Goal: Task Accomplishment & Management: Complete application form

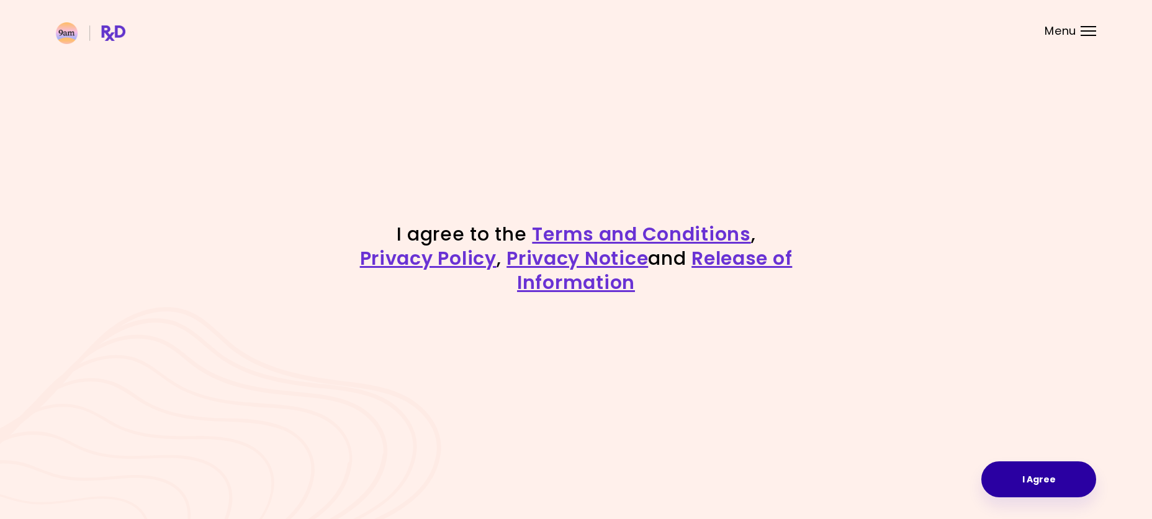
click at [1023, 478] on button "I Agree" at bounding box center [1038, 480] width 115 height 36
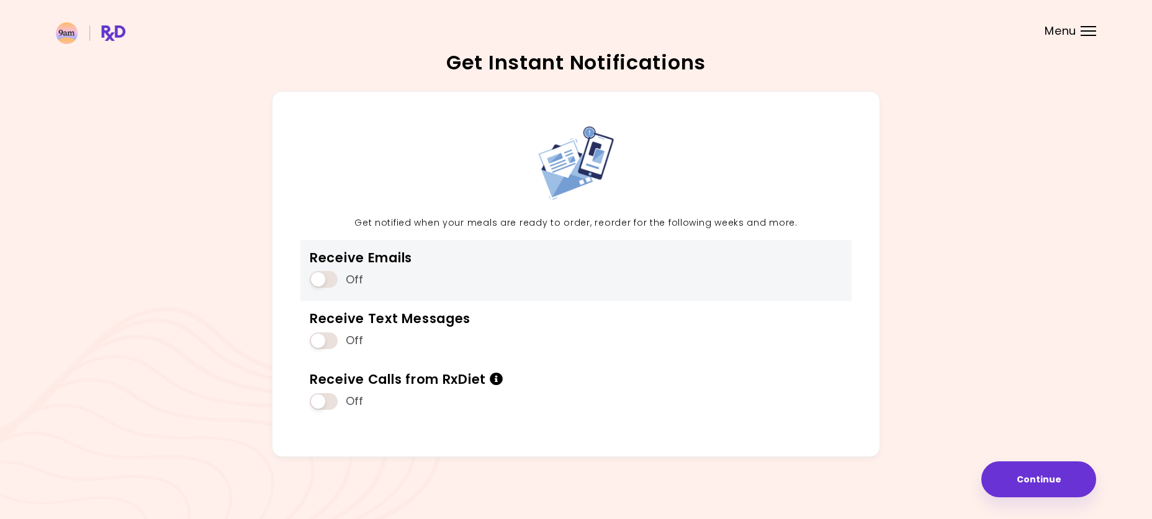
click at [338, 283] on div "Off" at bounding box center [361, 280] width 102 height 24
click at [317, 281] on span at bounding box center [324, 279] width 28 height 17
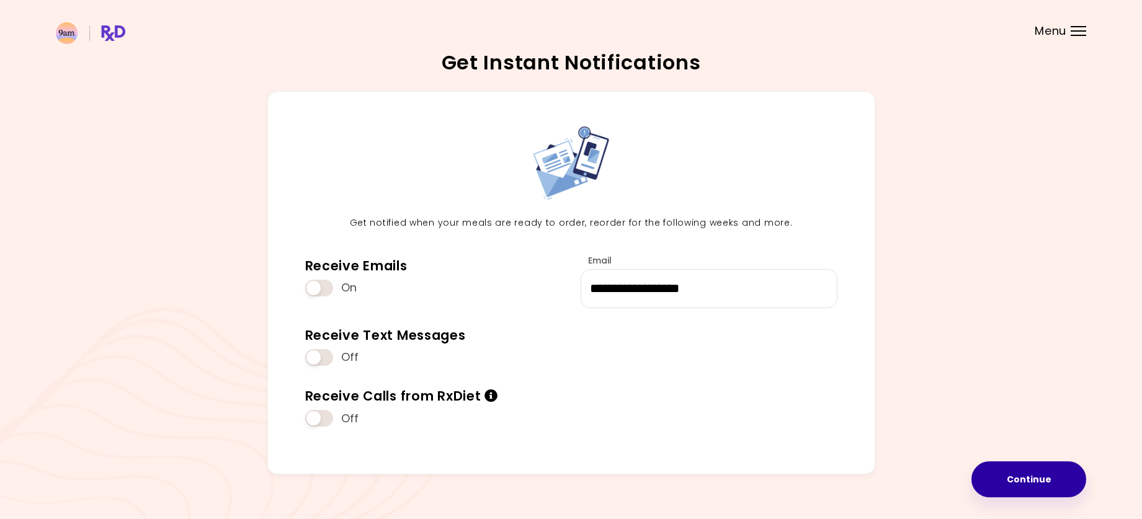
click at [1030, 482] on button "Continue" at bounding box center [1029, 480] width 115 height 36
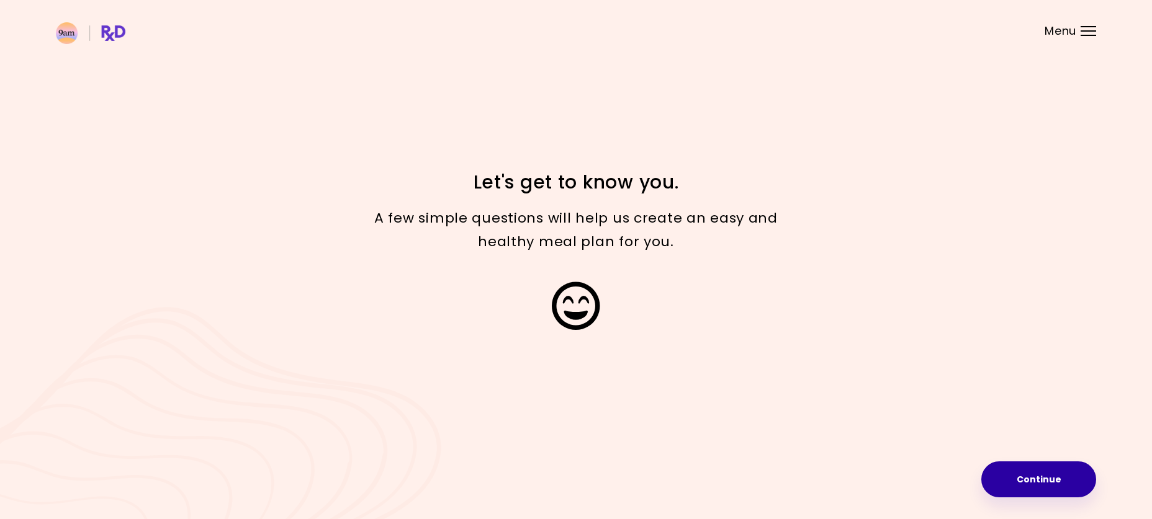
click at [1029, 486] on button "Continue" at bounding box center [1038, 480] width 115 height 36
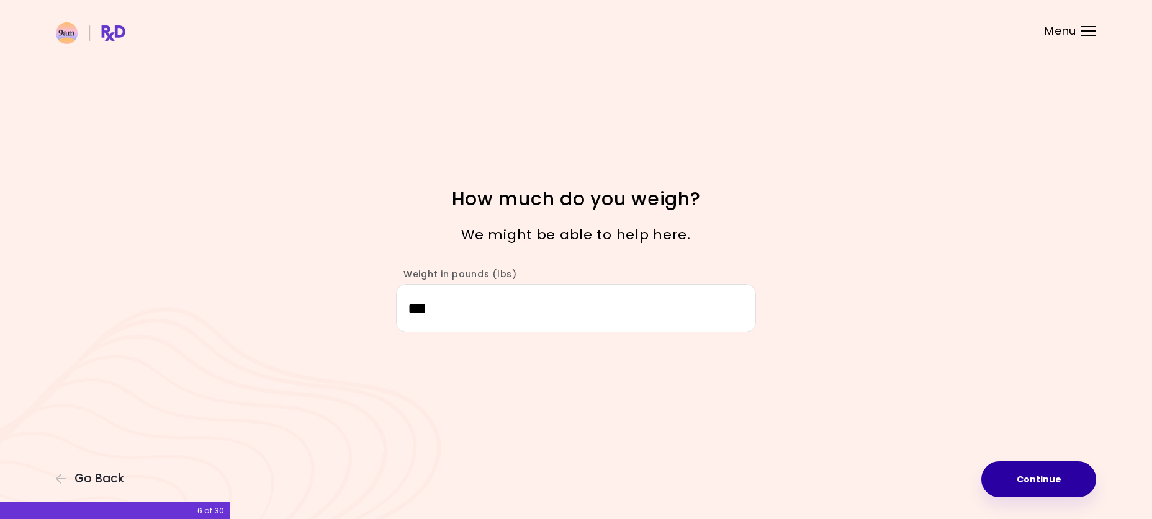
click at [1052, 483] on button "Continue" at bounding box center [1038, 480] width 115 height 36
select select "****"
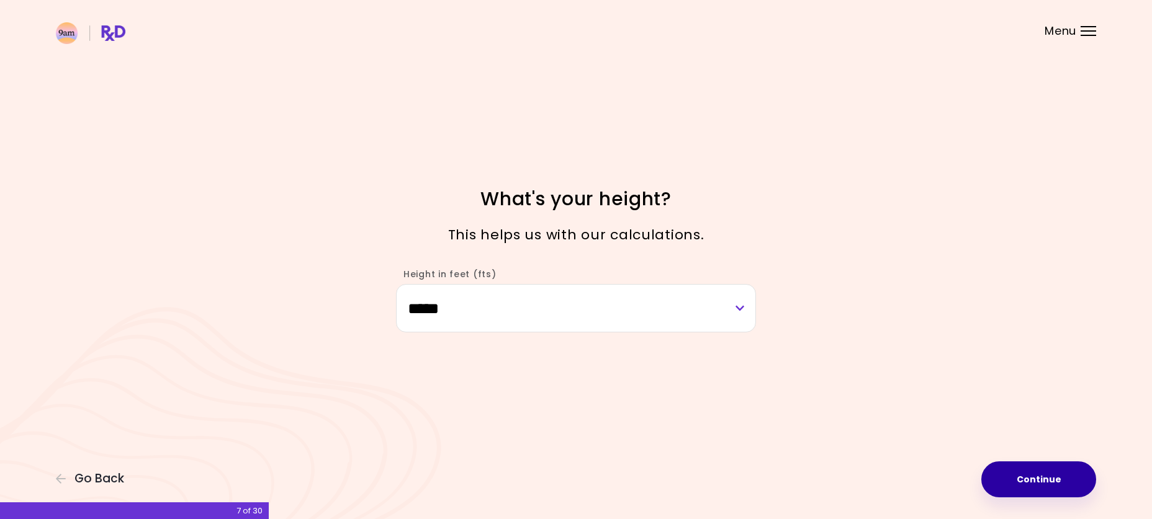
click at [1054, 483] on button "Continue" at bounding box center [1038, 480] width 115 height 36
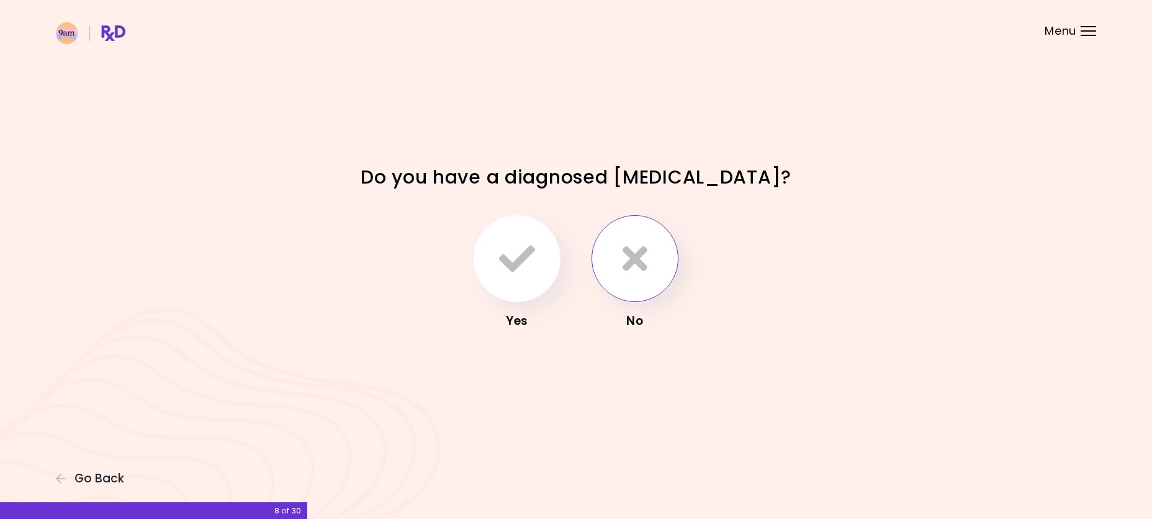
click at [635, 256] on icon "button" at bounding box center [634, 259] width 25 height 36
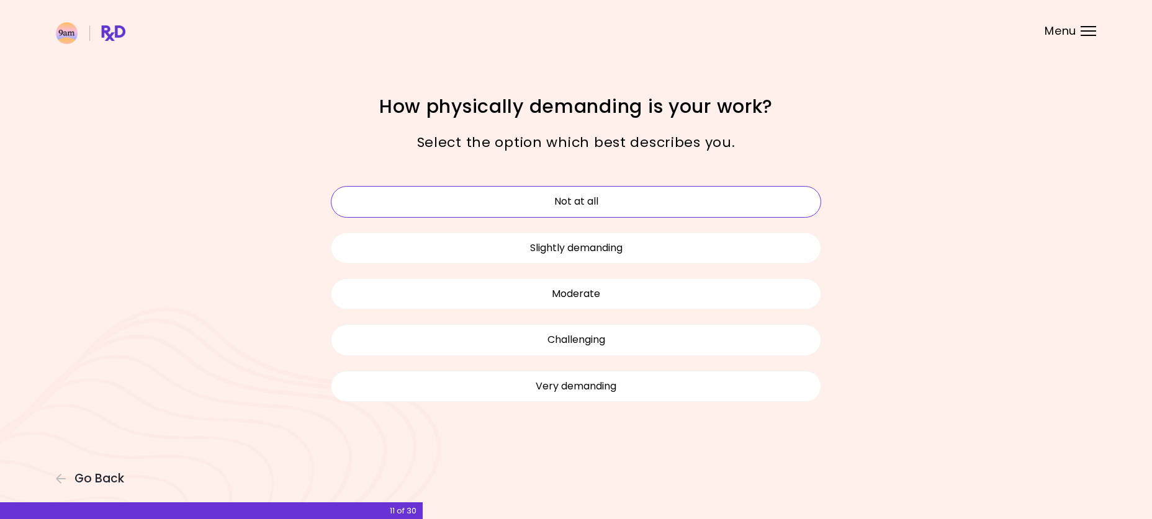
click at [616, 207] on button "Not at all" at bounding box center [576, 201] width 490 height 31
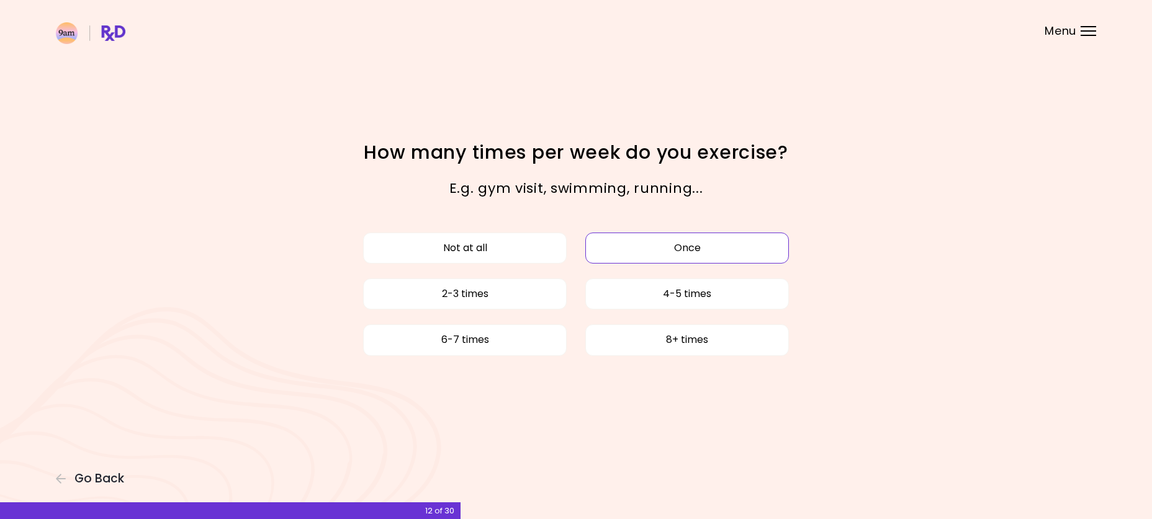
click at [657, 252] on button "Once" at bounding box center [687, 248] width 204 height 31
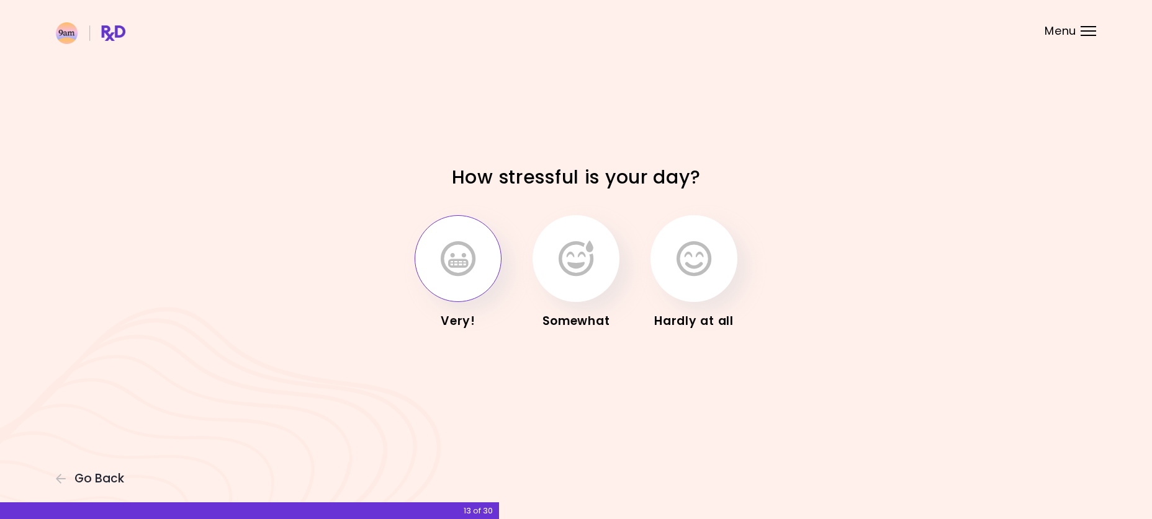
click at [472, 272] on icon "button" at bounding box center [458, 259] width 35 height 36
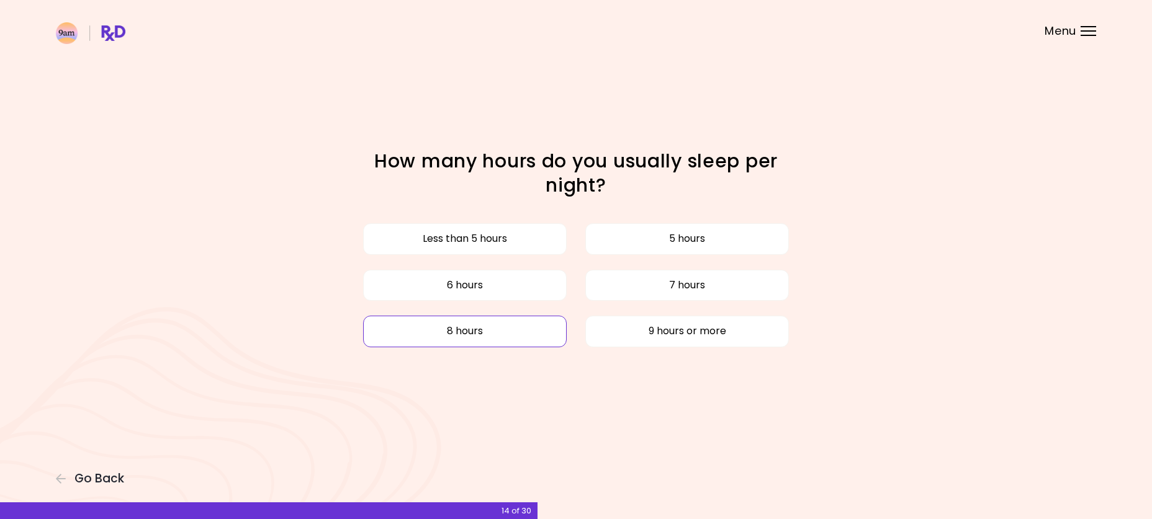
click at [532, 333] on button "8 hours" at bounding box center [465, 331] width 204 height 31
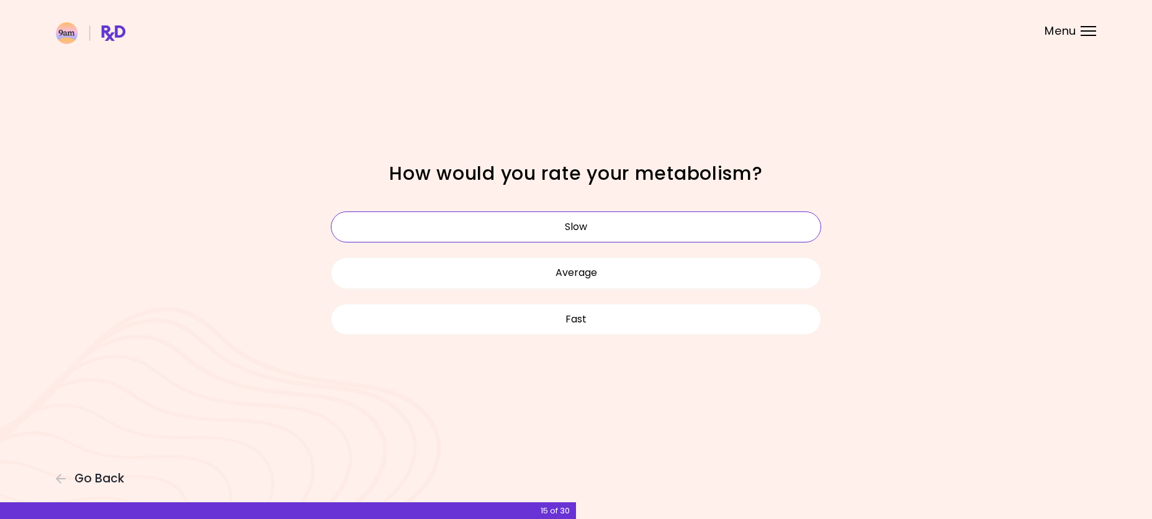
click at [591, 231] on button "Slow" at bounding box center [576, 227] width 490 height 31
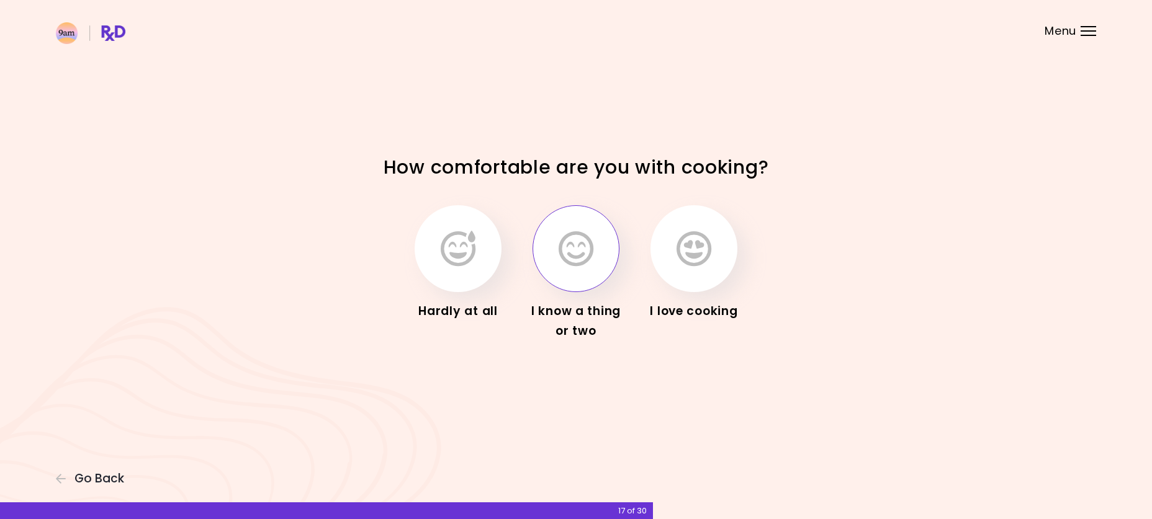
click at [581, 260] on icon "button" at bounding box center [575, 249] width 35 height 36
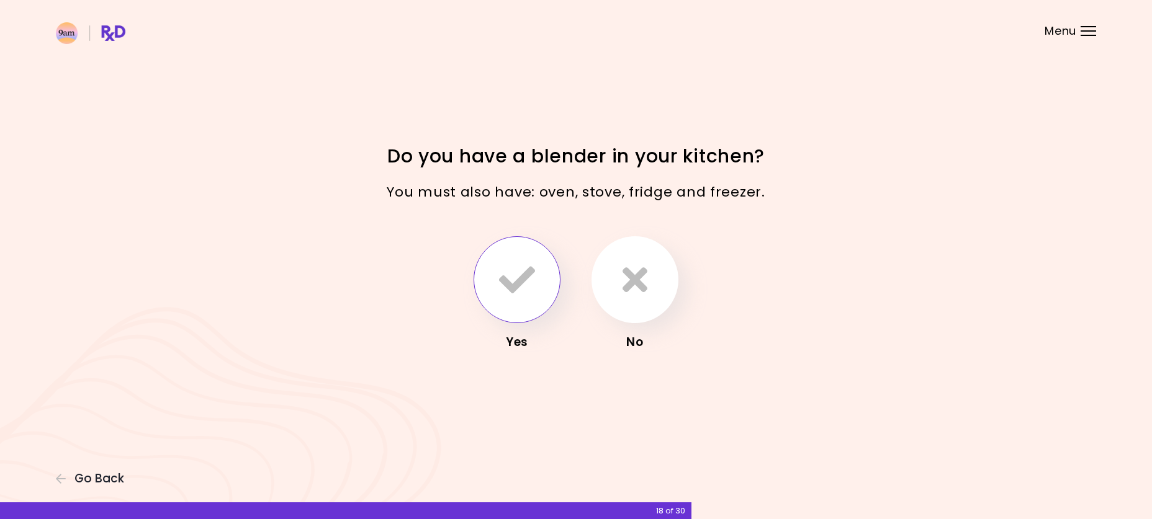
click at [538, 266] on button "button" at bounding box center [516, 279] width 87 height 87
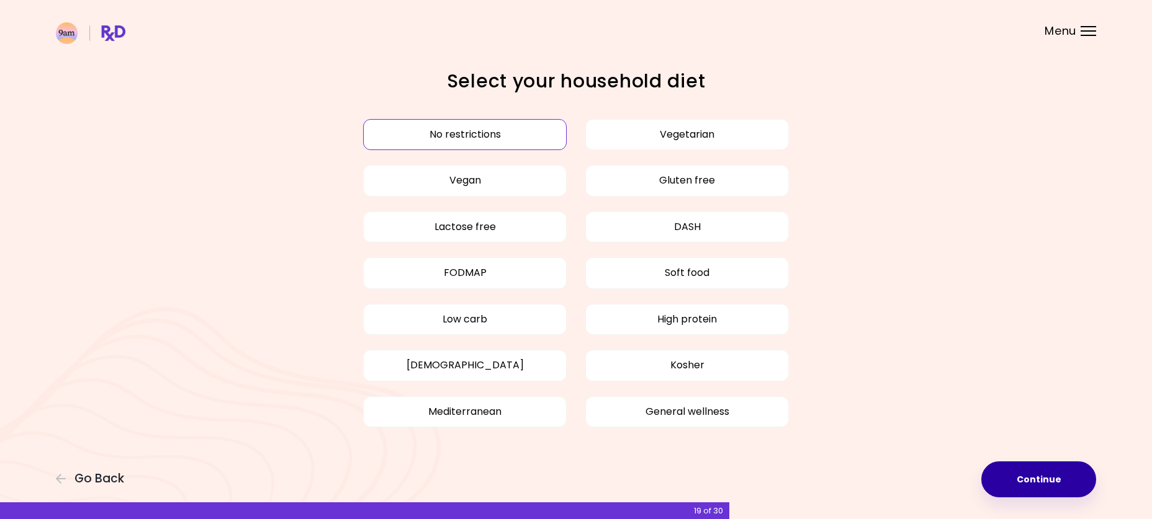
click at [1056, 477] on button "Continue" at bounding box center [1038, 480] width 115 height 36
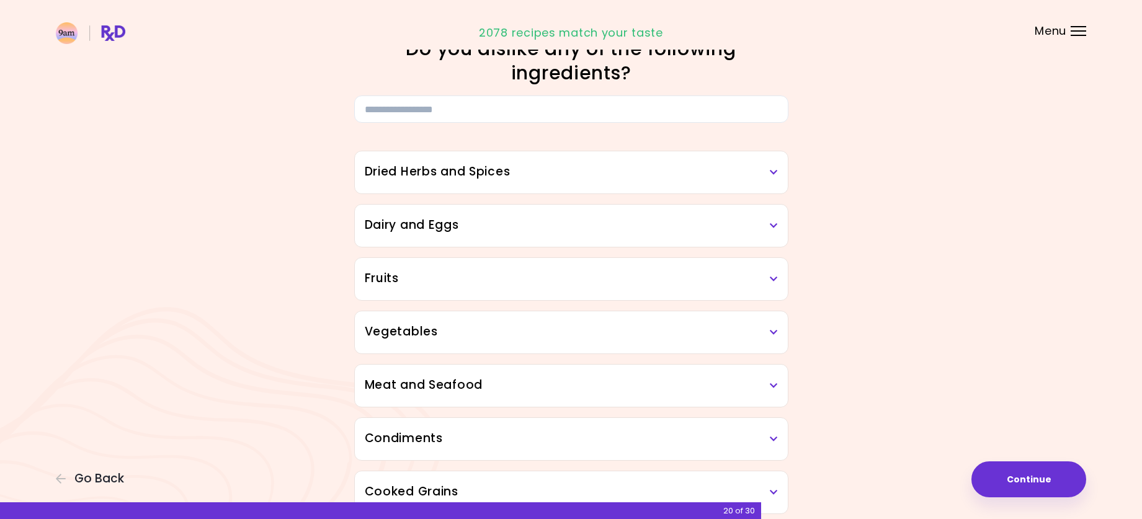
scroll to position [62, 0]
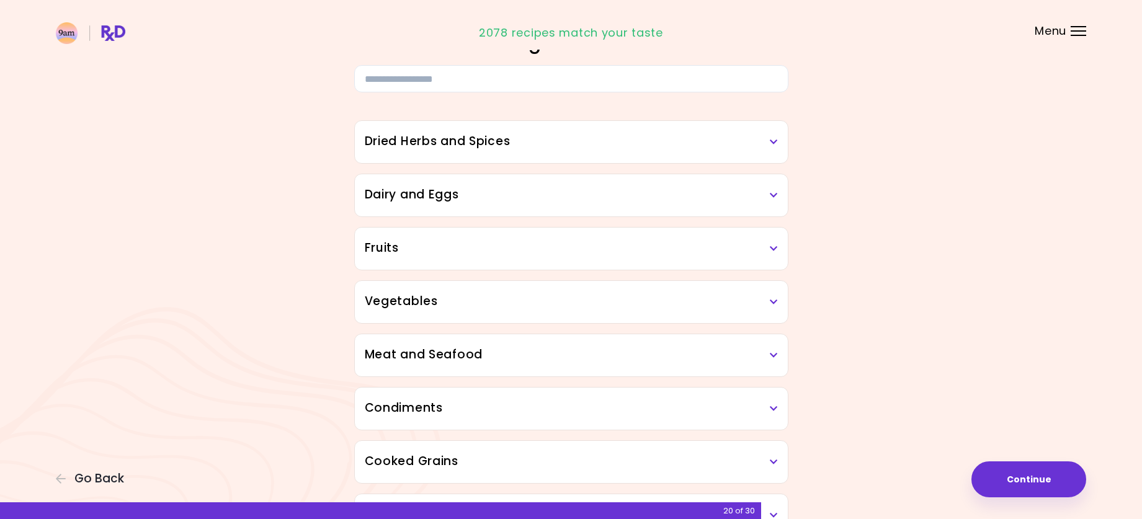
click at [772, 202] on h3 "Dairy and Eggs" at bounding box center [571, 195] width 413 height 18
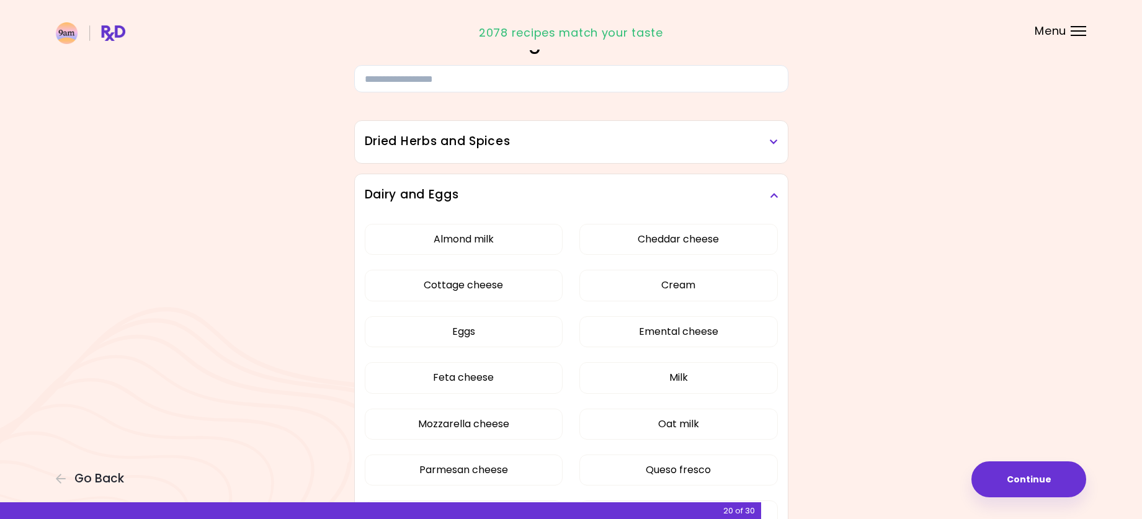
click at [772, 202] on h3 "Dairy and Eggs" at bounding box center [571, 195] width 413 height 18
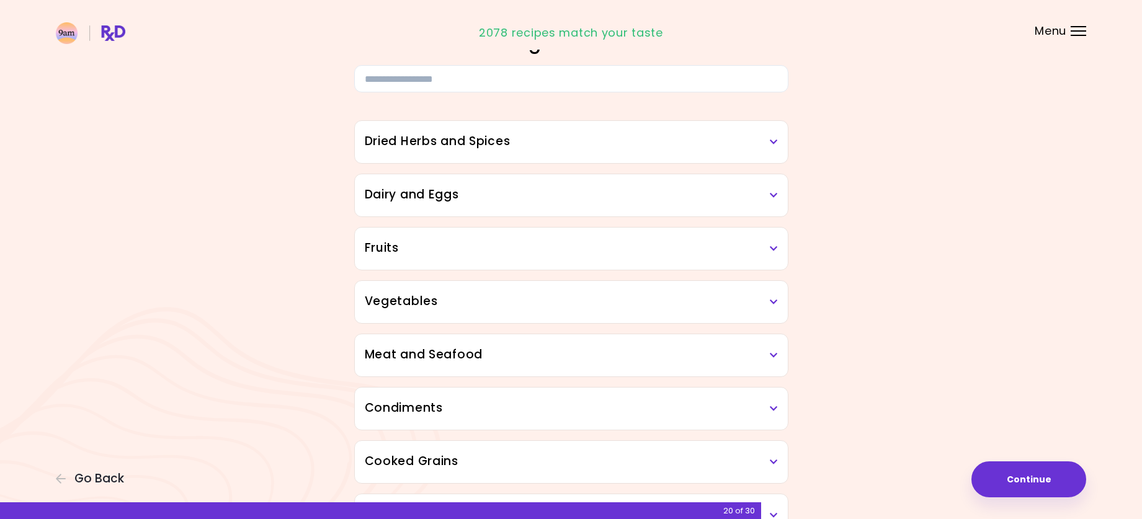
click at [762, 153] on div "Dried Herbs and Spices" at bounding box center [571, 142] width 433 height 42
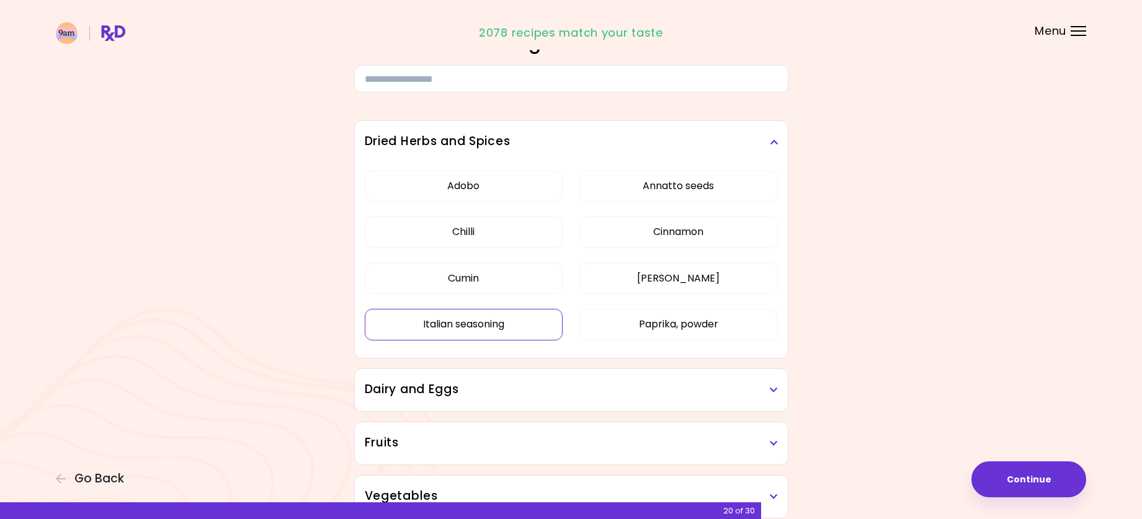
click at [558, 328] on button "Italian seasoning" at bounding box center [464, 324] width 199 height 31
click at [637, 328] on button "Paprika, powder" at bounding box center [679, 324] width 199 height 31
click at [776, 139] on icon at bounding box center [774, 142] width 8 height 9
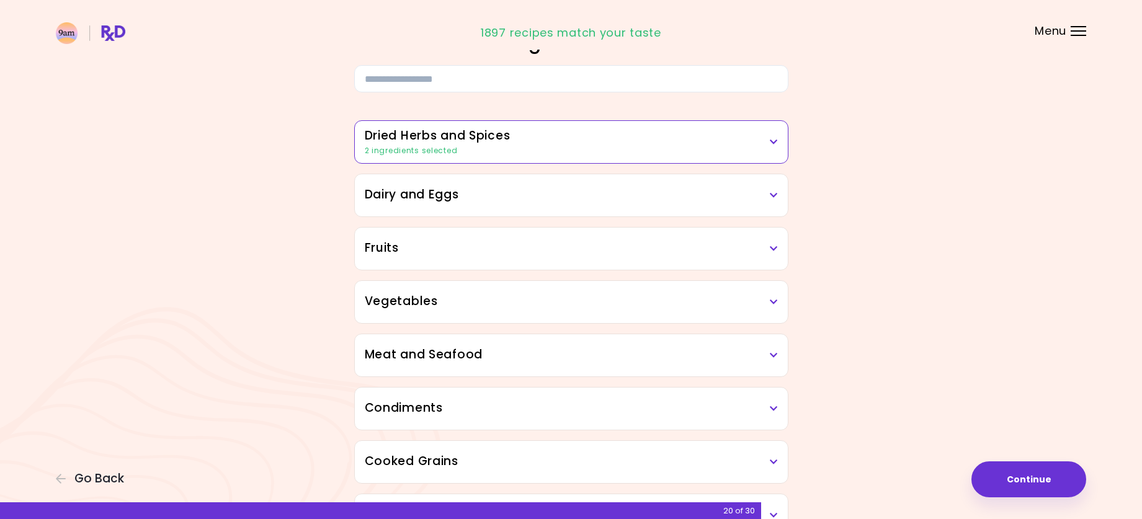
click at [680, 205] on div "Dairy and Eggs" at bounding box center [571, 195] width 433 height 42
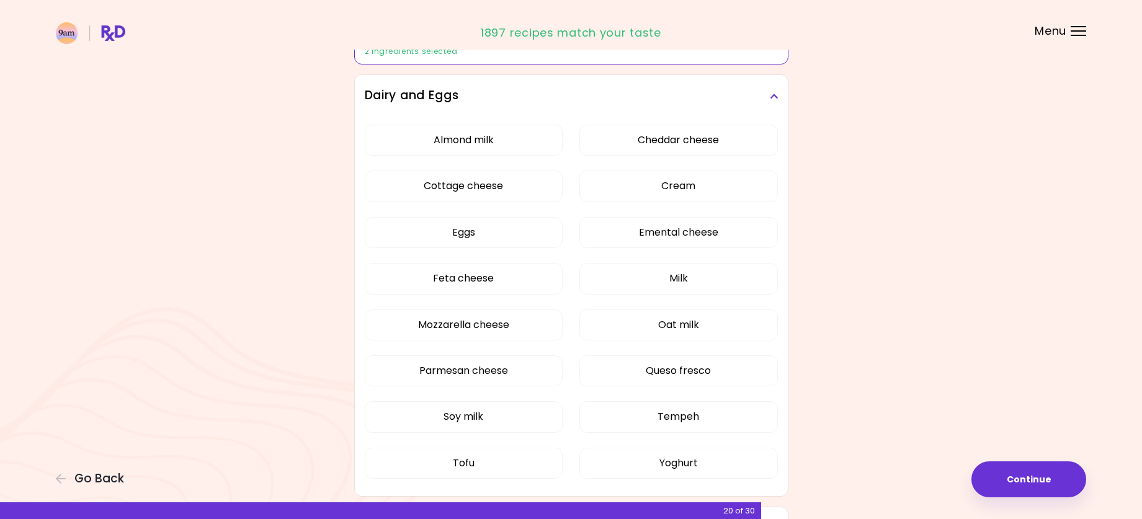
scroll to position [186, 0]
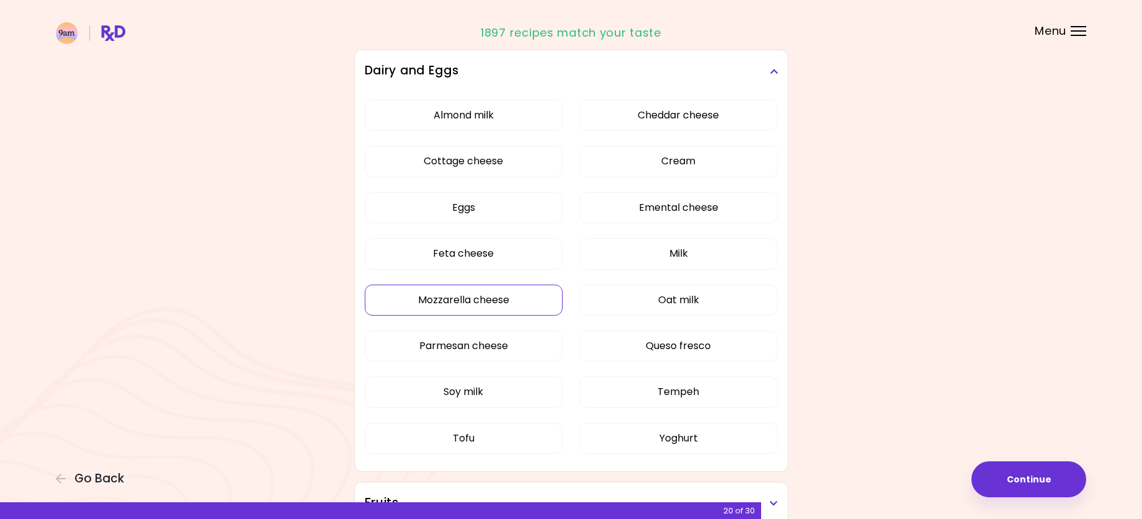
click at [520, 302] on button "Mozzarella cheese" at bounding box center [464, 300] width 199 height 31
click at [513, 340] on button "Parmesan cheese" at bounding box center [464, 346] width 199 height 31
click at [512, 119] on button "Almond milk" at bounding box center [464, 115] width 199 height 31
click at [691, 125] on button "Cheddar cheese" at bounding box center [679, 115] width 199 height 31
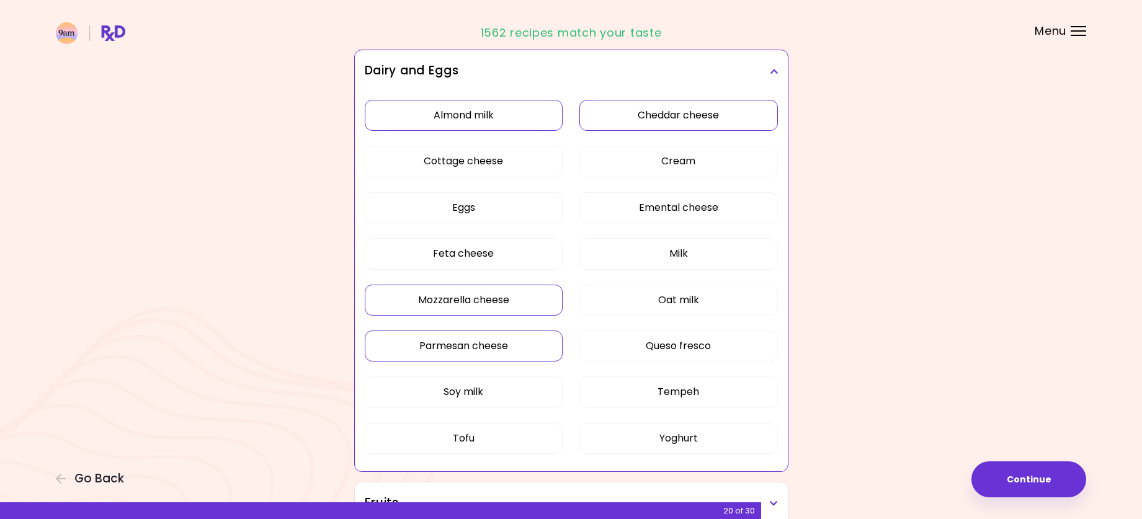
click at [772, 73] on icon at bounding box center [774, 71] width 8 height 9
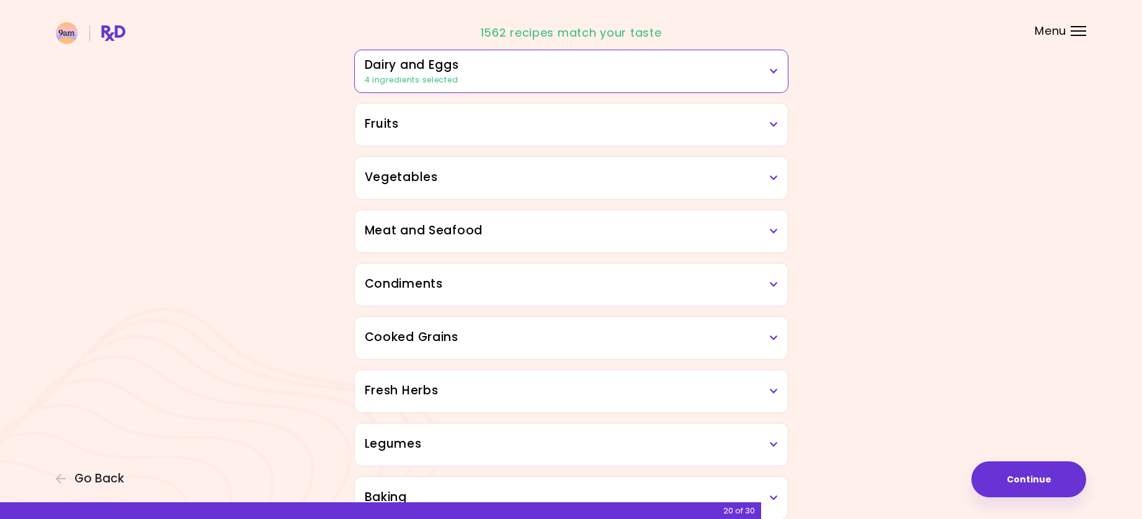
click at [592, 127] on h3 "Fruits" at bounding box center [571, 124] width 413 height 18
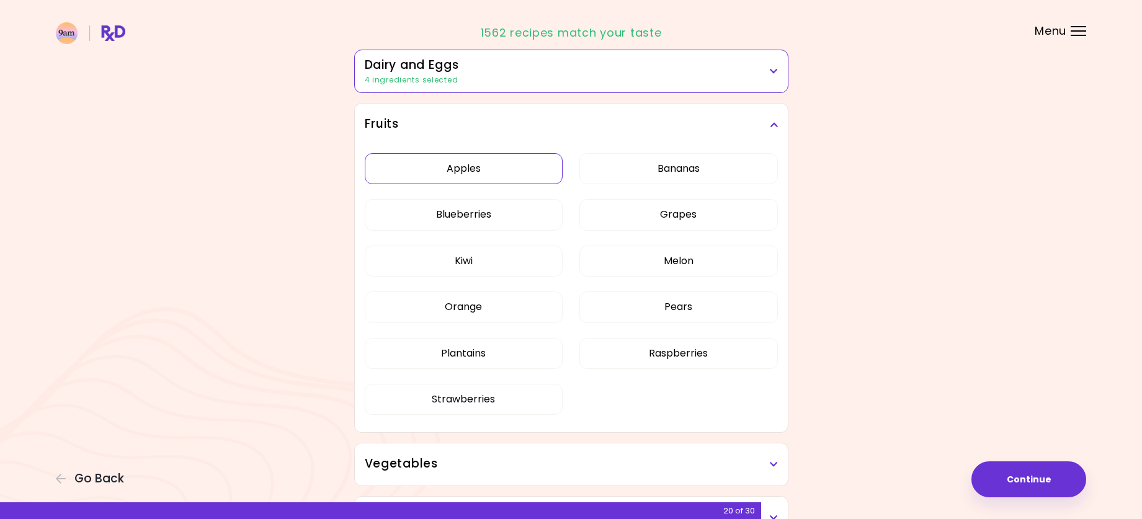
click at [516, 177] on button "Apples" at bounding box center [464, 168] width 199 height 31
click at [671, 159] on button "Bananas" at bounding box center [679, 168] width 199 height 31
click at [688, 210] on button "Grapes" at bounding box center [679, 214] width 199 height 31
click at [519, 298] on button "Orange" at bounding box center [464, 307] width 199 height 31
click at [497, 405] on button "Strawberries" at bounding box center [464, 399] width 199 height 31
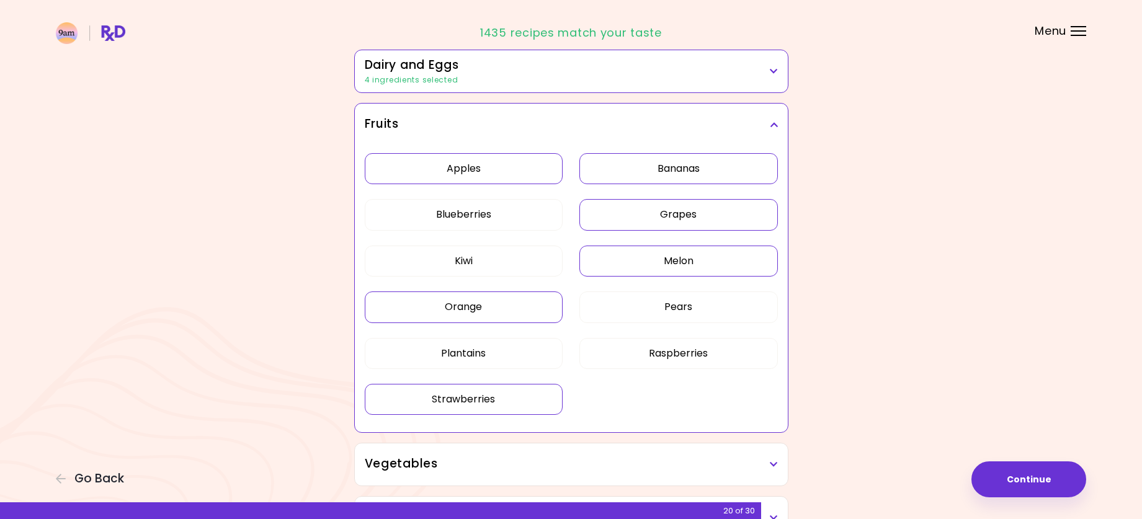
click at [665, 269] on button "Melon" at bounding box center [679, 261] width 199 height 31
click at [930, 321] on div "Focusable invisible element Do you dislike any of the following ingredients? Dr…" at bounding box center [571, 504] width 1142 height 1381
click at [766, 112] on div "Fruits" at bounding box center [571, 125] width 433 height 42
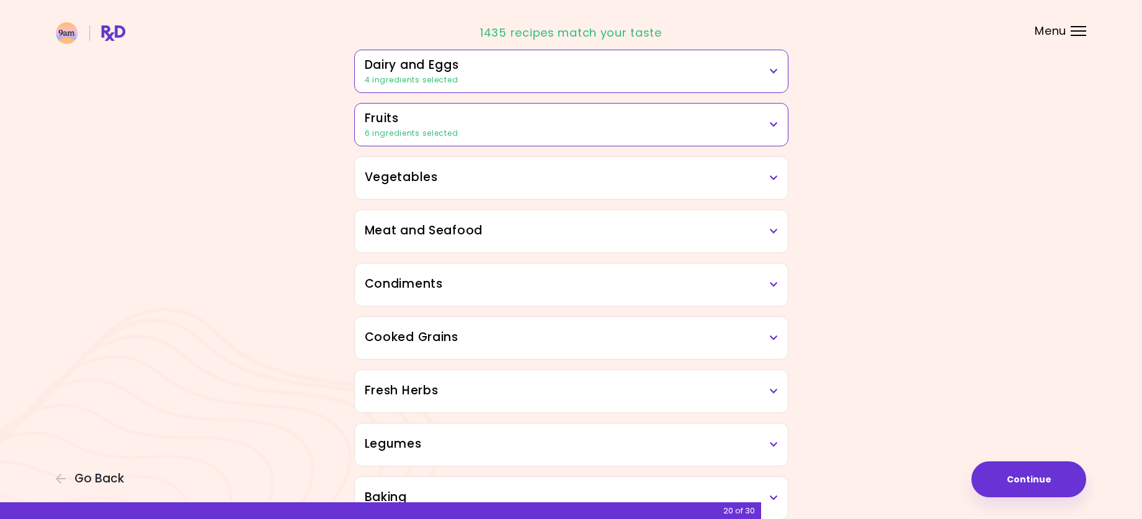
click at [665, 185] on h3 "Vegetables" at bounding box center [571, 178] width 413 height 18
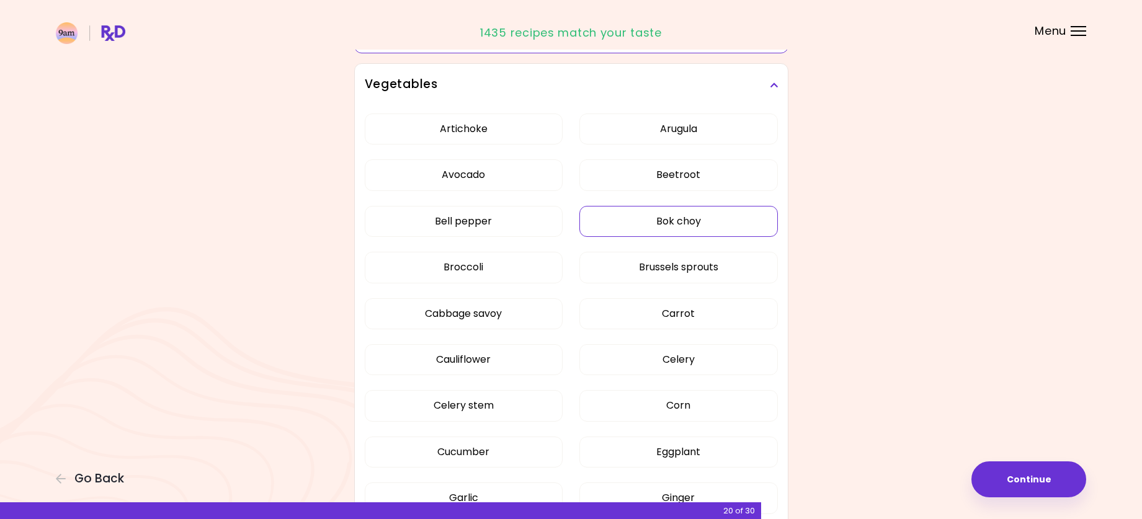
scroll to position [310, 0]
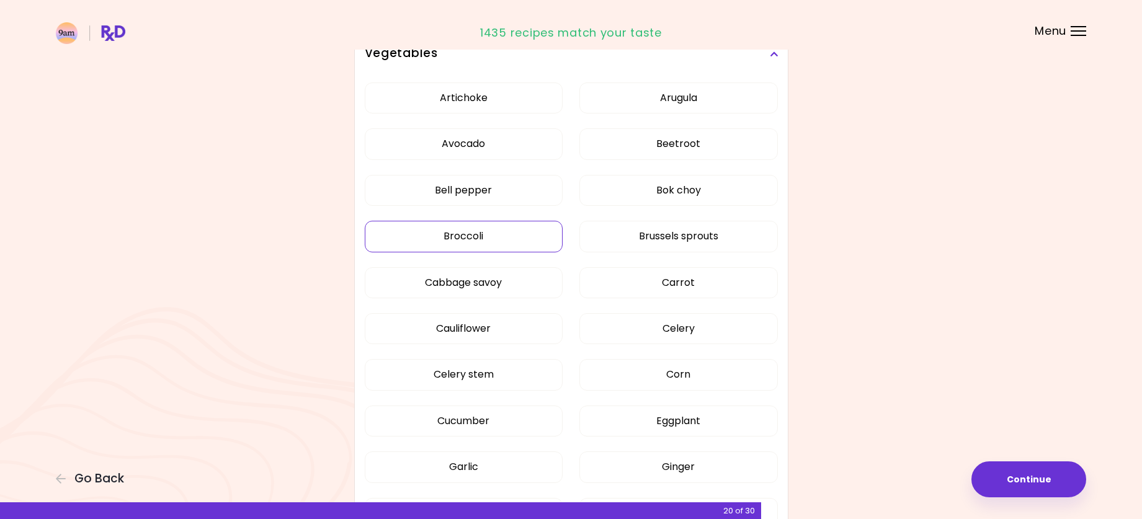
click at [513, 235] on button "Broccoli" at bounding box center [464, 236] width 199 height 31
click at [678, 293] on button "Carrot" at bounding box center [679, 282] width 199 height 31
click at [683, 380] on button "Corn" at bounding box center [679, 374] width 199 height 31
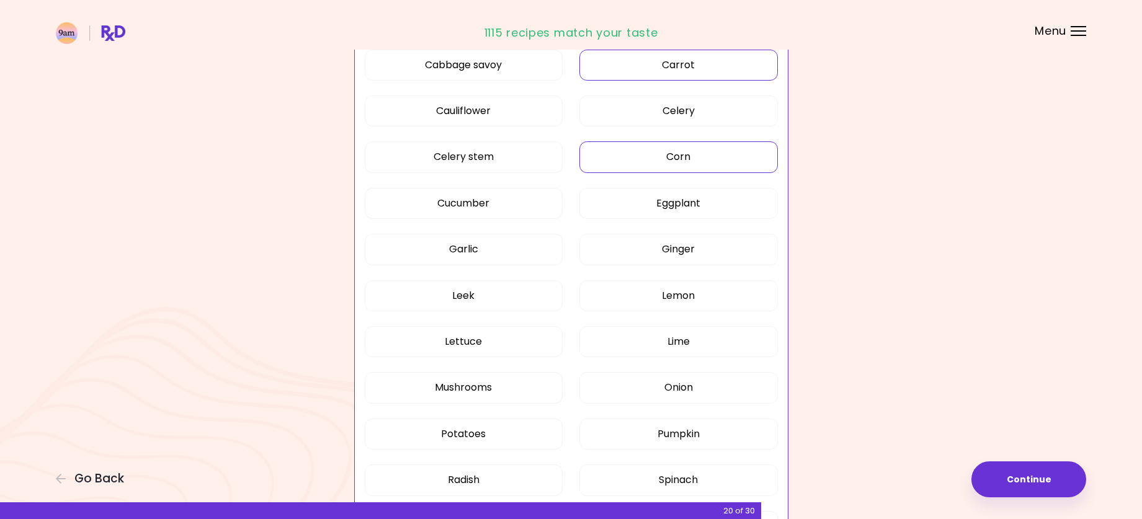
scroll to position [558, 0]
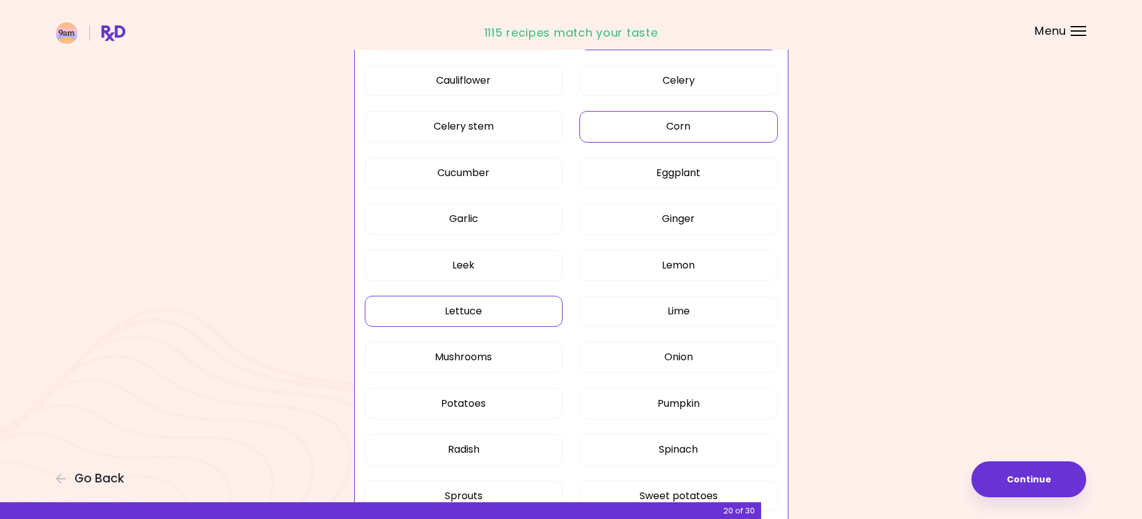
click at [519, 312] on button "Lettuce" at bounding box center [464, 311] width 199 height 31
click at [542, 403] on button "Potatoes" at bounding box center [464, 403] width 199 height 31
click at [671, 356] on button "Onion" at bounding box center [679, 357] width 199 height 31
click at [705, 263] on button "Lemon" at bounding box center [679, 265] width 199 height 31
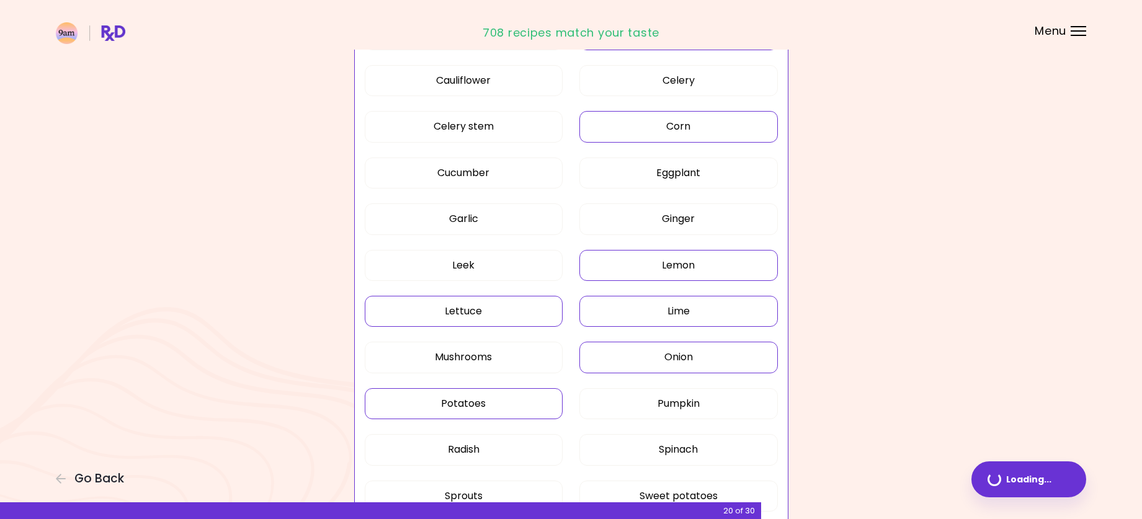
click at [693, 305] on button "Lime" at bounding box center [679, 311] width 199 height 31
click at [534, 221] on button "Garlic" at bounding box center [464, 219] width 199 height 31
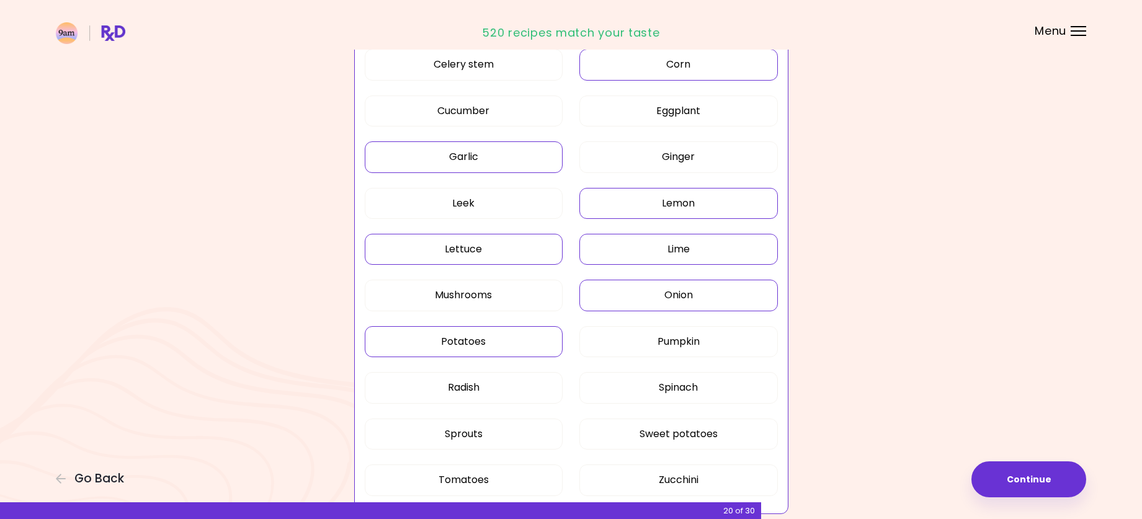
scroll to position [683, 0]
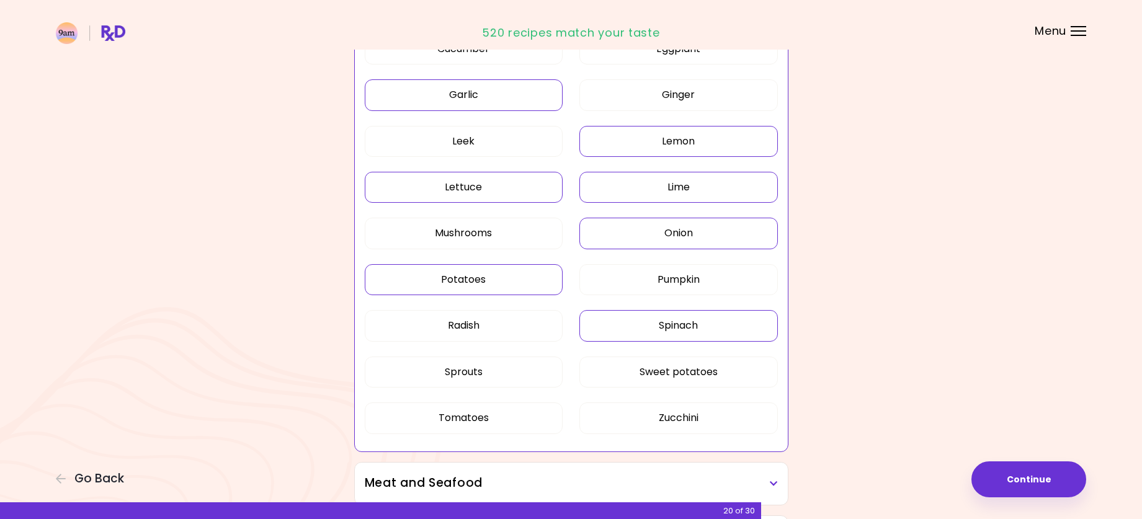
click at [652, 323] on button "Spinach" at bounding box center [679, 325] width 199 height 31
click at [843, 365] on div "Dried Herbs and Spices 2 ingredients selected Adobo Annatto seeds Chilli Cinnam…" at bounding box center [572, 282] width 596 height 1621
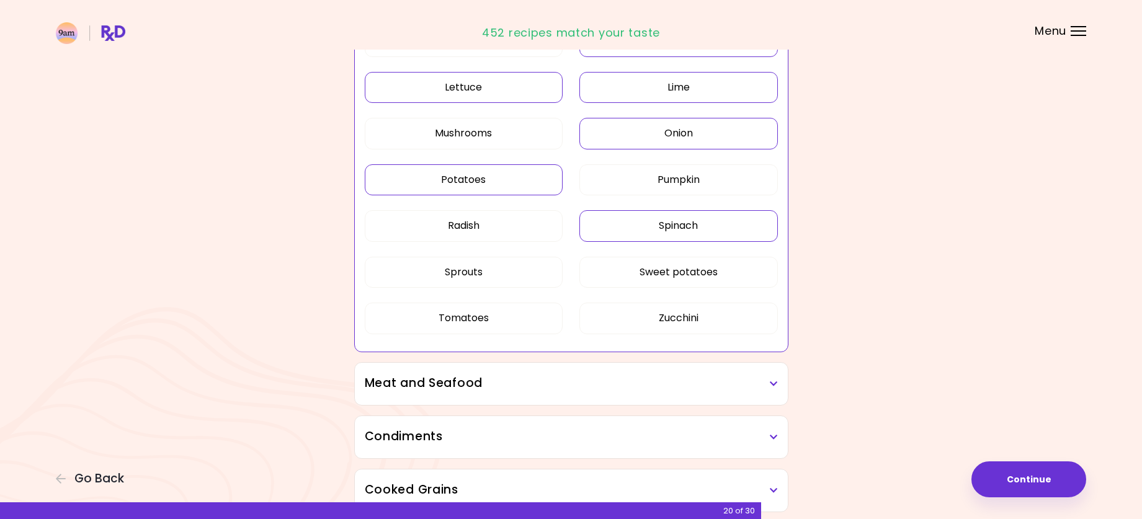
scroll to position [869, 0]
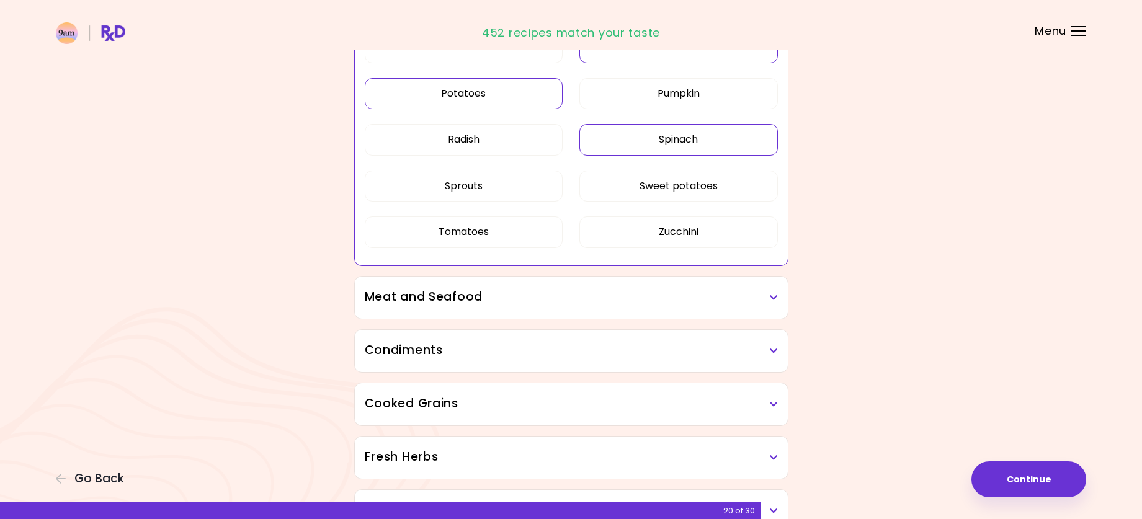
click at [766, 297] on h3 "Meat and Seafood" at bounding box center [571, 298] width 413 height 18
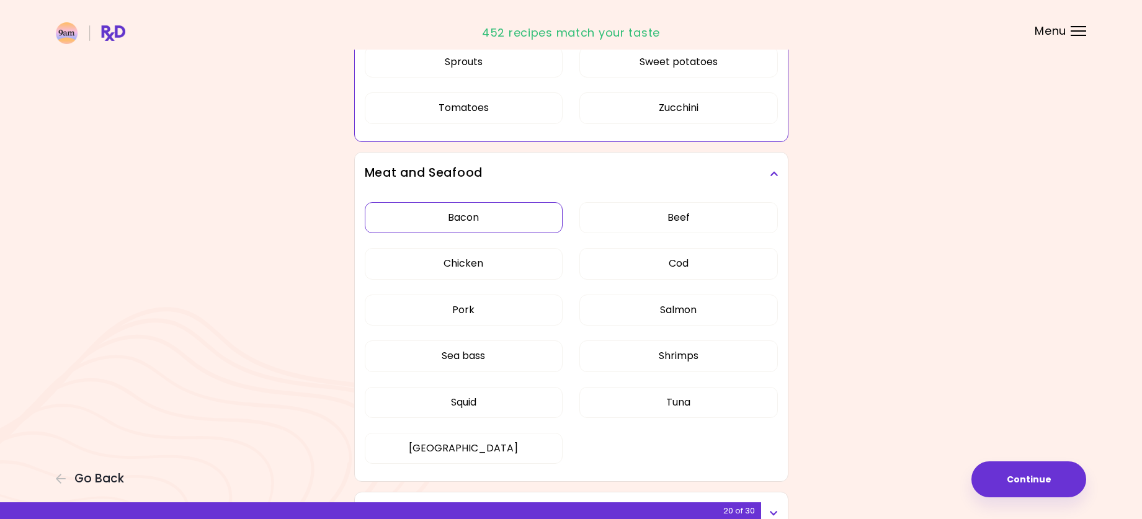
click at [496, 207] on div "Bacon Beef Chicken Cod Pork Salmon Sea bass Shrimps Squid Tuna Turkey" at bounding box center [571, 338] width 413 height 287
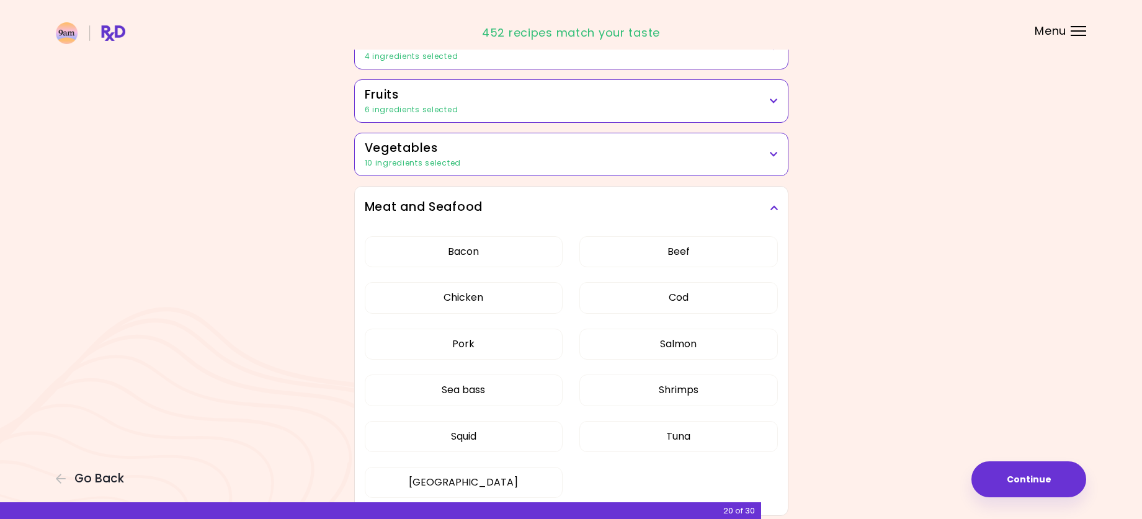
scroll to position [179, 0]
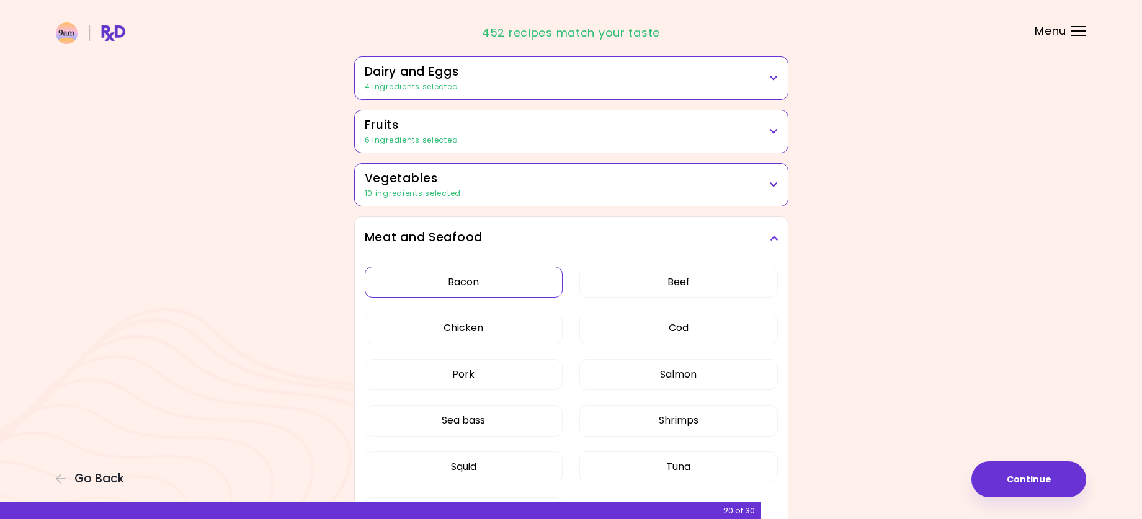
click at [480, 287] on button "Bacon" at bounding box center [464, 282] width 199 height 31
click at [503, 330] on button "Chicken" at bounding box center [464, 328] width 199 height 31
click at [653, 290] on button "Beef" at bounding box center [679, 282] width 199 height 31
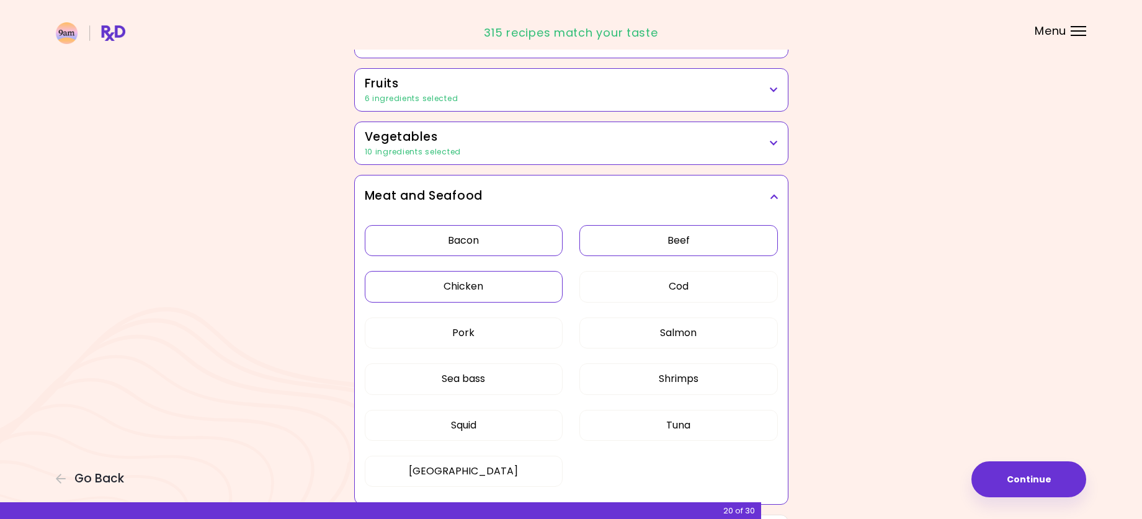
scroll to position [241, 0]
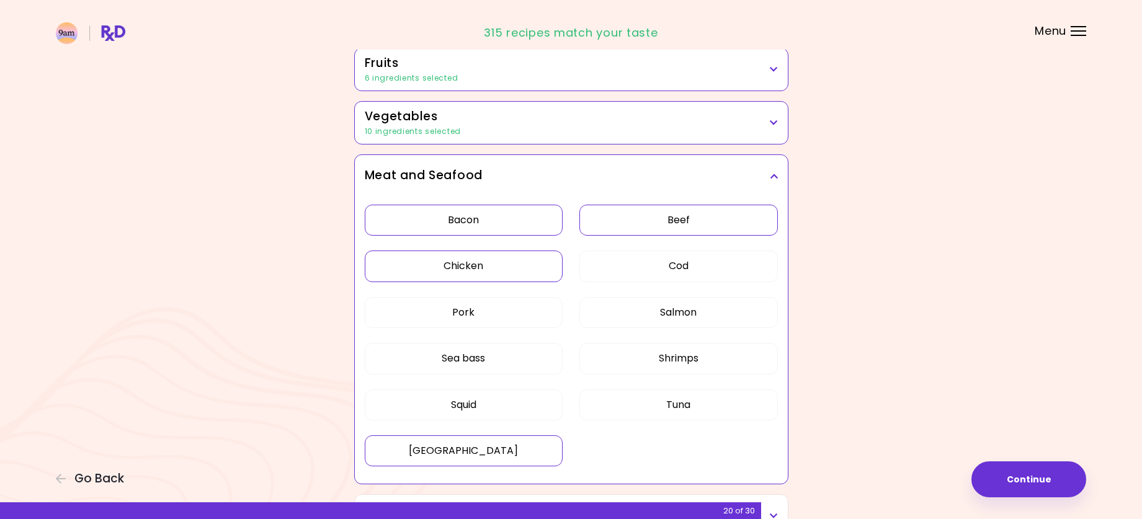
drag, startPoint x: 518, startPoint y: 451, endPoint x: 541, endPoint y: 450, distance: 23.6
click at [518, 452] on button "[GEOGRAPHIC_DATA]" at bounding box center [464, 451] width 199 height 31
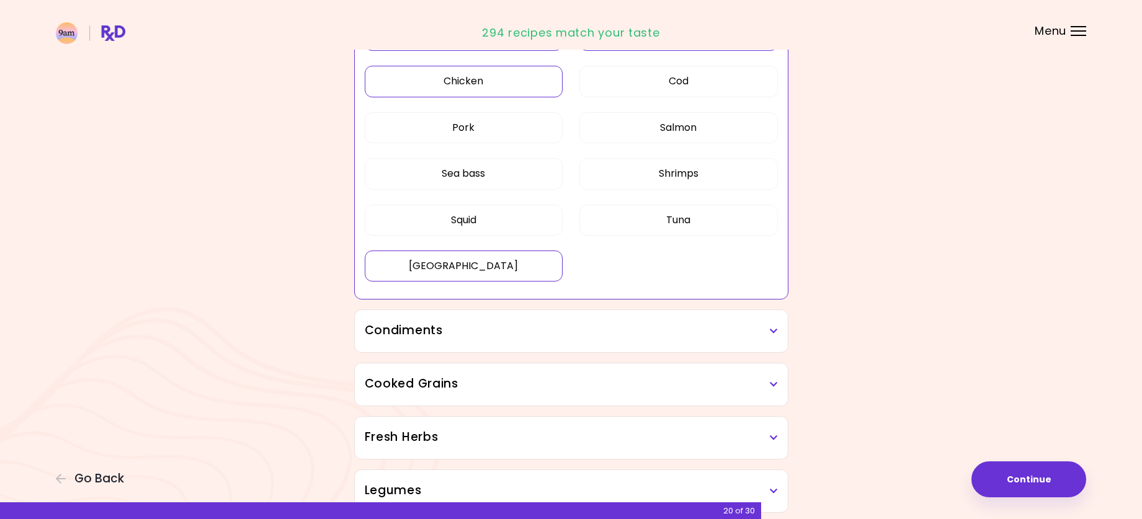
scroll to position [428, 0]
click at [724, 335] on h3 "Condiments" at bounding box center [571, 330] width 413 height 18
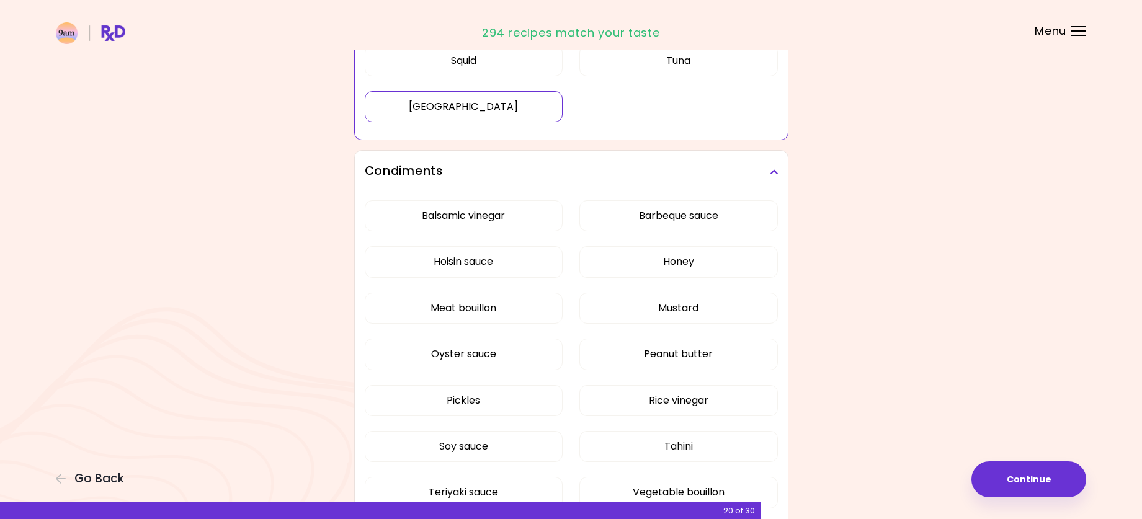
scroll to position [614, 0]
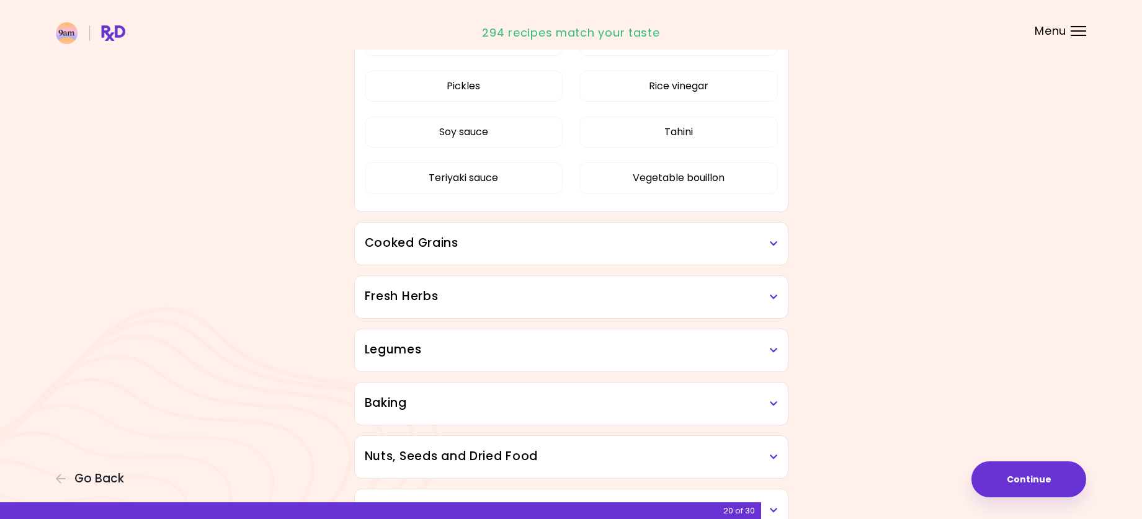
click at [484, 187] on div "Balsamic vinegar Barbeque sauce Hoisin sauce Honey Meat bouillon Mustard Oyster…" at bounding box center [571, 44] width 413 height 333
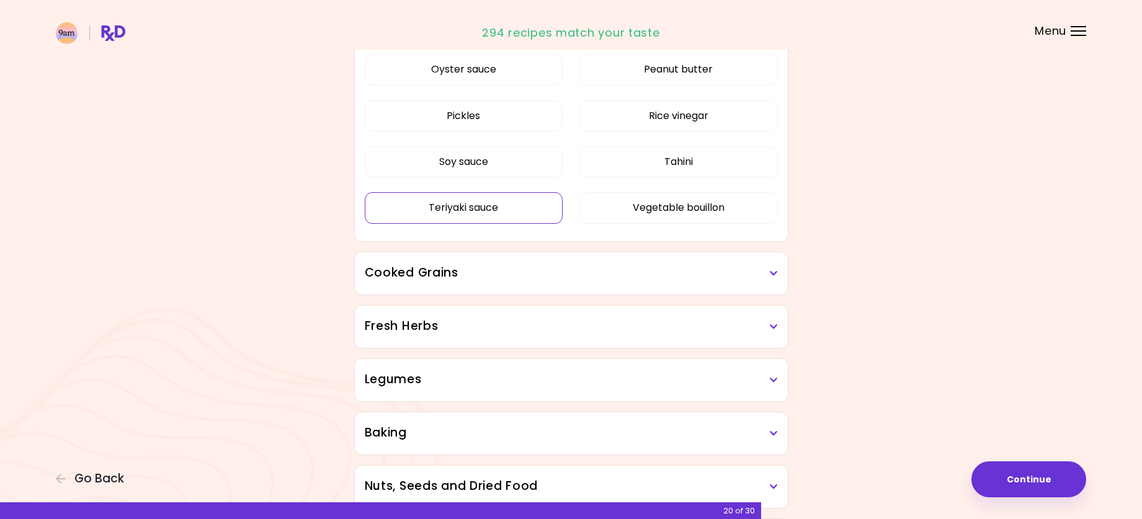
scroll to position [365, 0]
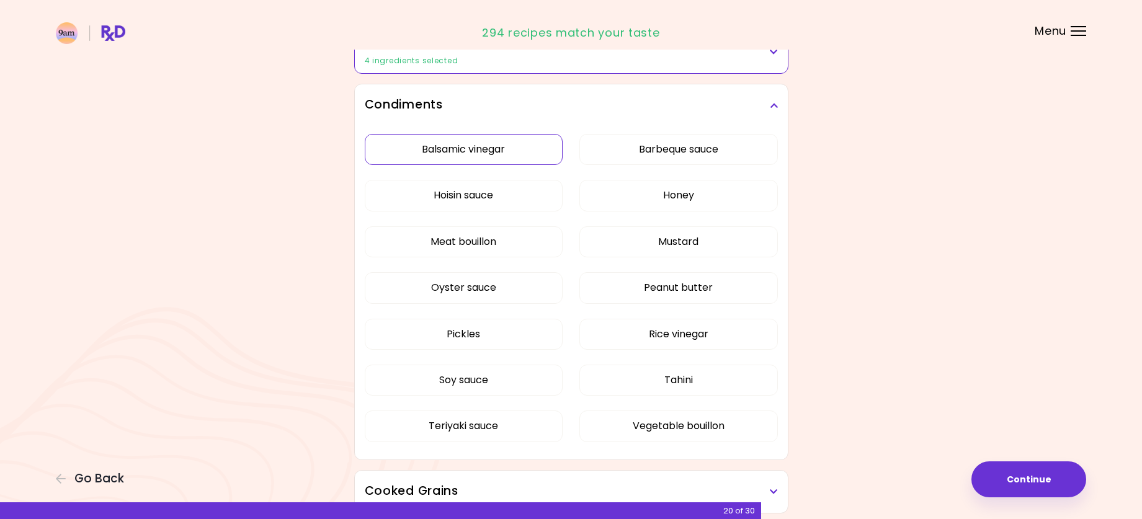
click at [478, 159] on button "Balsamic vinegar" at bounding box center [464, 149] width 199 height 31
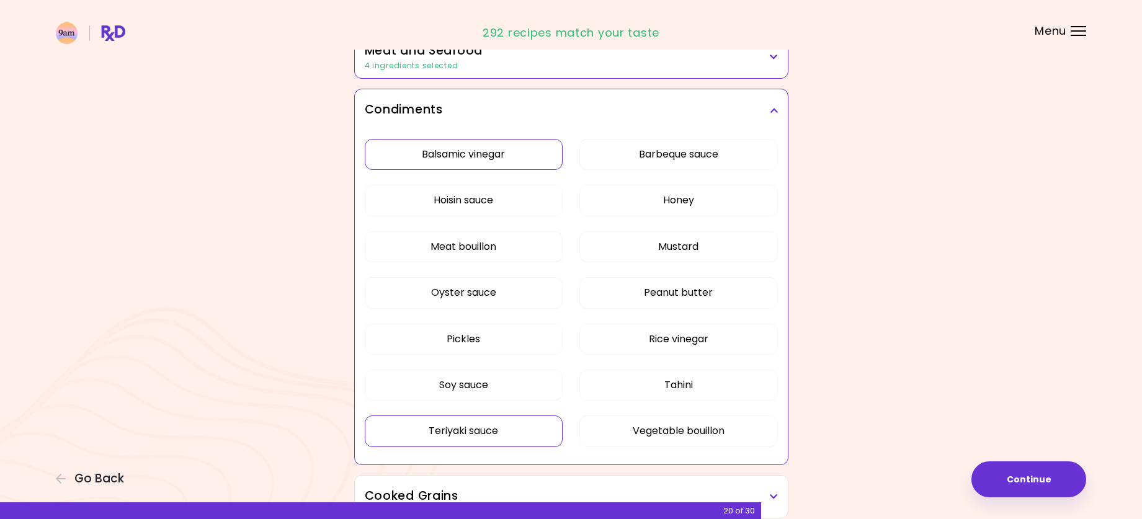
scroll to position [303, 0]
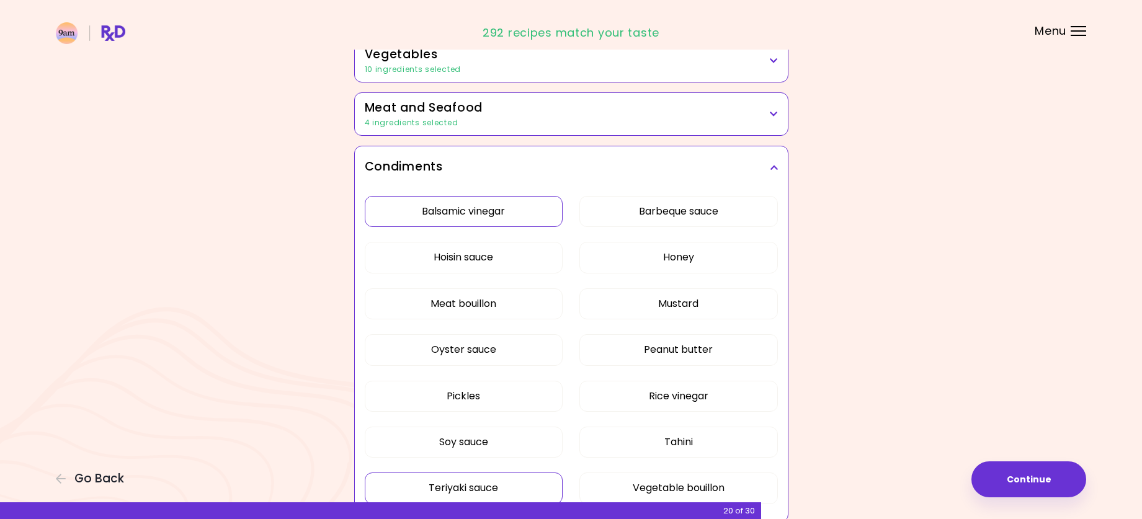
click at [471, 432] on button "Soy sauce" at bounding box center [464, 442] width 199 height 31
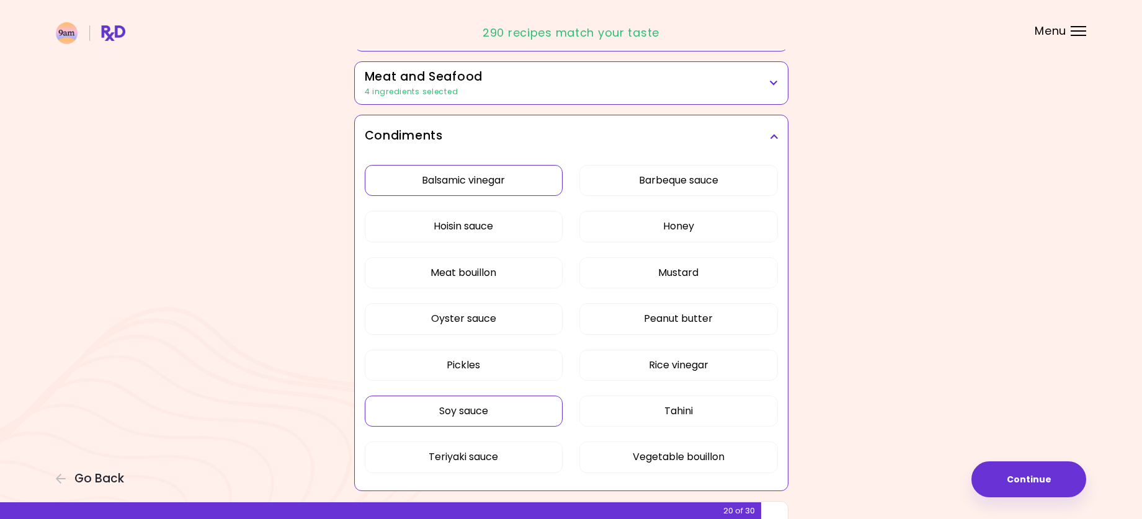
scroll to position [365, 0]
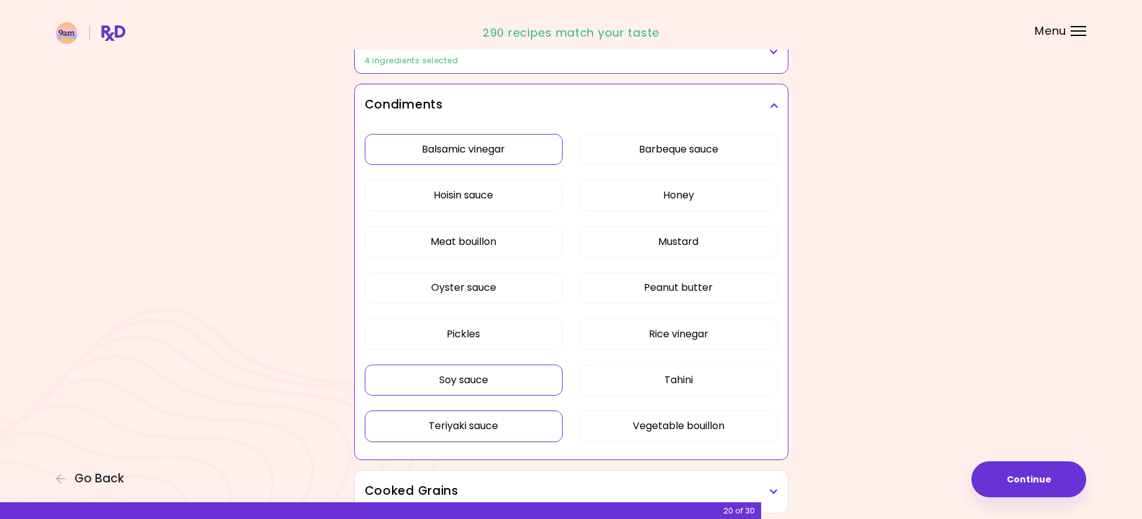
click at [491, 417] on button "Teriyaki sauce" at bounding box center [464, 426] width 199 height 31
click at [724, 282] on button "Peanut butter" at bounding box center [679, 287] width 199 height 31
click at [681, 197] on button "Honey" at bounding box center [679, 195] width 199 height 31
click at [703, 155] on button "Barbeque sauce" at bounding box center [679, 149] width 199 height 31
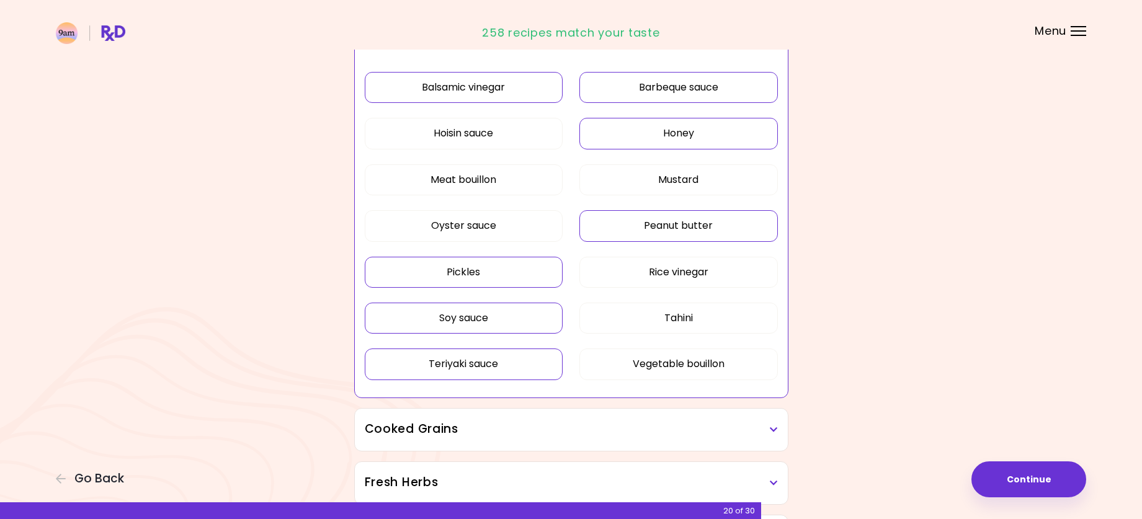
click at [455, 272] on button "Pickles" at bounding box center [464, 272] width 199 height 31
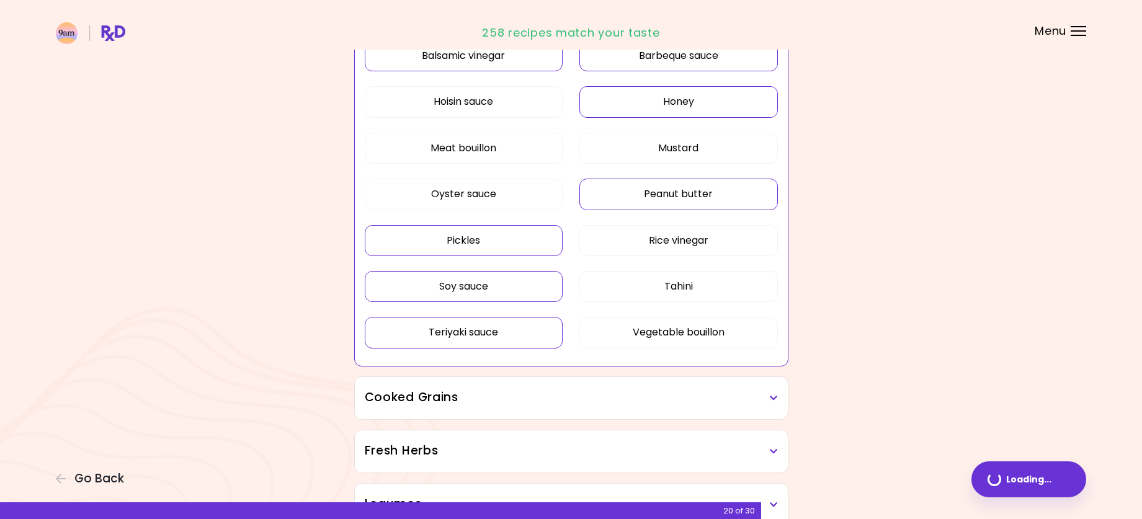
scroll to position [552, 0]
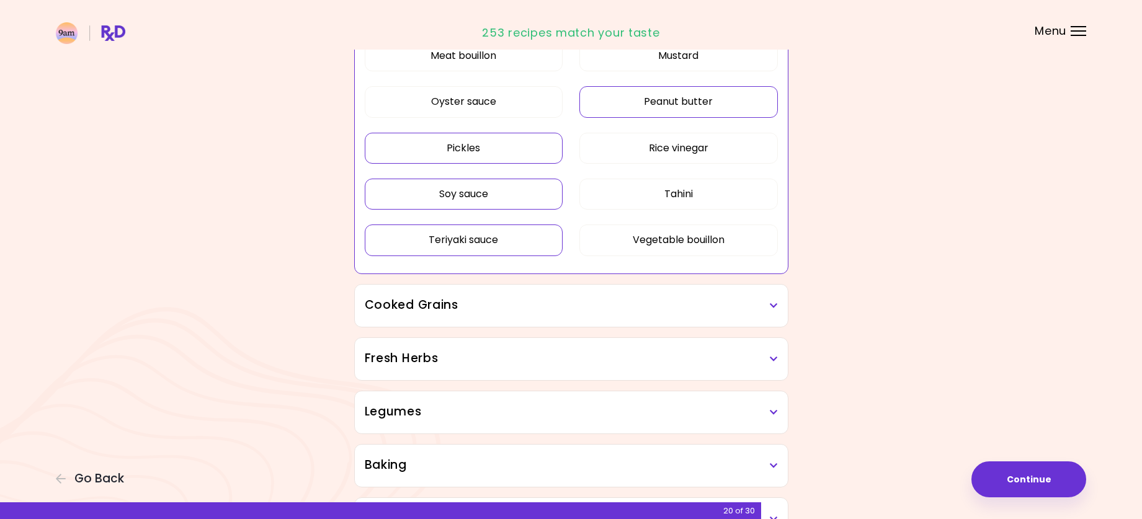
click at [690, 321] on div "Cooked Grains" at bounding box center [571, 306] width 433 height 42
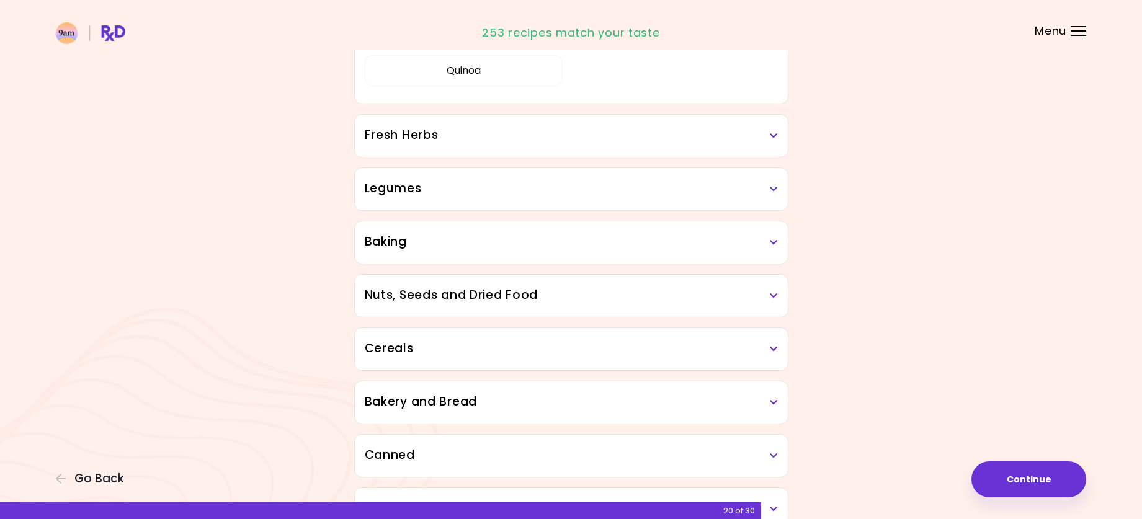
scroll to position [924, 0]
click at [684, 151] on div "Fresh Herbs" at bounding box center [571, 135] width 433 height 42
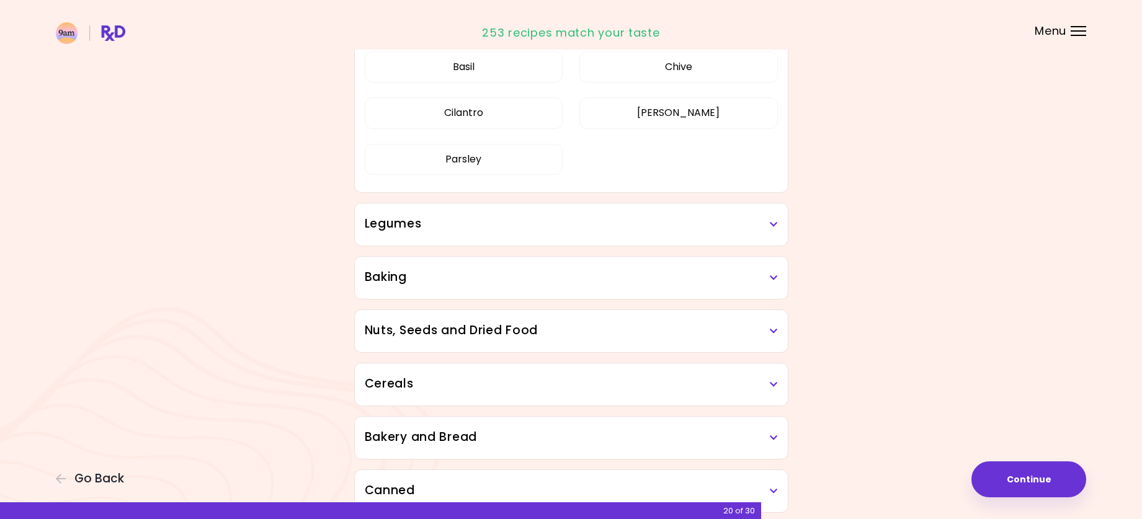
scroll to position [554, 0]
click at [501, 164] on button "Parsley" at bounding box center [464, 160] width 199 height 31
click at [473, 71] on button "Basil" at bounding box center [464, 68] width 199 height 31
click at [522, 229] on h3 "Legumes" at bounding box center [571, 226] width 413 height 18
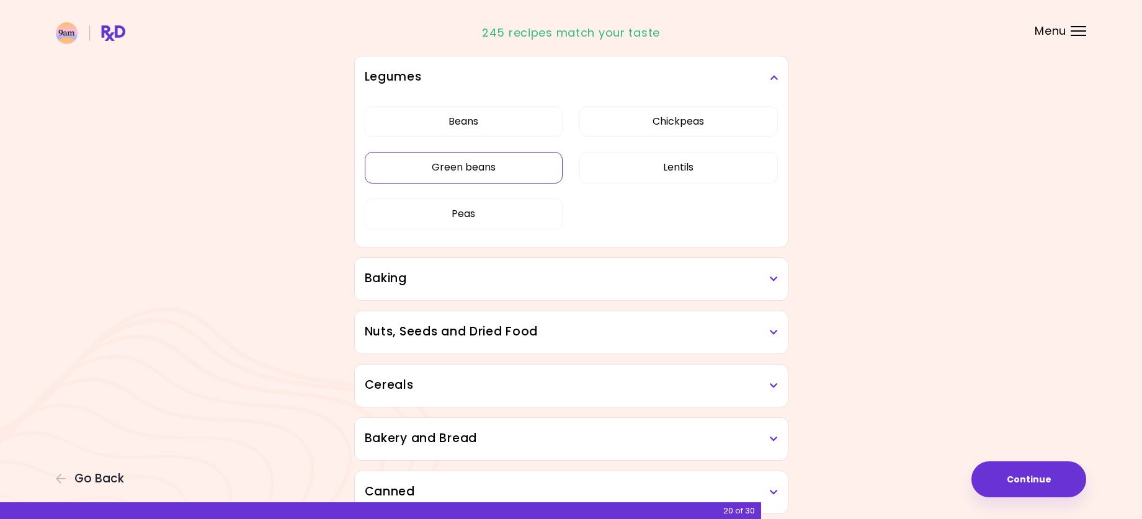
click at [529, 183] on button "Green beans" at bounding box center [464, 167] width 199 height 31
click at [523, 218] on button "Peas" at bounding box center [464, 214] width 199 height 31
click at [554, 279] on h3 "Baking" at bounding box center [571, 279] width 413 height 18
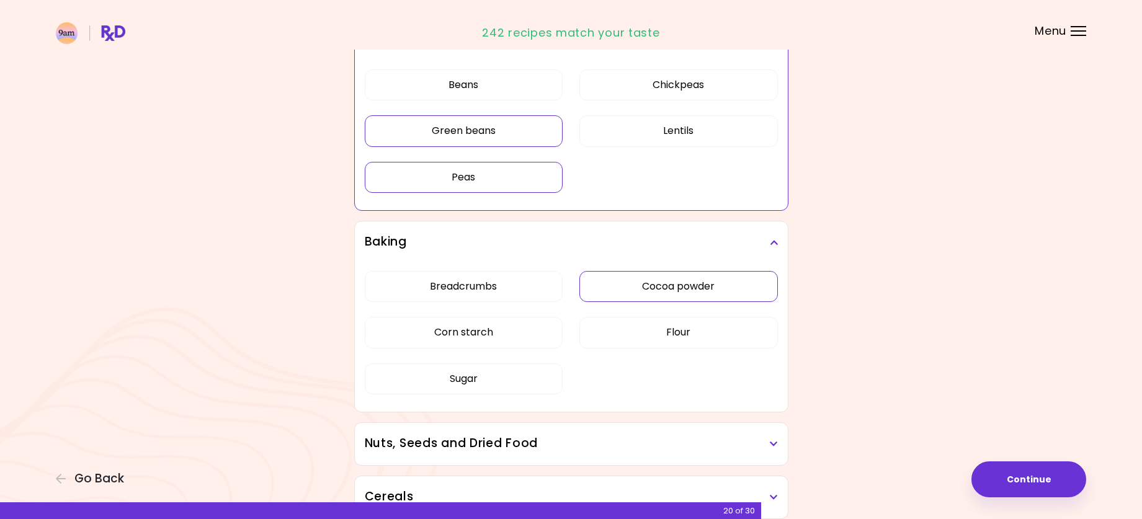
scroll to position [616, 0]
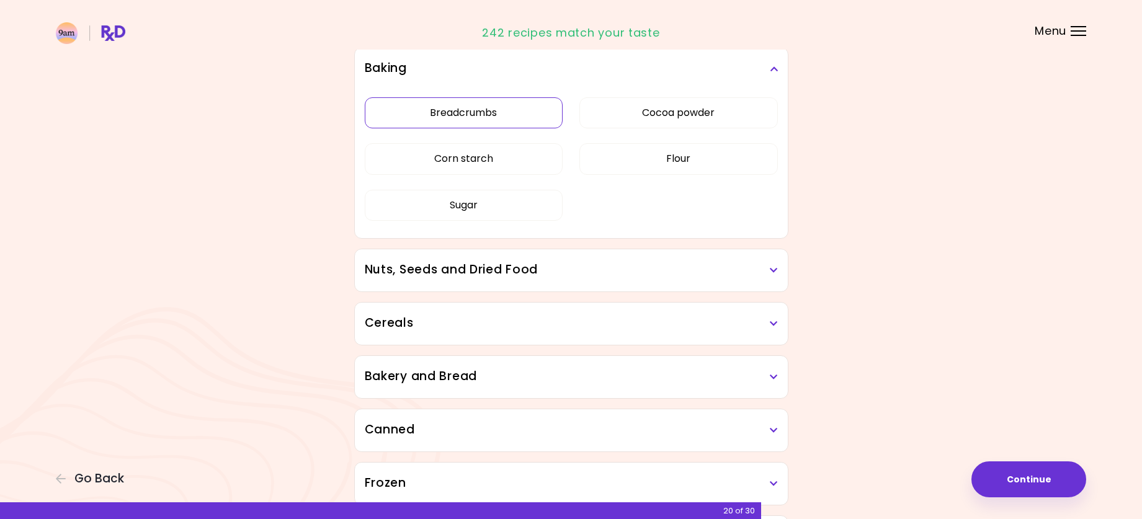
click at [523, 238] on div "Breadcrumbs Cocoa powder Corn starch Flour Sugar" at bounding box center [571, 164] width 413 height 148
click at [515, 121] on button "Breadcrumbs" at bounding box center [464, 112] width 199 height 31
click at [515, 160] on button "Corn starch" at bounding box center [464, 158] width 199 height 31
click at [511, 204] on button "Sugar" at bounding box center [464, 205] width 199 height 31
click at [640, 165] on button "Flour" at bounding box center [679, 158] width 199 height 31
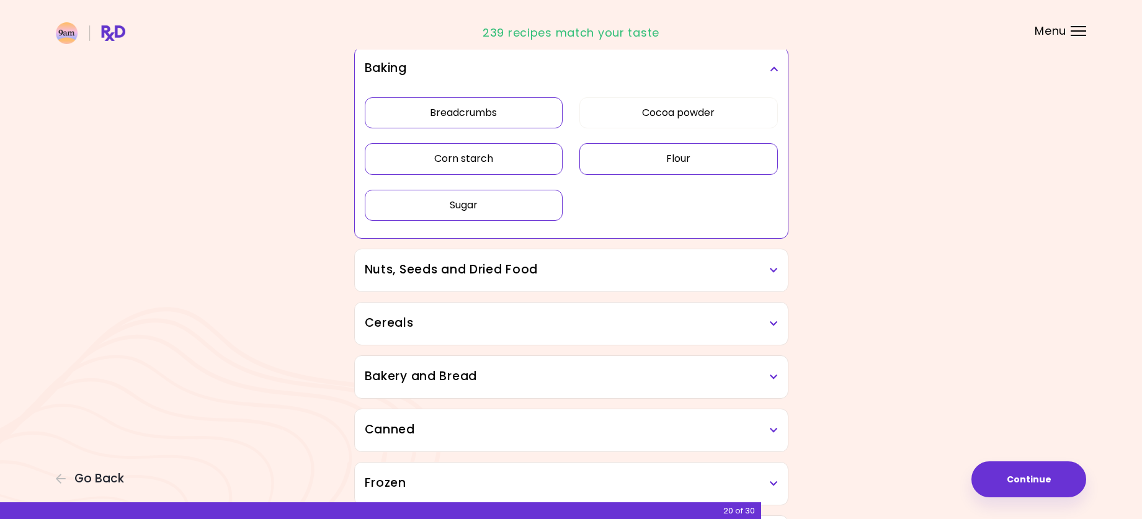
click at [555, 287] on div "Nuts, Seeds and Dried Food" at bounding box center [571, 270] width 433 height 42
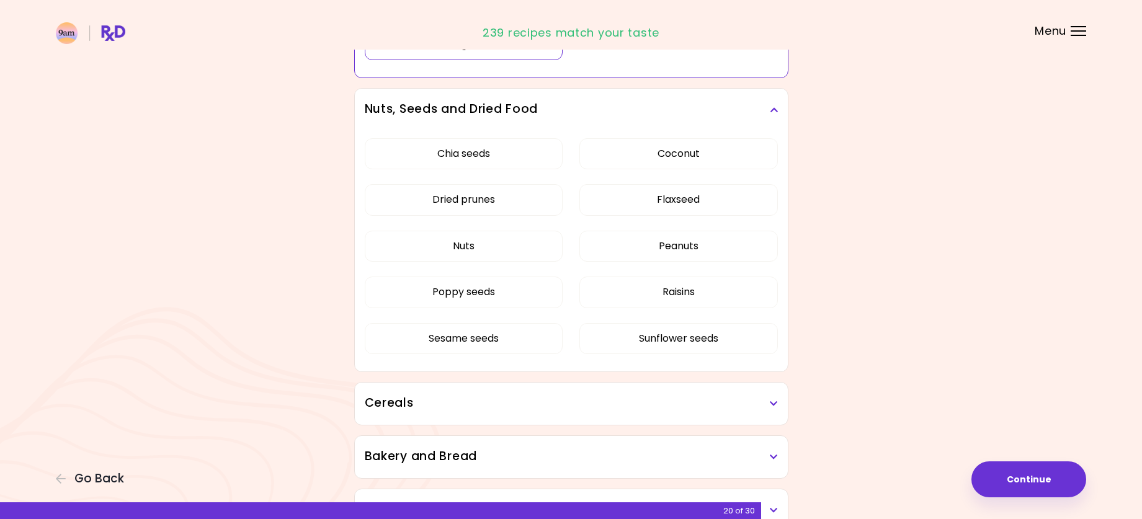
scroll to position [802, 0]
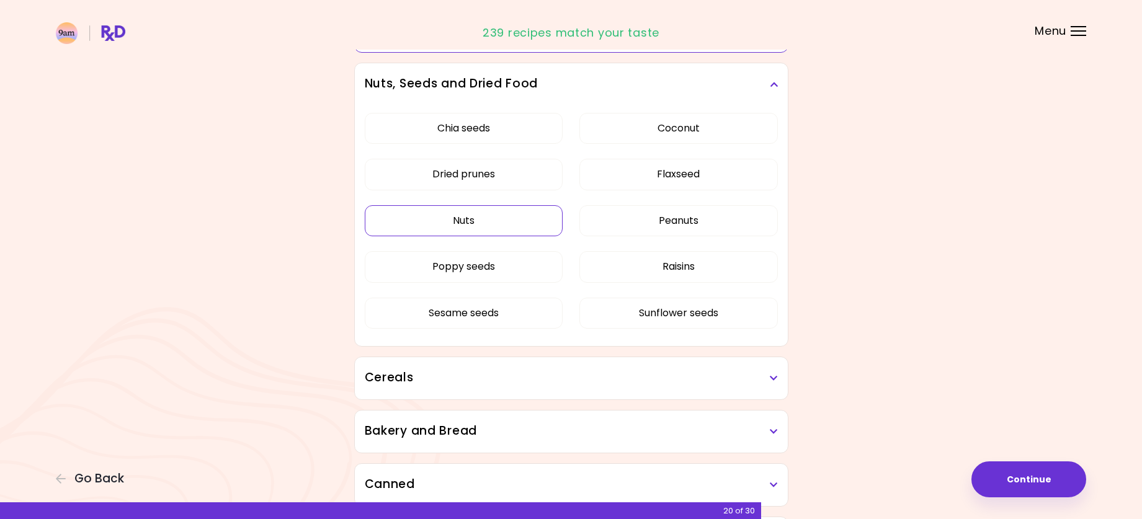
click at [502, 221] on div "Chia seeds Coconut Dried prunes Flaxseed Nuts Peanuts Poppy seeds Raisins Sesam…" at bounding box center [571, 225] width 413 height 241
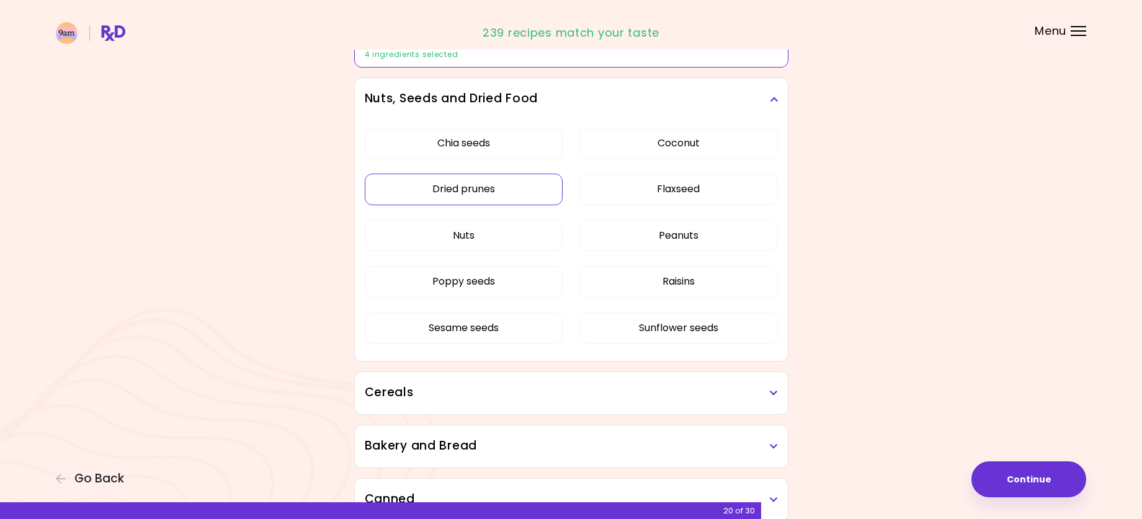
scroll to position [616, 0]
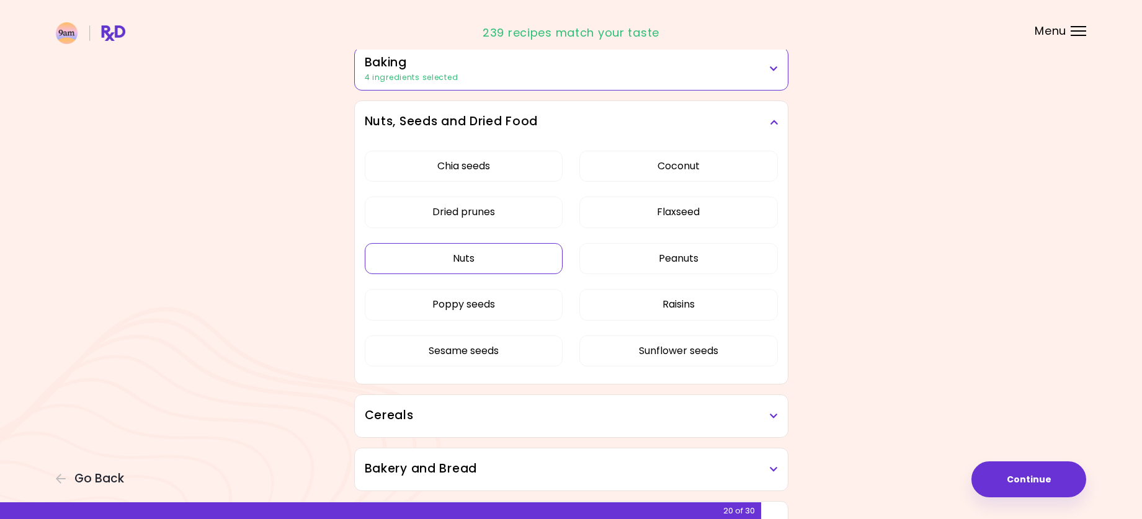
click at [508, 259] on button "Nuts" at bounding box center [464, 258] width 199 height 31
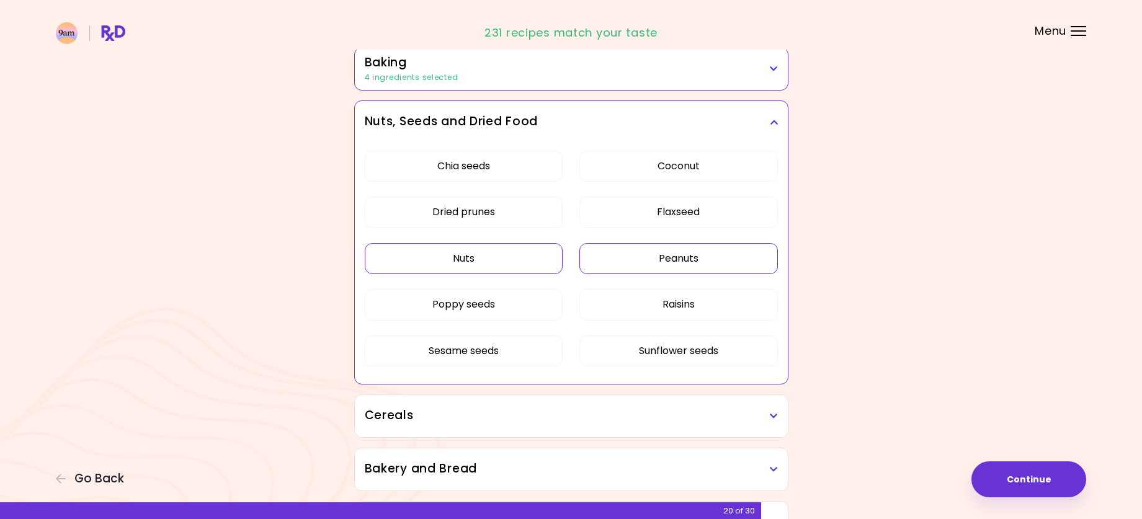
click at [630, 256] on button "Peanuts" at bounding box center [679, 258] width 199 height 31
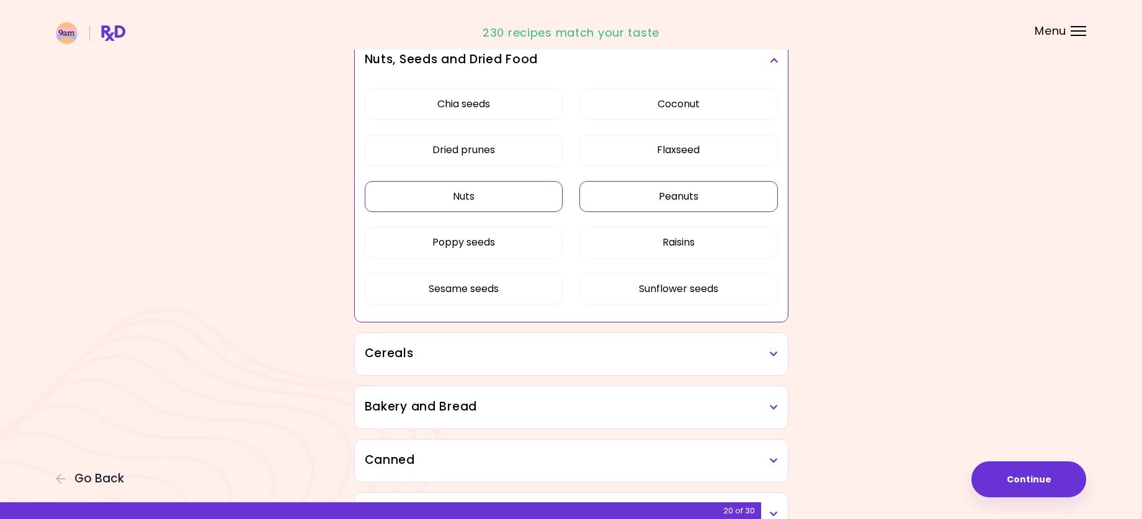
click at [507, 357] on h3 "Cereals" at bounding box center [571, 354] width 413 height 18
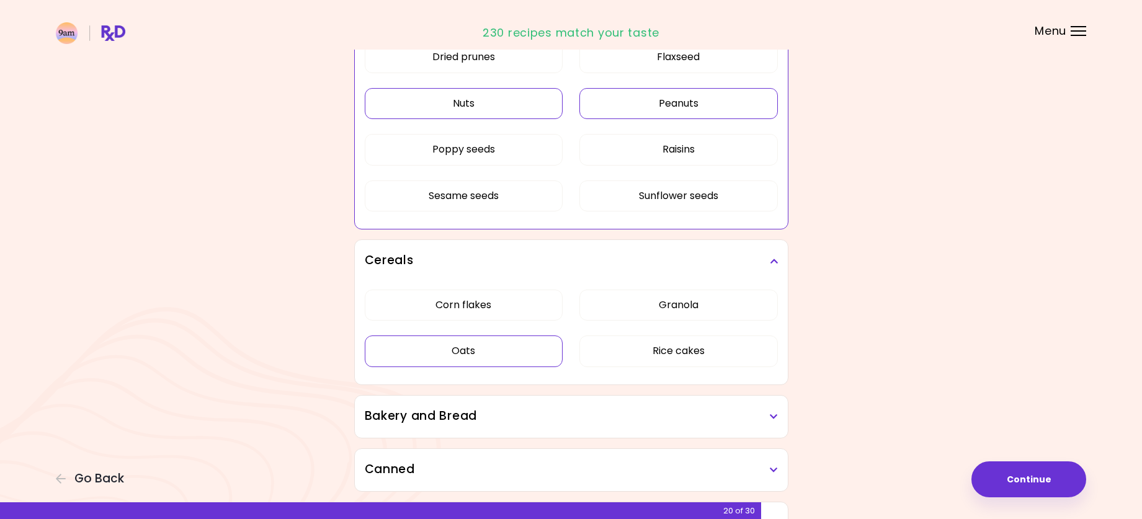
scroll to position [802, 0]
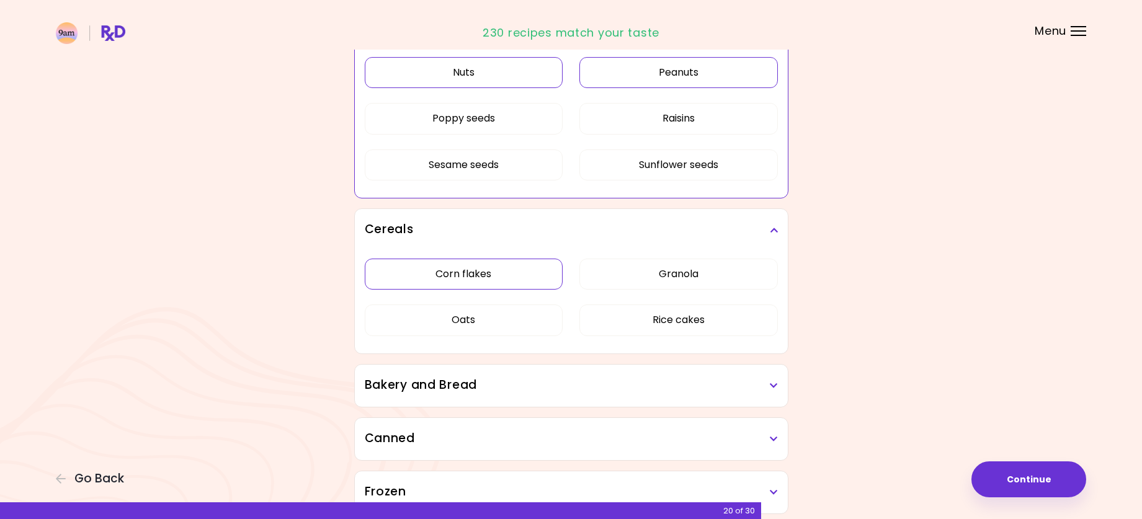
click at [542, 274] on div "Corn flakes Granola Oats Rice cakes" at bounding box center [571, 302] width 413 height 102
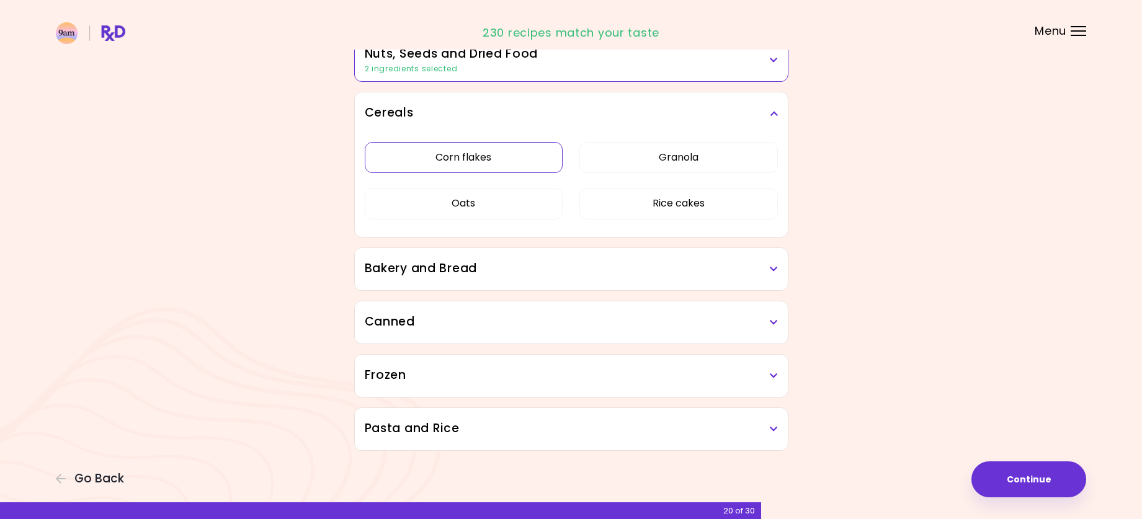
scroll to position [678, 0]
click at [509, 173] on button "Corn flakes" at bounding box center [464, 157] width 199 height 31
click at [699, 173] on div "Corn flakes Granola Oats Rice cakes" at bounding box center [571, 186] width 413 height 102
click at [683, 158] on button "Granola" at bounding box center [679, 157] width 199 height 31
click at [513, 157] on button "Corn flakes" at bounding box center [464, 157] width 199 height 31
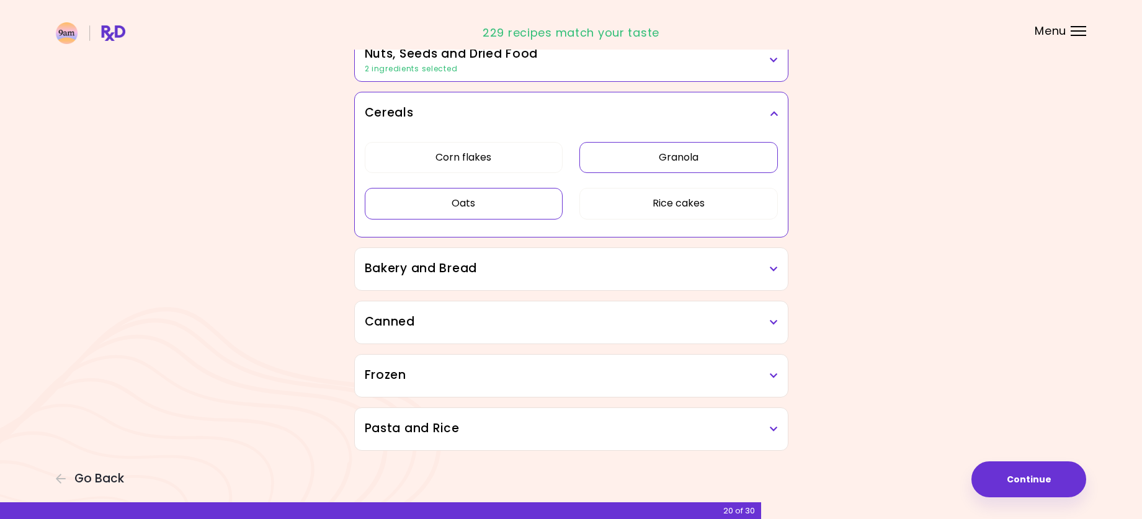
click at [508, 199] on button "Oats" at bounding box center [464, 203] width 199 height 31
click at [660, 272] on h3 "Bakery and Bread" at bounding box center [571, 269] width 413 height 18
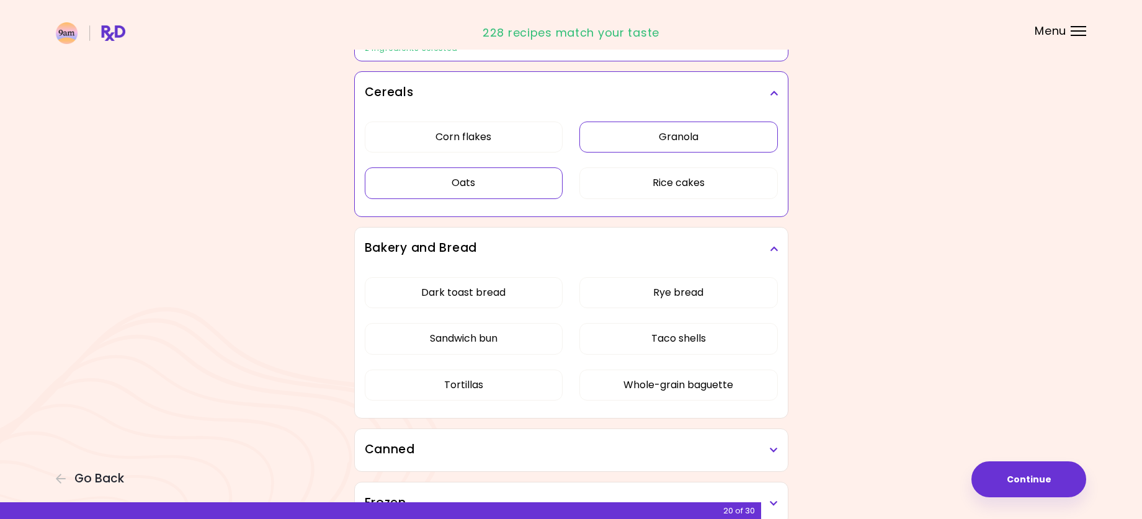
scroll to position [740, 0]
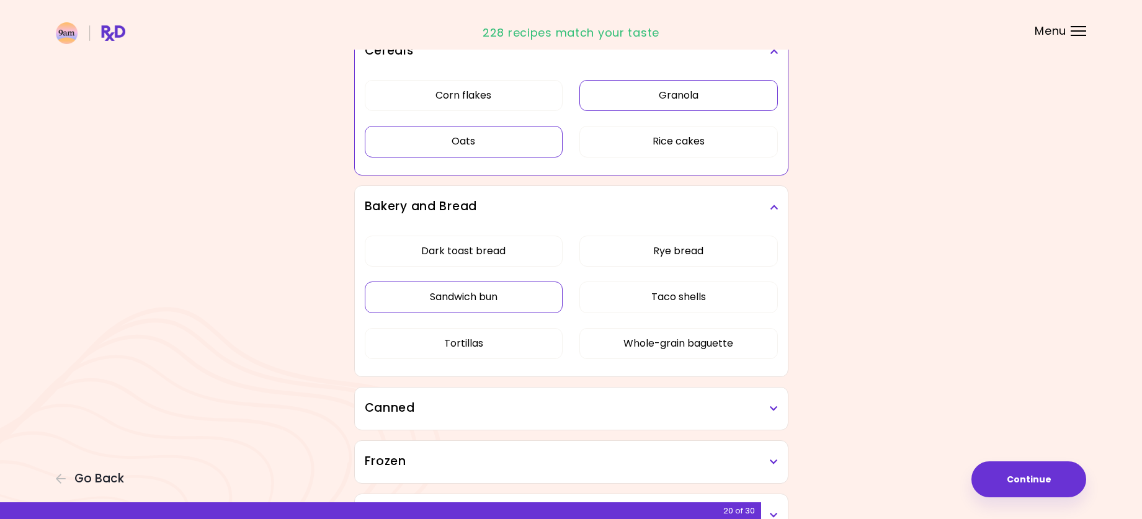
click at [511, 295] on div "Dark toast bread Rye bread Sandwich bun Taco shells Tortillas Whole-grain bague…" at bounding box center [571, 302] width 413 height 148
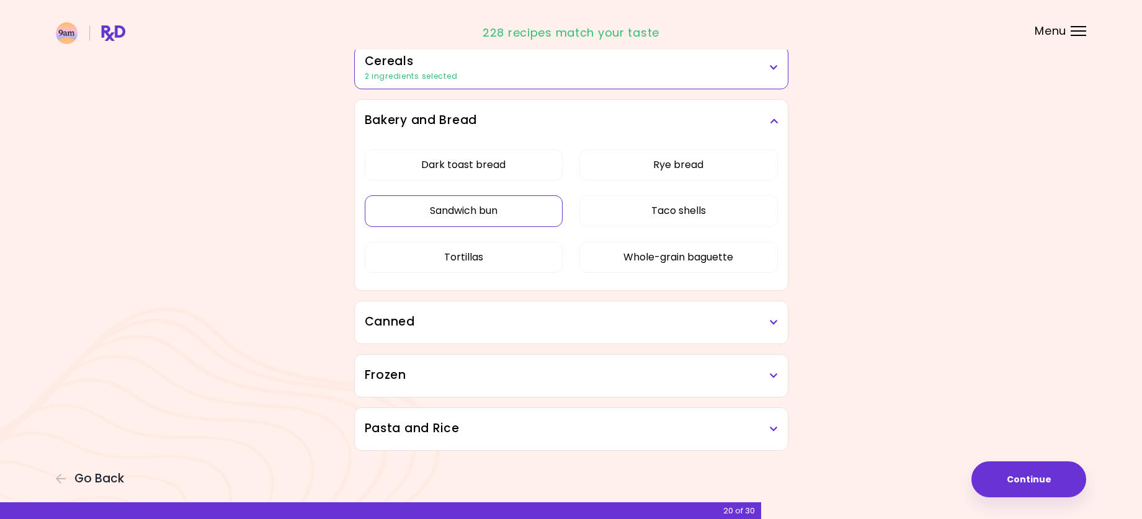
scroll to position [724, 0]
click at [511, 213] on button "Sandwich bun" at bounding box center [464, 210] width 199 height 31
click at [528, 261] on button "Tortillas" at bounding box center [464, 257] width 199 height 31
click at [715, 213] on button "Taco shells" at bounding box center [679, 210] width 199 height 31
click at [651, 332] on div "Canned" at bounding box center [571, 323] width 433 height 42
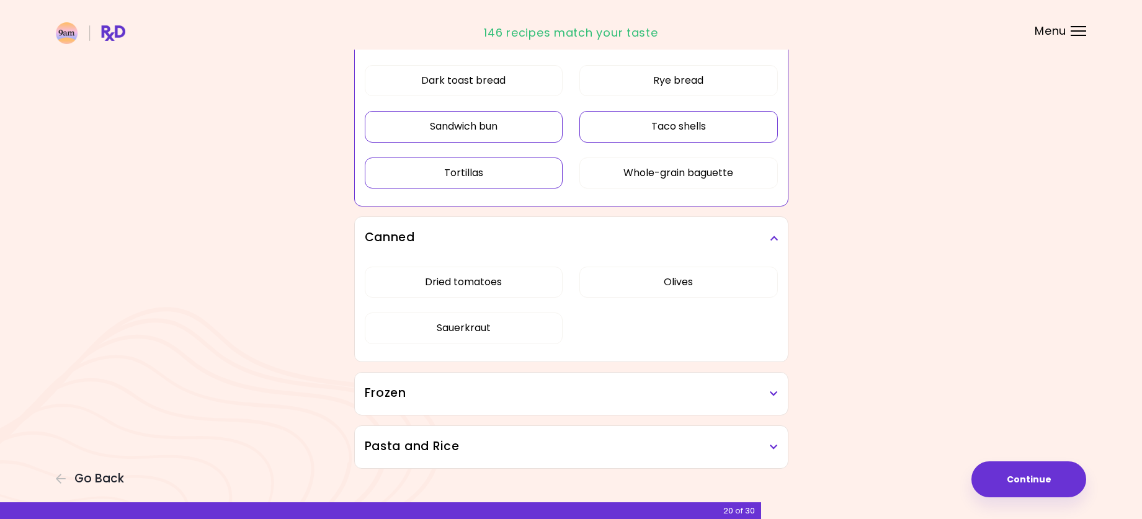
scroll to position [826, 0]
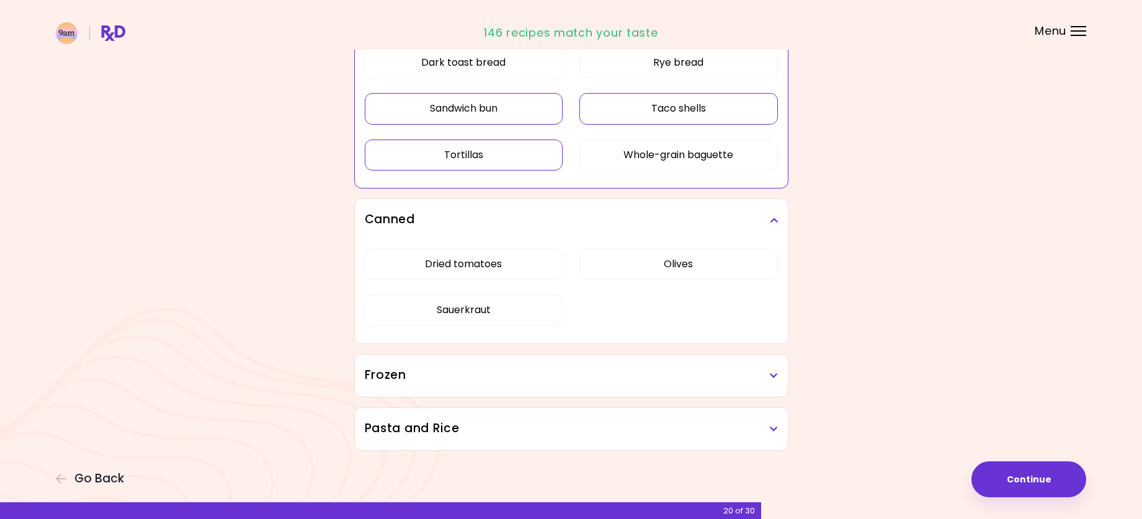
click at [557, 384] on h3 "Frozen" at bounding box center [571, 376] width 413 height 18
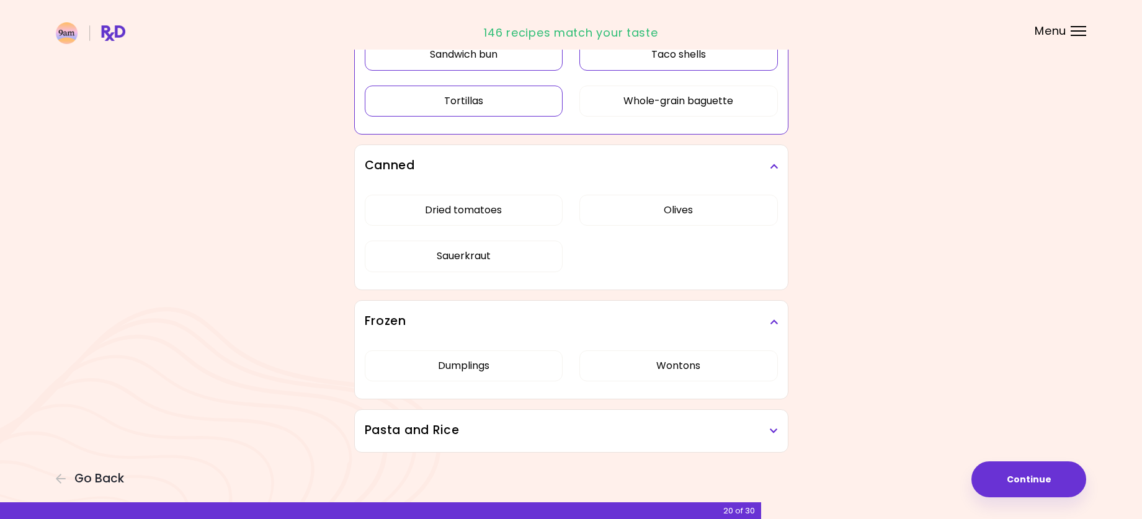
scroll to position [882, 0]
click at [557, 429] on h3 "Pasta and Rice" at bounding box center [571, 429] width 413 height 18
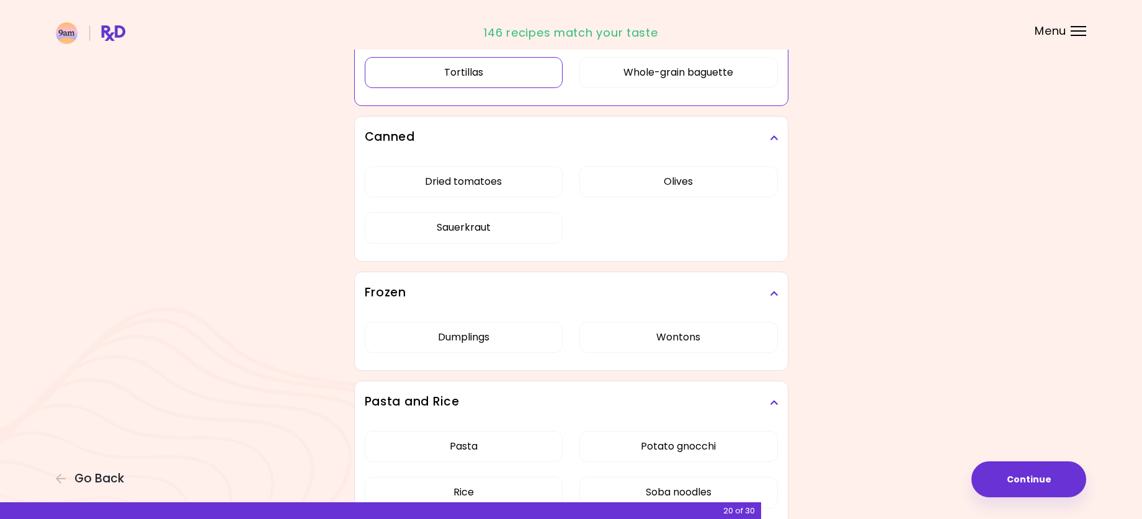
scroll to position [984, 0]
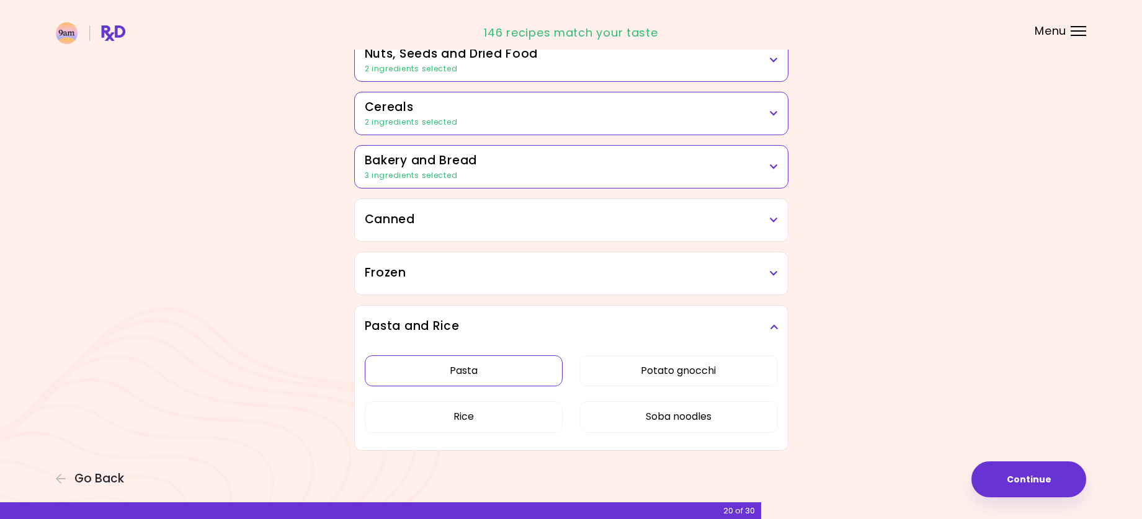
click at [498, 367] on button "Pasta" at bounding box center [464, 371] width 199 height 31
click at [506, 410] on button "Rice" at bounding box center [464, 416] width 199 height 31
click at [1036, 474] on button "Continue" at bounding box center [1029, 480] width 115 height 36
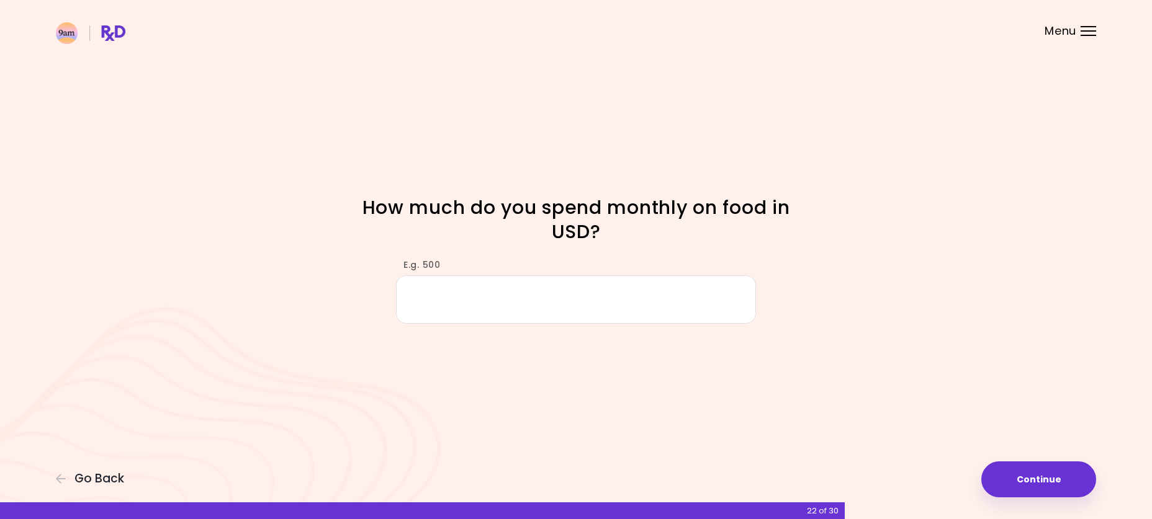
click at [619, 301] on input "E.g. 500" at bounding box center [576, 300] width 360 height 48
type input "***"
click at [1067, 474] on button "Continue" at bounding box center [1038, 480] width 115 height 36
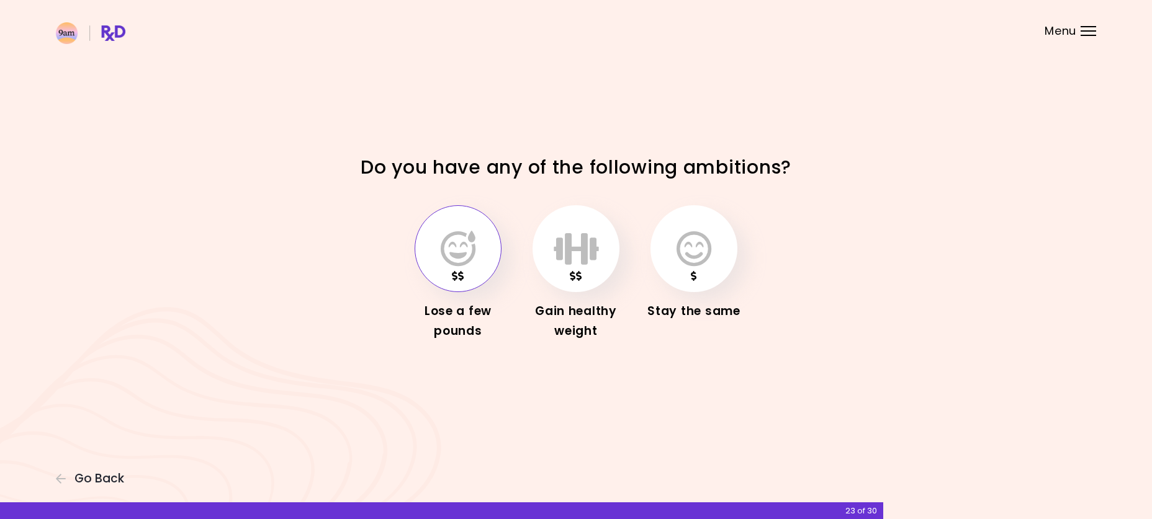
click at [477, 269] on button "button" at bounding box center [458, 248] width 87 height 87
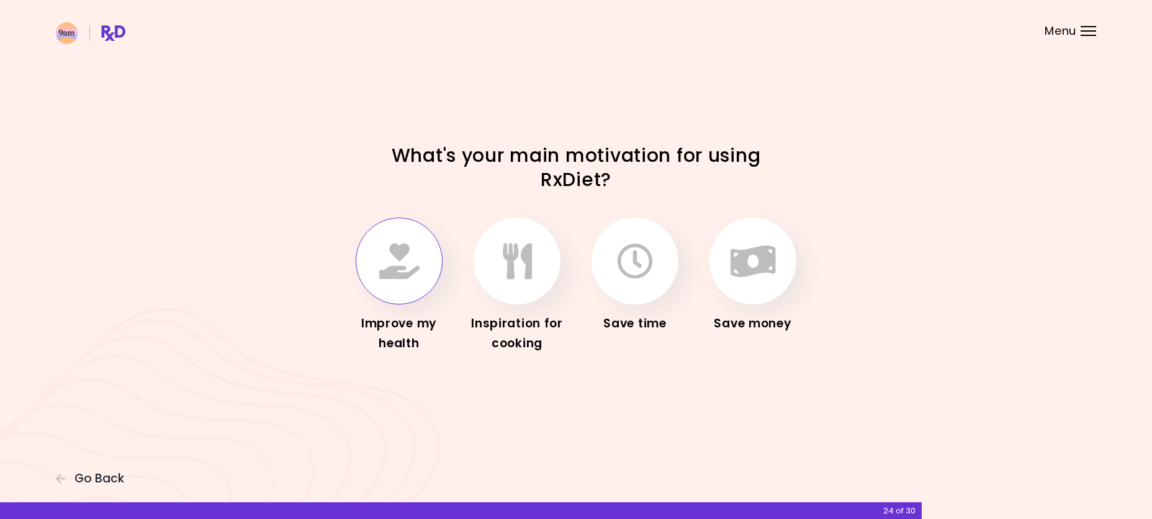
click at [415, 265] on icon "button" at bounding box center [399, 261] width 40 height 36
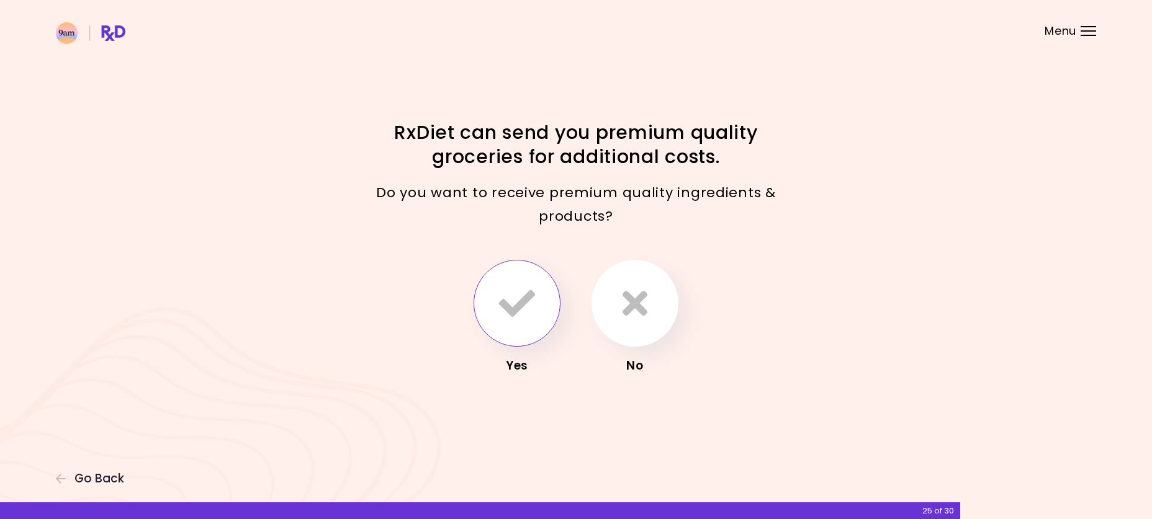
click at [542, 306] on button "button" at bounding box center [516, 303] width 87 height 87
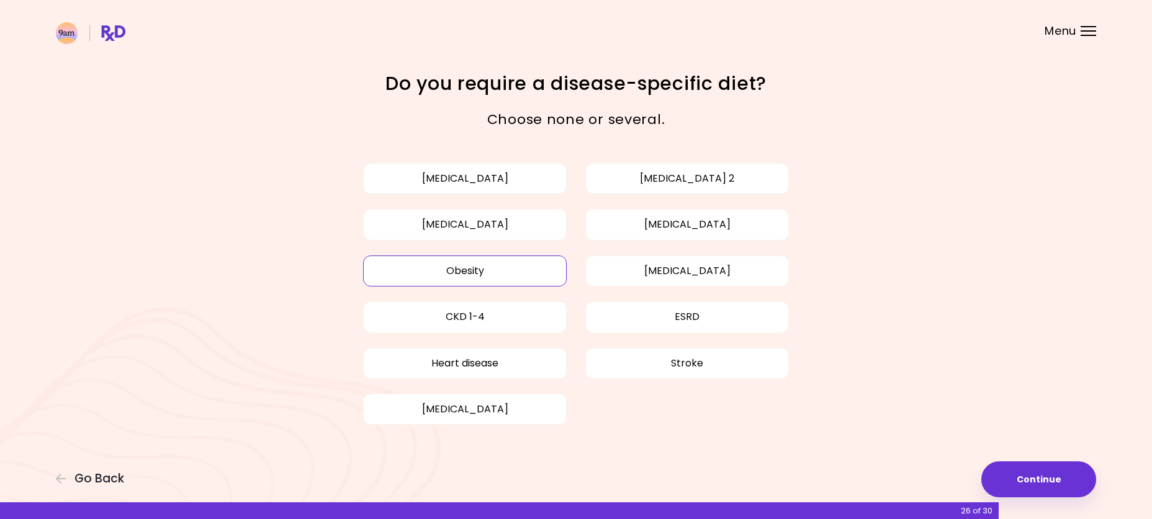
click at [548, 272] on button "Obesity" at bounding box center [465, 271] width 204 height 31
click at [534, 280] on button "Obesity" at bounding box center [465, 271] width 204 height 31
click at [611, 406] on div "[MEDICAL_DATA] [MEDICAL_DATA] 2 [MEDICAL_DATA] [MEDICAL_DATA] Obesity [MEDICAL_…" at bounding box center [575, 294] width 509 height 277
click at [1023, 486] on button "Continue" at bounding box center [1038, 480] width 115 height 36
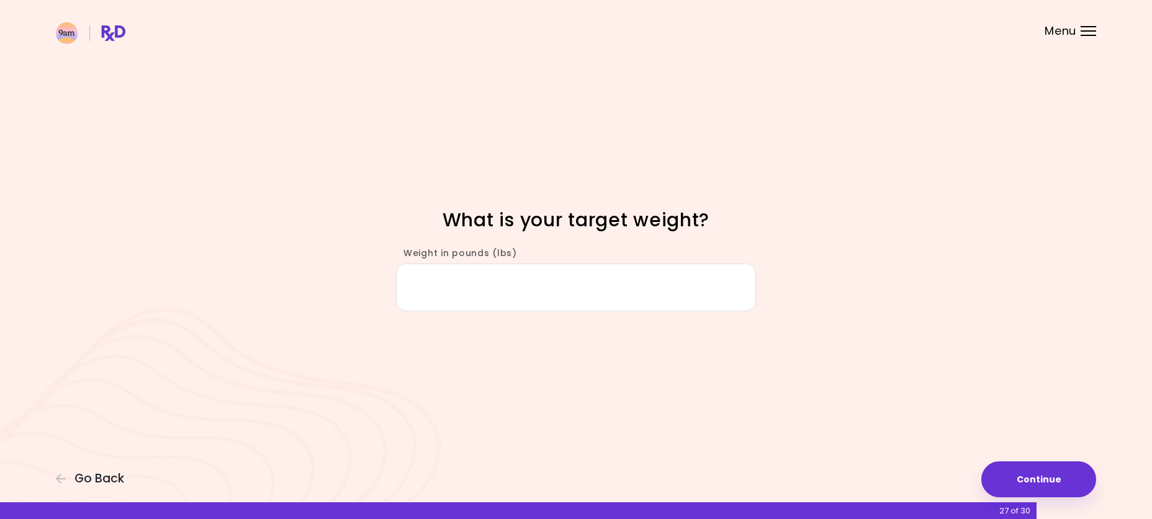
click at [574, 292] on input "Weight in pounds (lbs)" at bounding box center [576, 288] width 360 height 48
click at [1035, 475] on button "Continue" at bounding box center [1038, 480] width 115 height 36
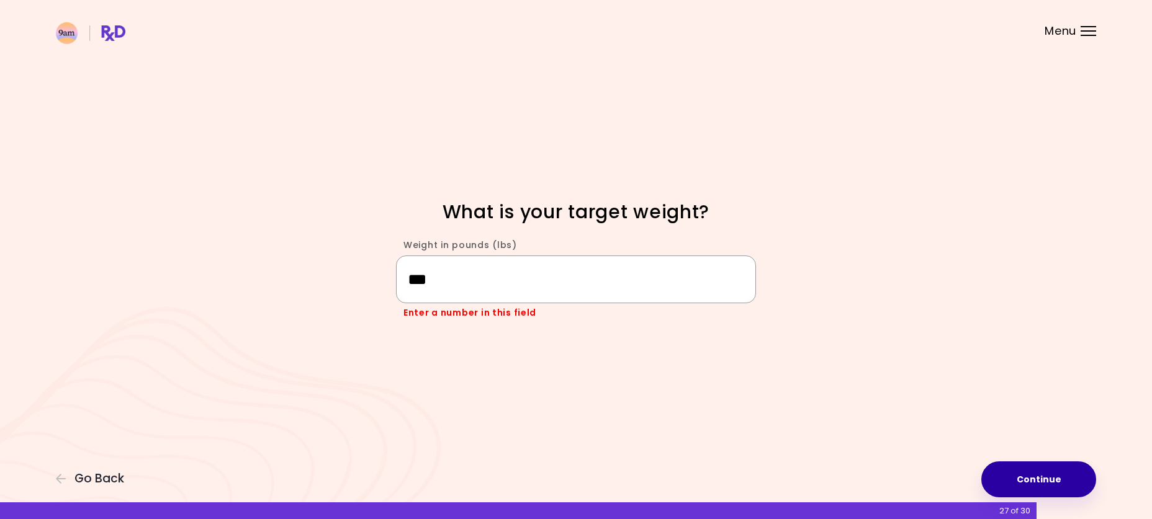
type input "***"
click at [1031, 477] on button "Continue" at bounding box center [1038, 480] width 115 height 36
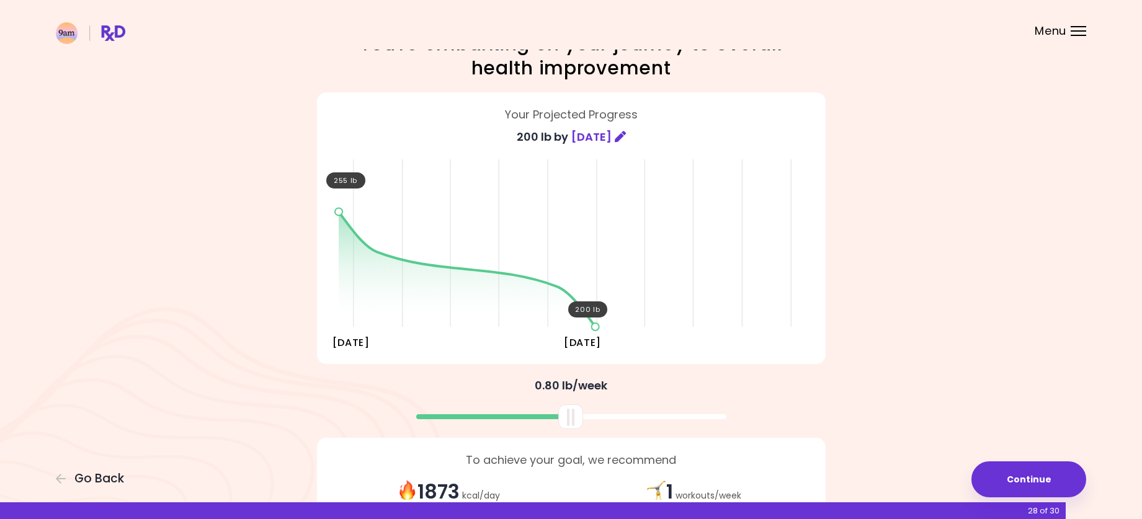
scroll to position [62, 0]
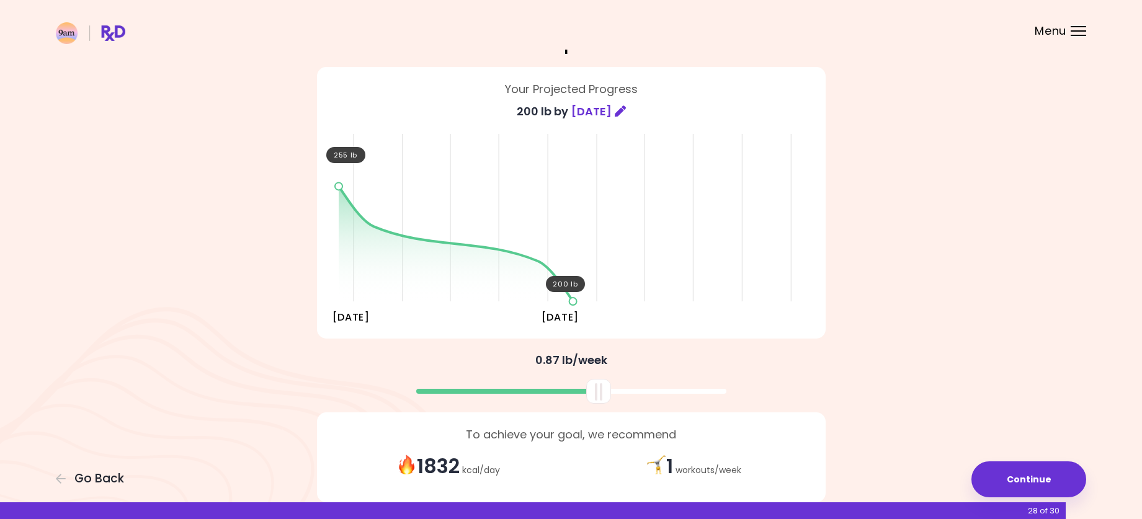
drag, startPoint x: 578, startPoint y: 392, endPoint x: 606, endPoint y: 393, distance: 28.0
click at [606, 393] on div at bounding box center [598, 391] width 25 height 25
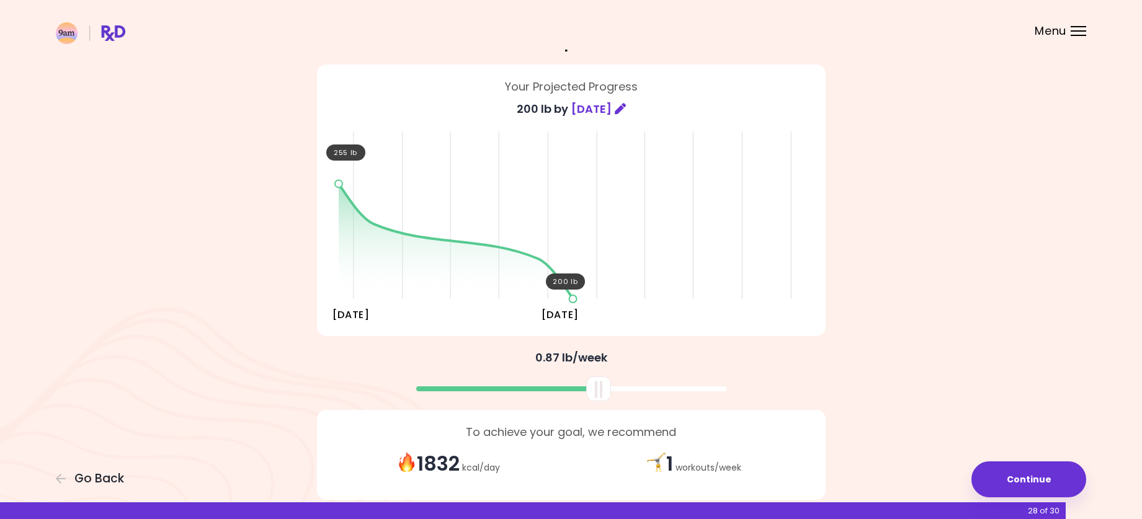
scroll to position [61, 0]
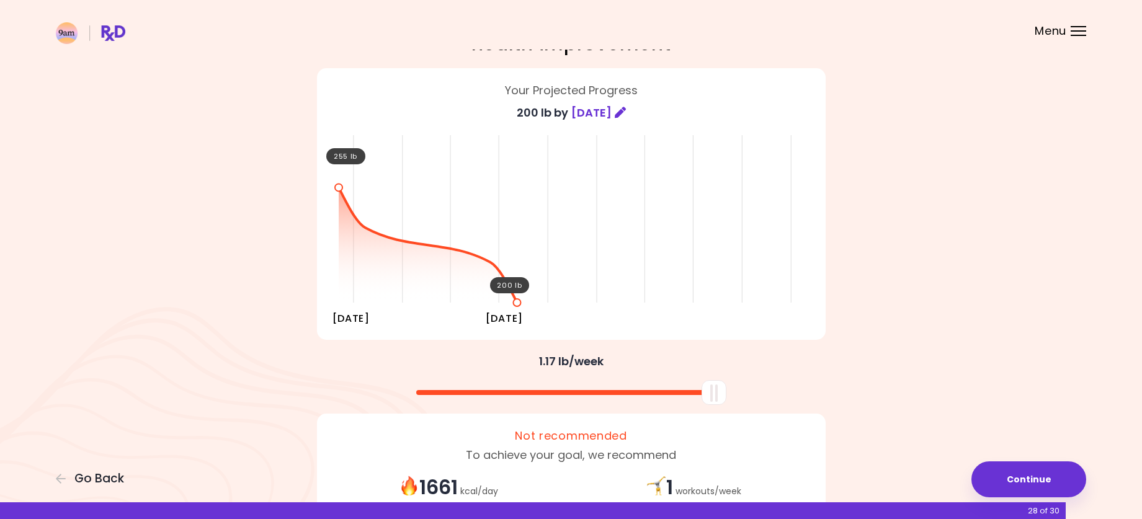
drag, startPoint x: 603, startPoint y: 393, endPoint x: 743, endPoint y: 392, distance: 140.2
click at [743, 392] on div at bounding box center [571, 388] width 521 height 33
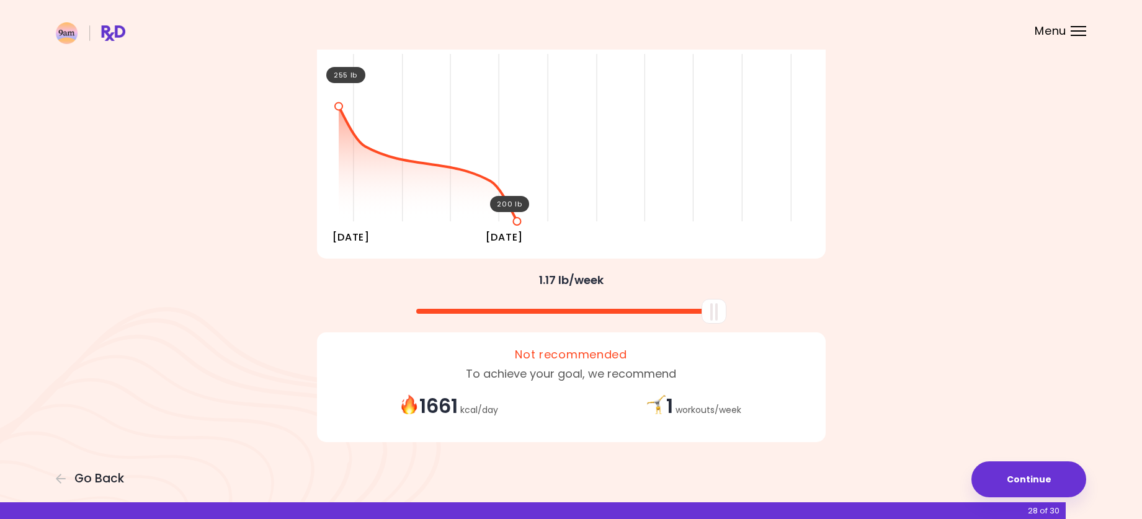
scroll to position [143, 0]
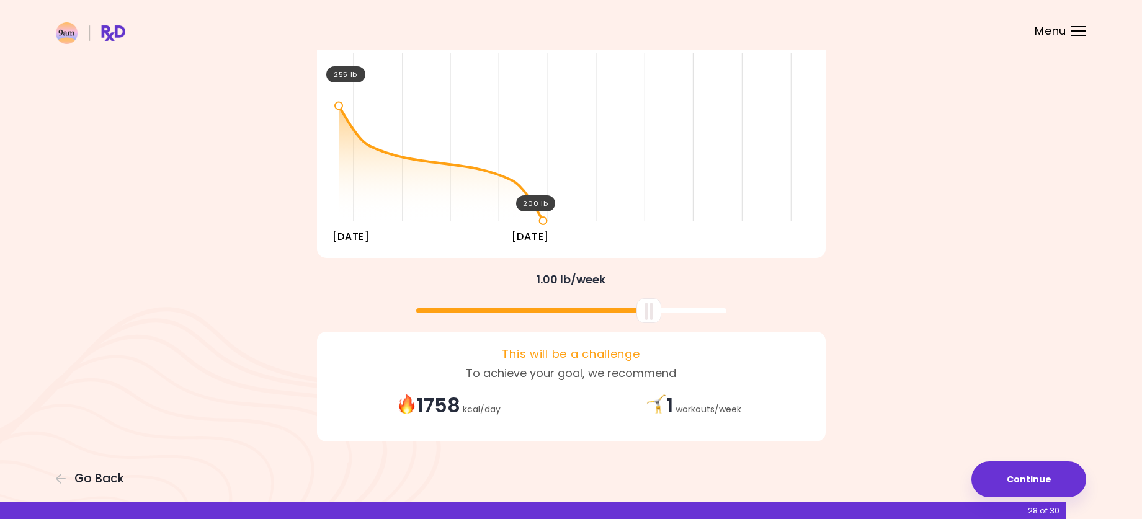
drag, startPoint x: 722, startPoint y: 315, endPoint x: 657, endPoint y: 325, distance: 65.9
click at [657, 325] on div "You're embarking on your journey to overall health improvement Your Projected P…" at bounding box center [572, 189] width 596 height 526
click at [1030, 465] on button "Continue" at bounding box center [1029, 480] width 115 height 36
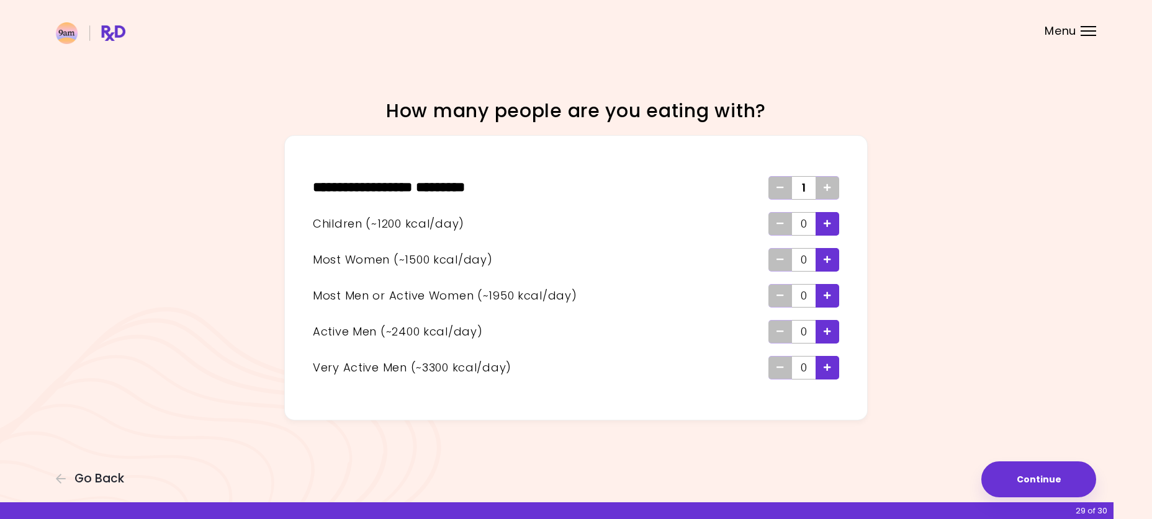
click at [827, 224] on icon "Add - Child" at bounding box center [826, 224] width 7 height 8
click at [833, 334] on div "Add - Active Man" at bounding box center [827, 332] width 24 height 24
click at [835, 372] on div "Add - Very Active Man" at bounding box center [827, 368] width 24 height 24
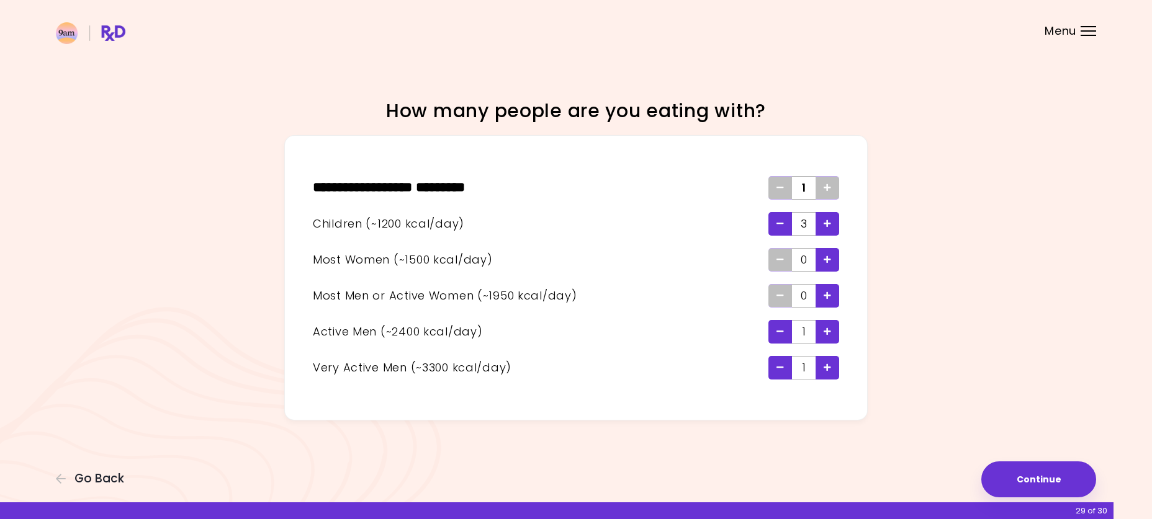
click at [787, 223] on div "Remove - Child" at bounding box center [780, 224] width 24 height 24
click at [1024, 479] on button "Continue" at bounding box center [1038, 480] width 115 height 36
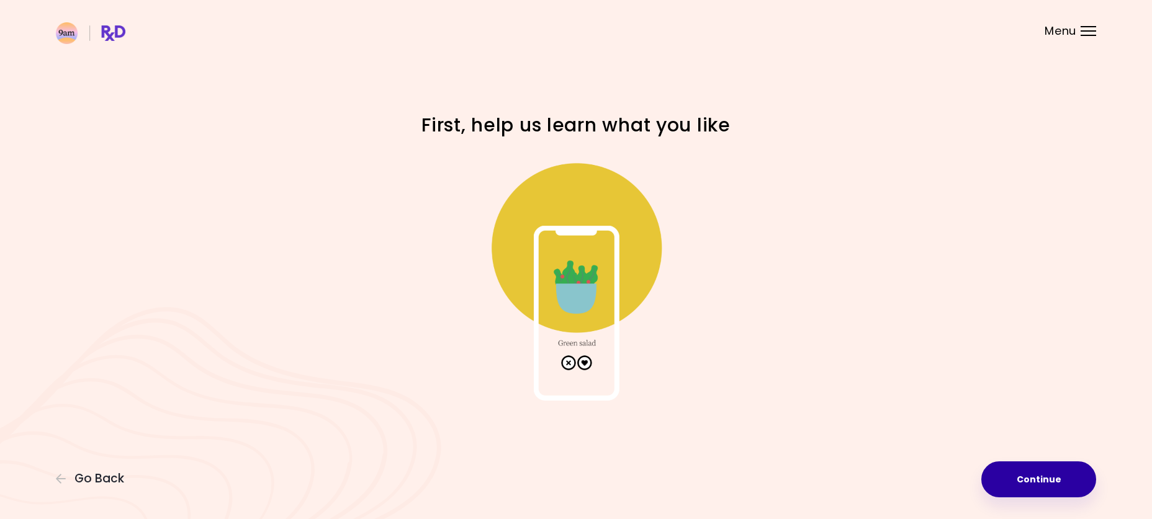
click at [1043, 488] on button "Continue" at bounding box center [1038, 480] width 115 height 36
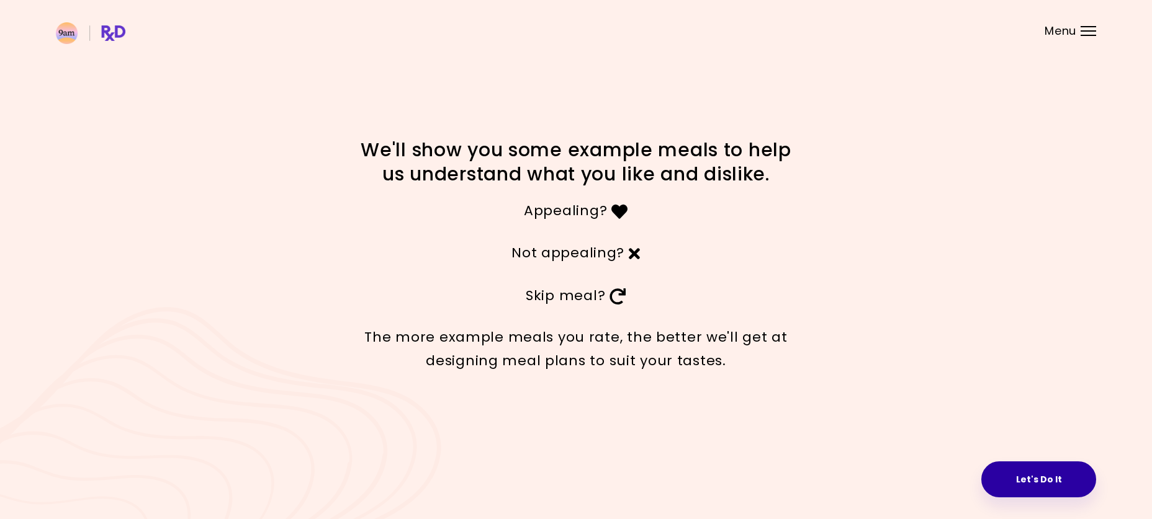
click at [1020, 473] on button "Let's Do It" at bounding box center [1038, 480] width 115 height 36
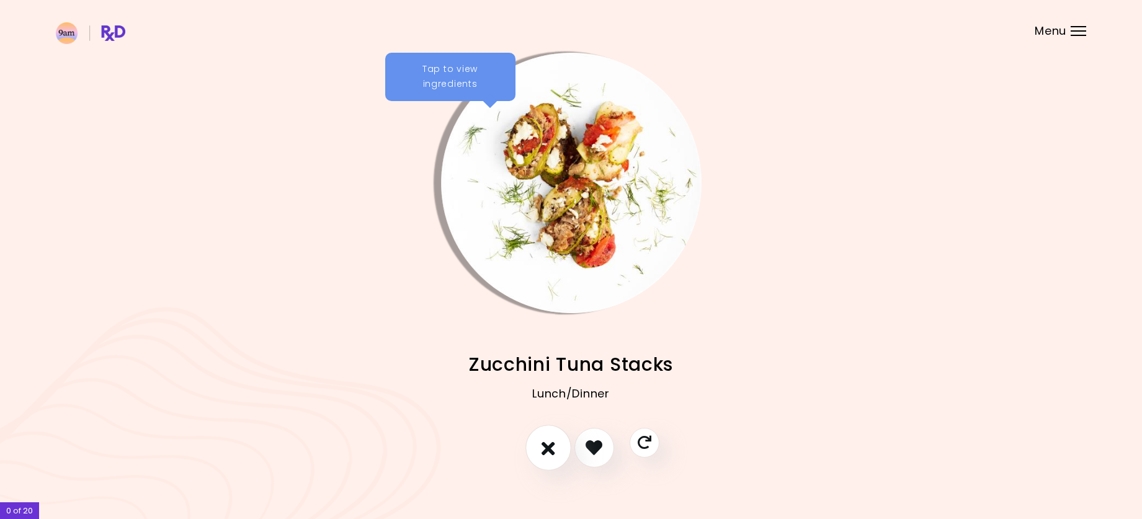
click at [545, 446] on icon "I don't like this recipe" at bounding box center [549, 447] width 14 height 19
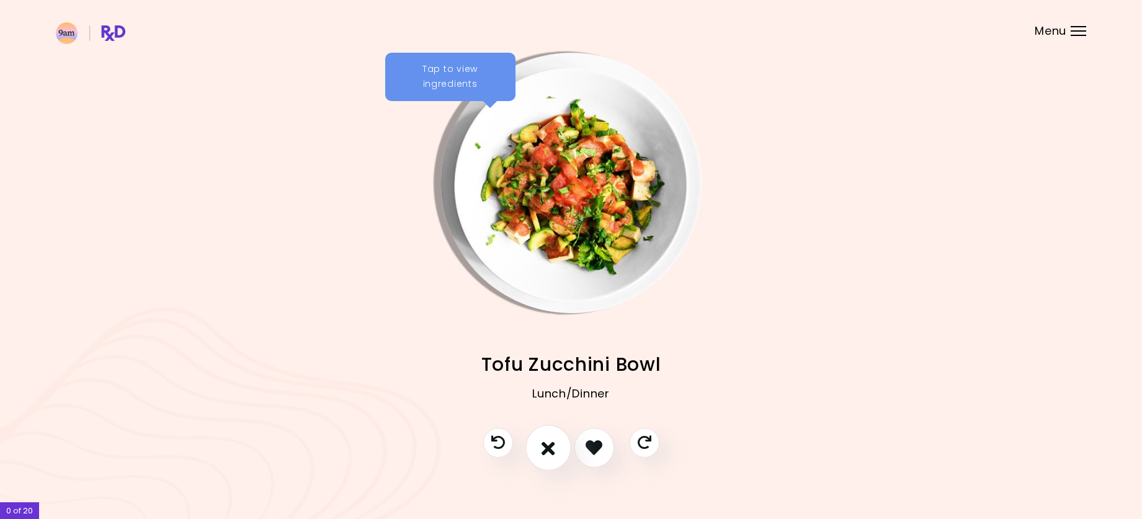
click at [546, 442] on icon "I don't like this recipe" at bounding box center [549, 447] width 14 height 19
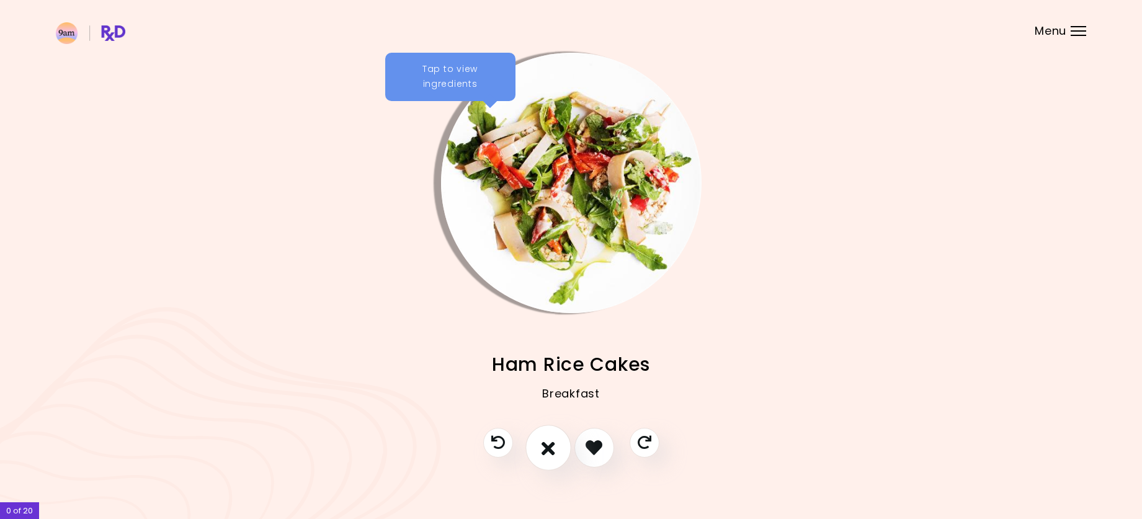
click at [540, 449] on button "I don't like this recipe" at bounding box center [549, 448] width 46 height 46
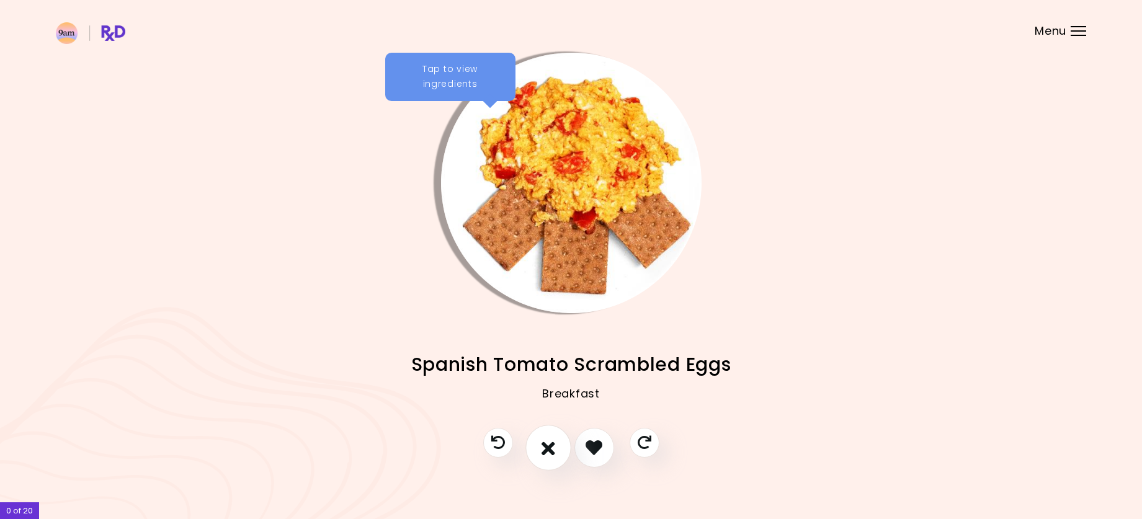
click at [540, 447] on button "I don't like this recipe" at bounding box center [549, 448] width 46 height 46
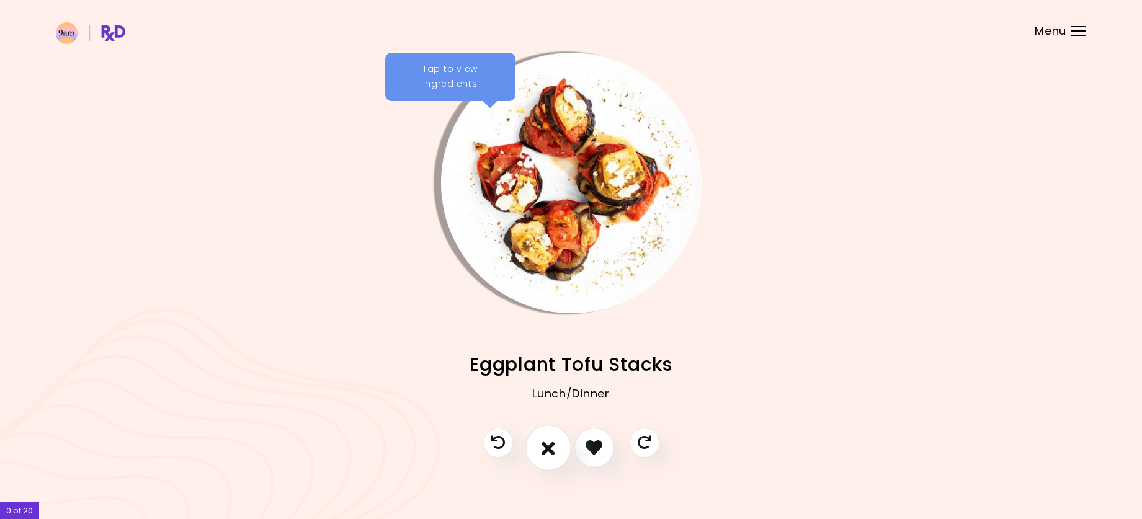
click at [540, 447] on button "I don't like this recipe" at bounding box center [549, 448] width 46 height 46
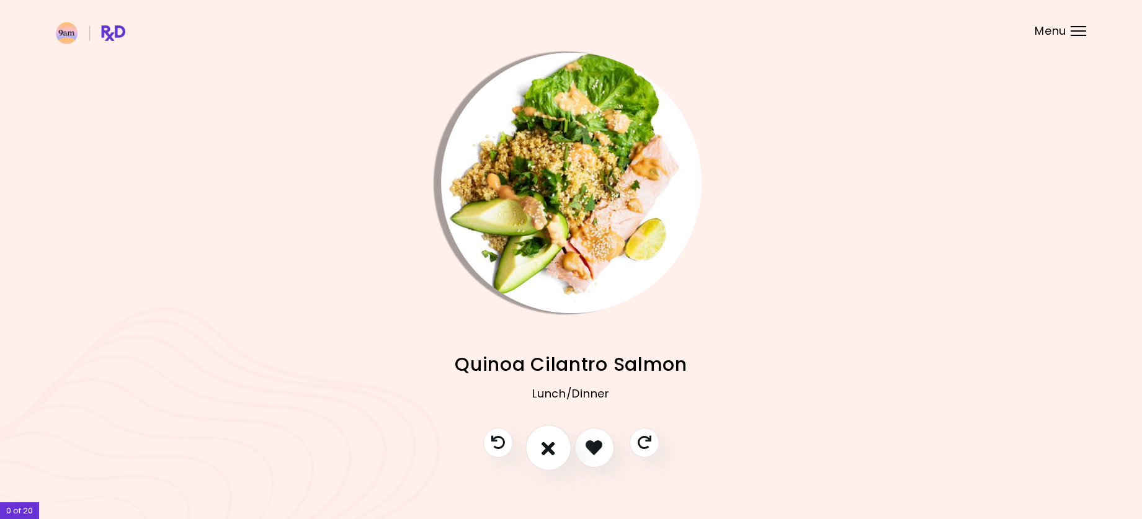
click at [540, 447] on button "I don't like this recipe" at bounding box center [549, 448] width 46 height 46
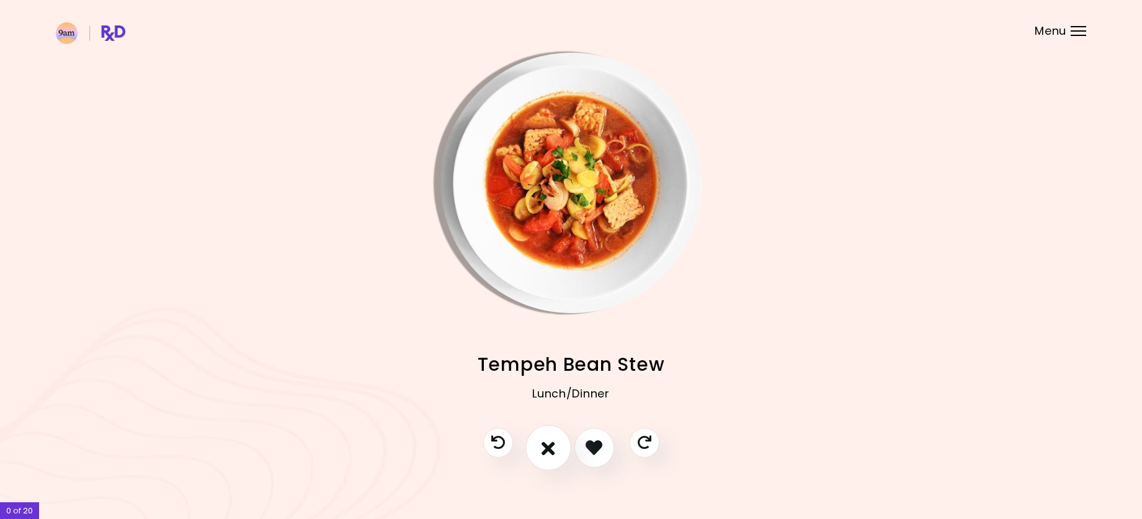
click at [540, 447] on button "I don't like this recipe" at bounding box center [549, 448] width 46 height 46
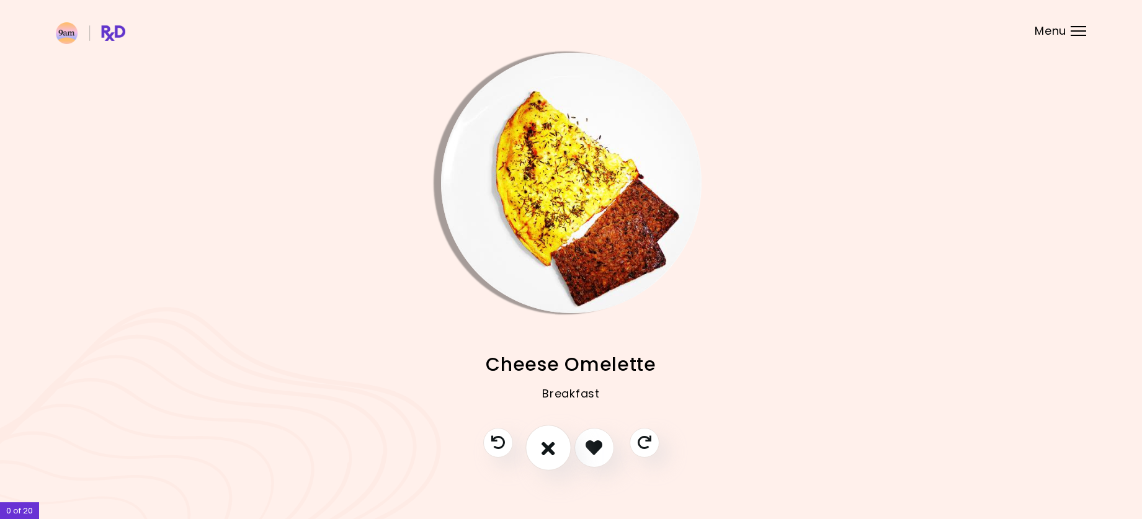
click at [539, 446] on button "I don't like this recipe" at bounding box center [549, 448] width 46 height 46
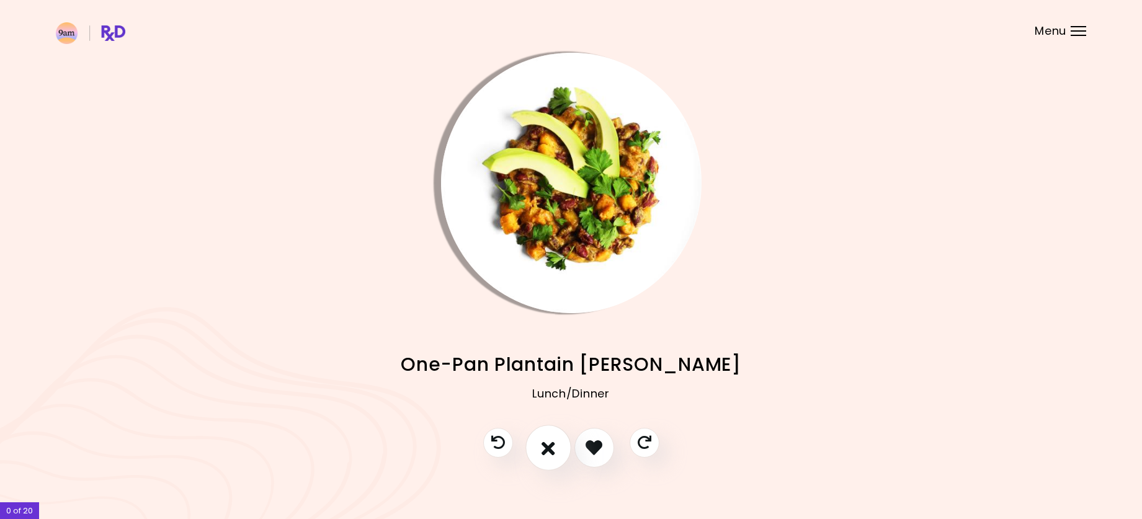
click at [539, 446] on button "I don't like this recipe" at bounding box center [549, 448] width 46 height 46
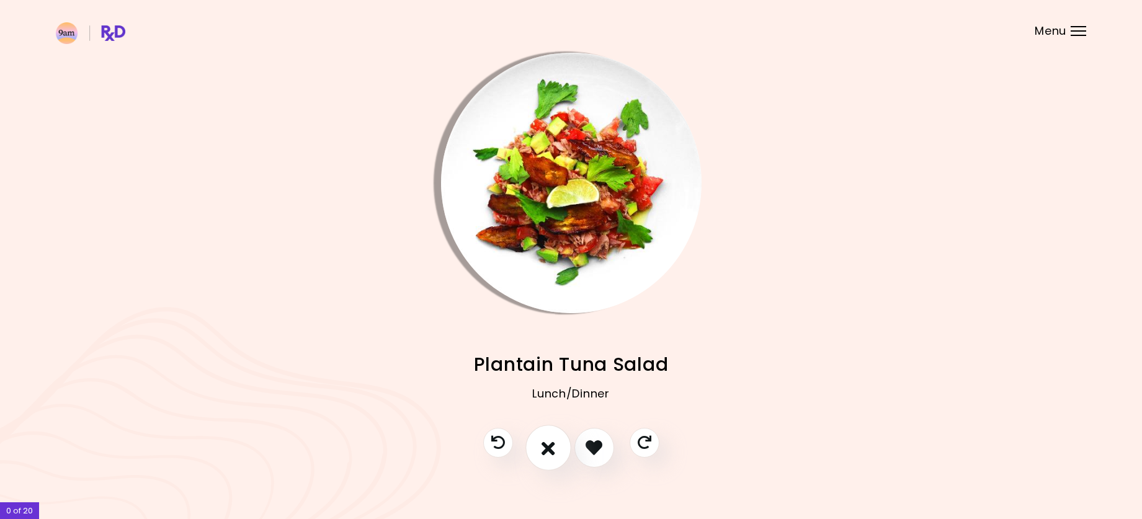
click at [540, 446] on button "I don't like this recipe" at bounding box center [549, 448] width 46 height 46
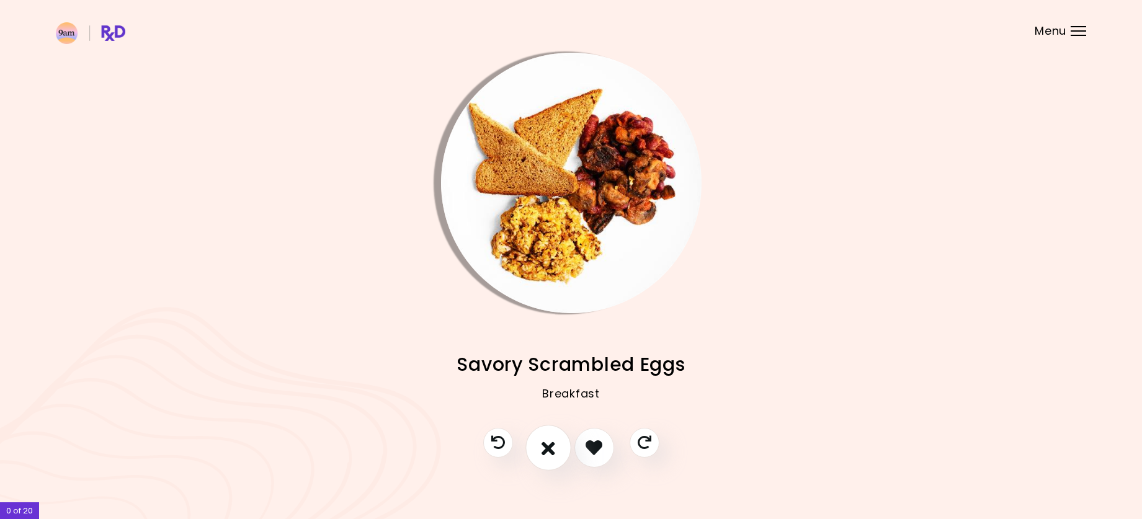
click at [540, 446] on button "I don't like this recipe" at bounding box center [549, 448] width 46 height 46
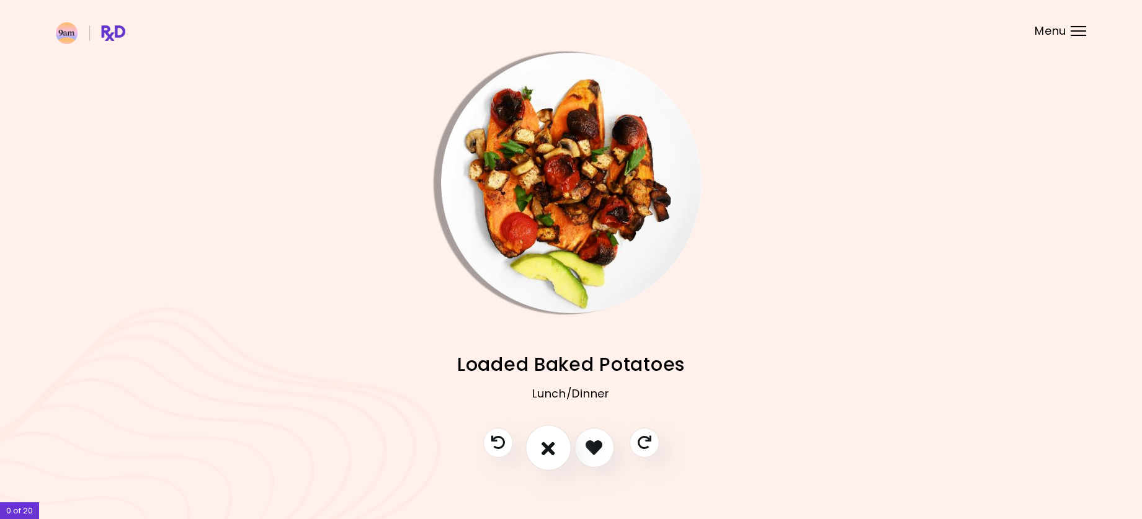
click at [540, 446] on button "I don't like this recipe" at bounding box center [549, 448] width 46 height 46
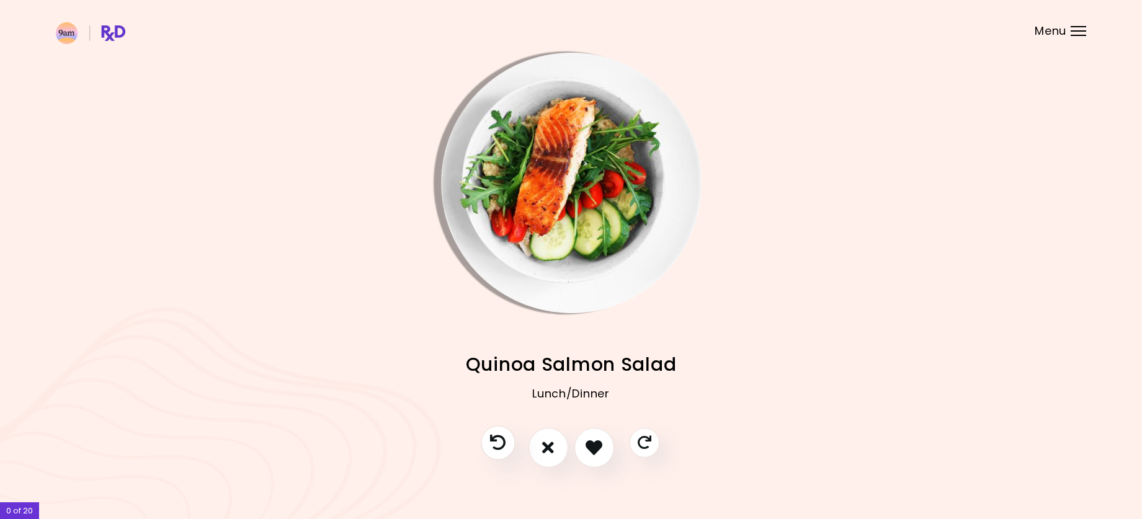
click at [503, 440] on icon "Previous recipe" at bounding box center [498, 443] width 16 height 16
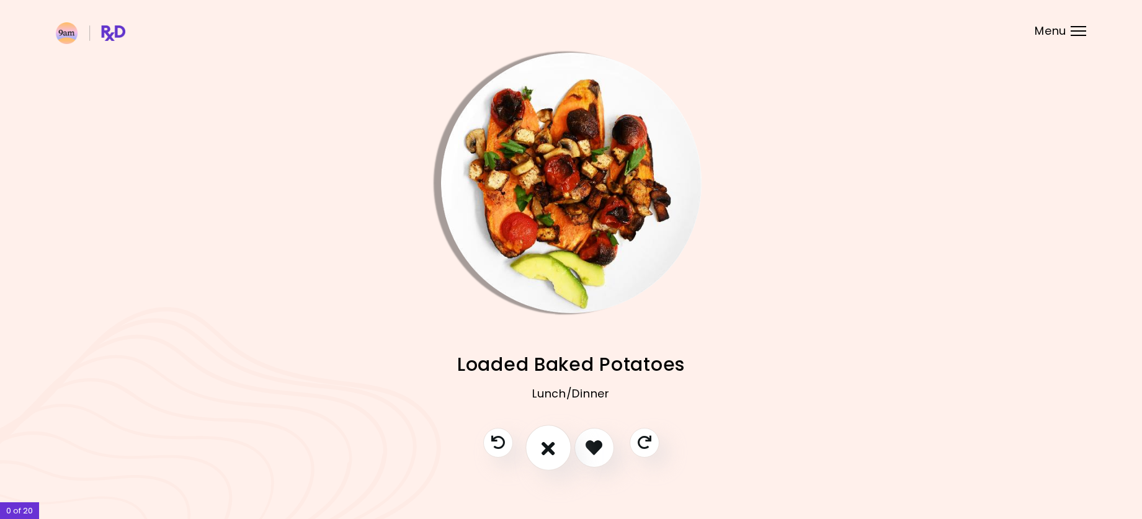
click at [556, 445] on button "I don't like this recipe" at bounding box center [549, 448] width 46 height 46
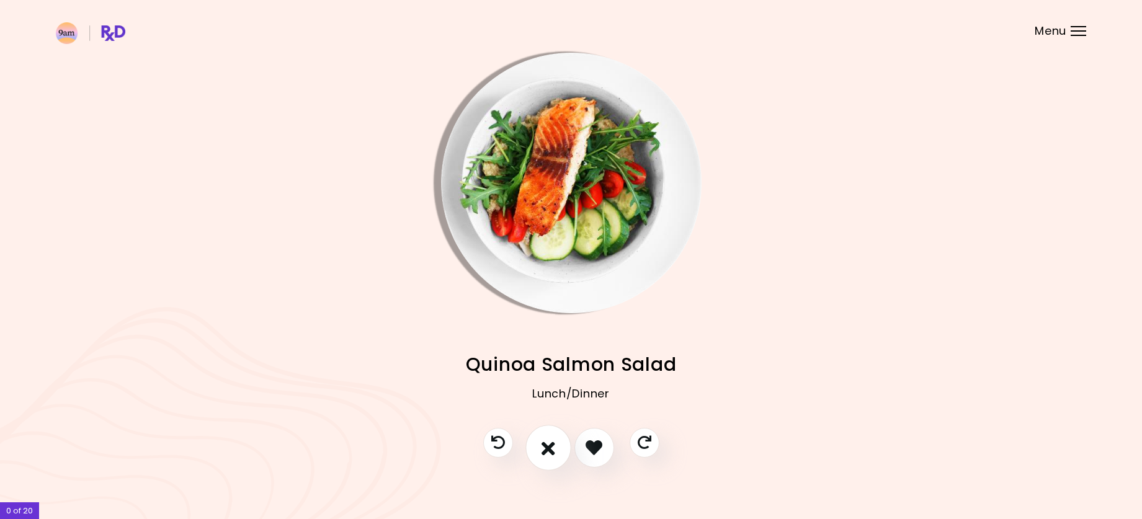
click at [554, 444] on icon "I don't like this recipe" at bounding box center [549, 447] width 14 height 19
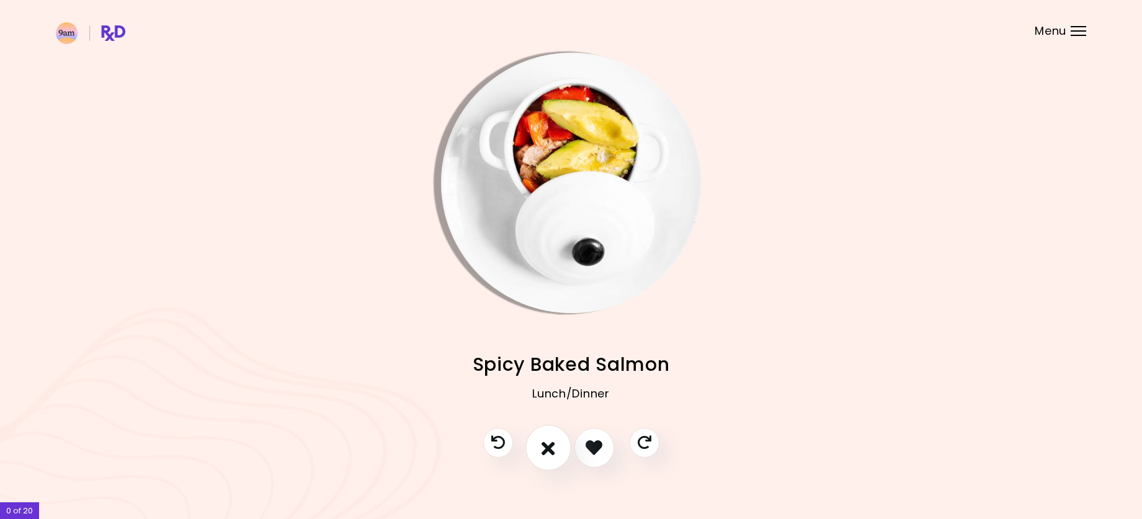
click at [554, 444] on icon "I don't like this recipe" at bounding box center [549, 447] width 14 height 19
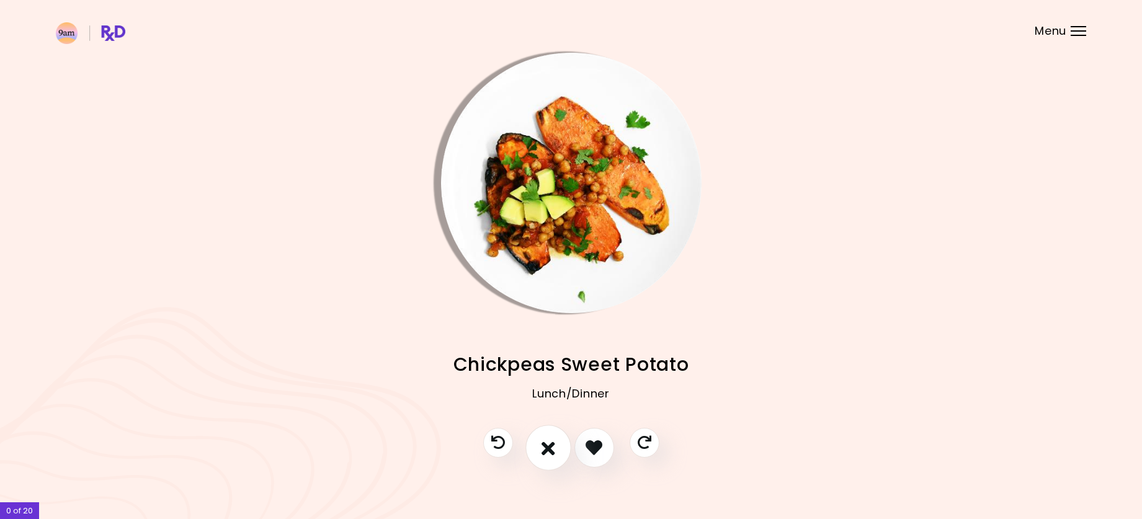
click at [554, 444] on icon "I don't like this recipe" at bounding box center [549, 447] width 14 height 19
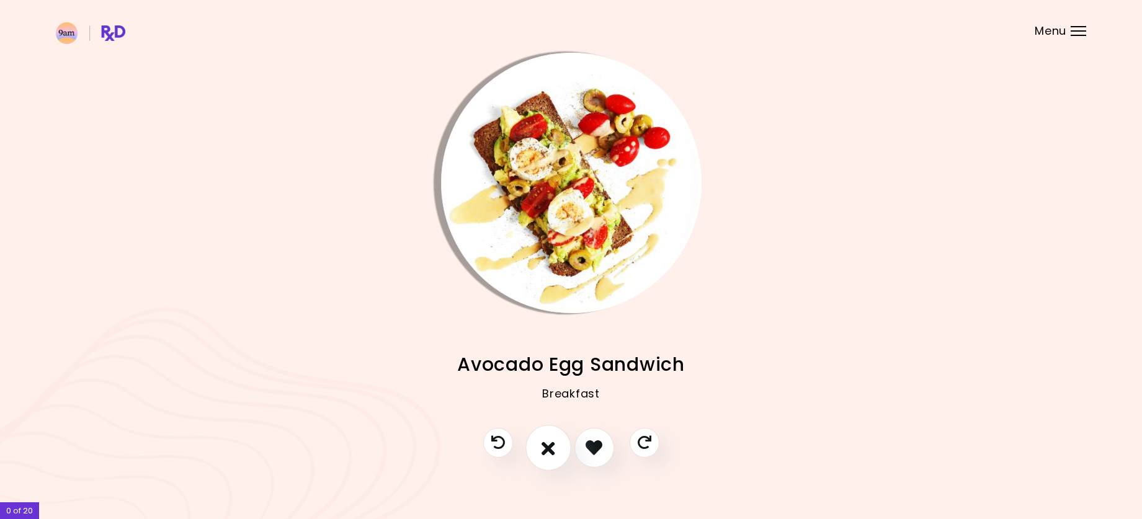
click at [554, 442] on icon "I don't like this recipe" at bounding box center [549, 447] width 14 height 19
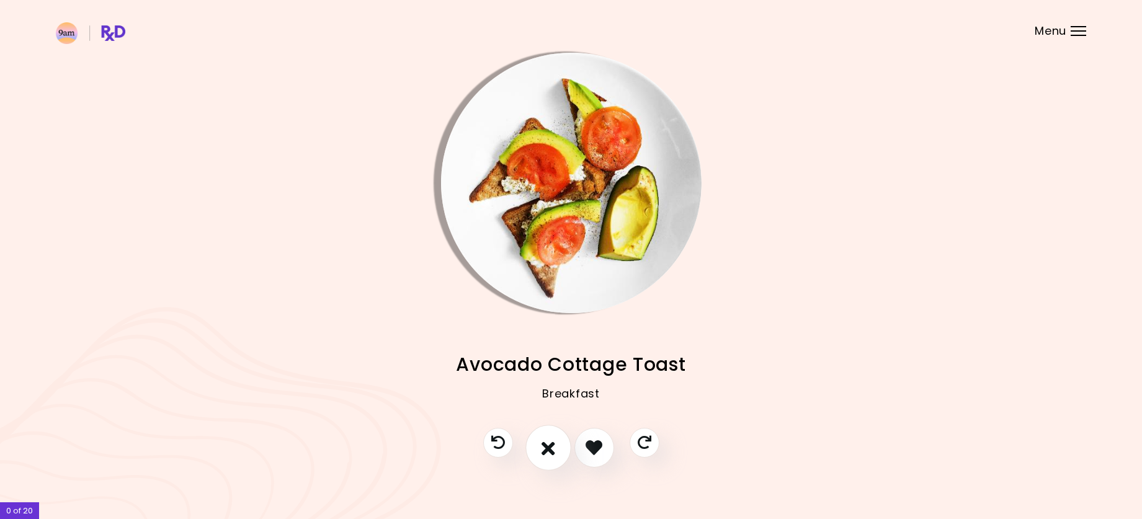
click at [554, 442] on icon "I don't like this recipe" at bounding box center [549, 447] width 14 height 19
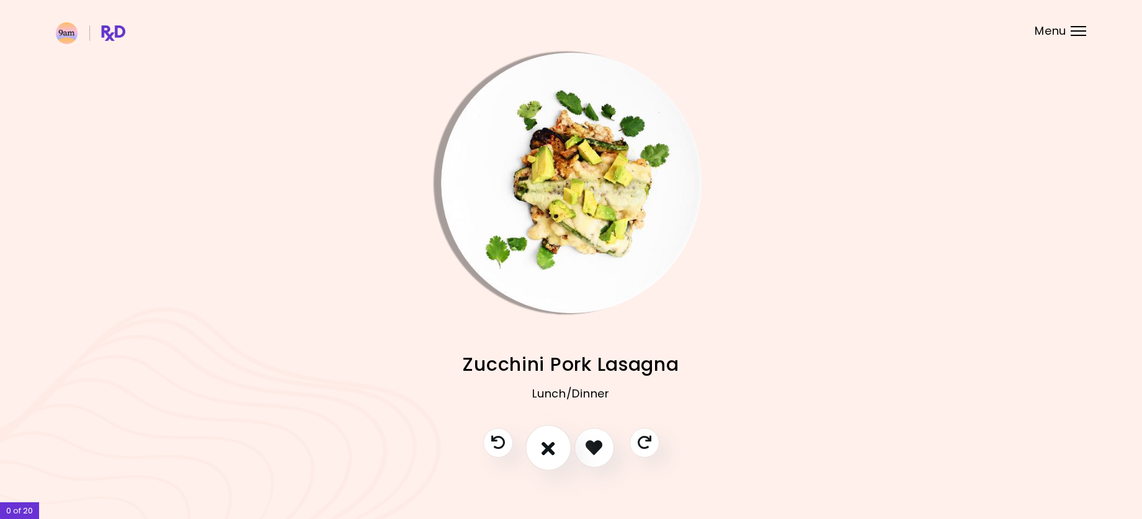
click at [554, 442] on icon "I don't like this recipe" at bounding box center [549, 447] width 14 height 19
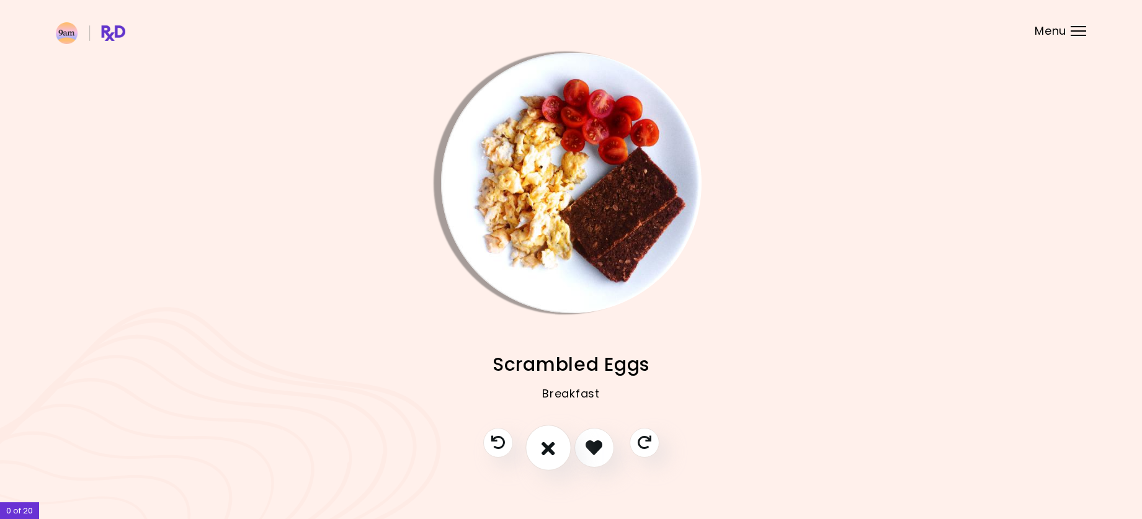
click at [554, 442] on icon "I don't like this recipe" at bounding box center [549, 447] width 14 height 19
